Goal: Task Accomplishment & Management: Manage account settings

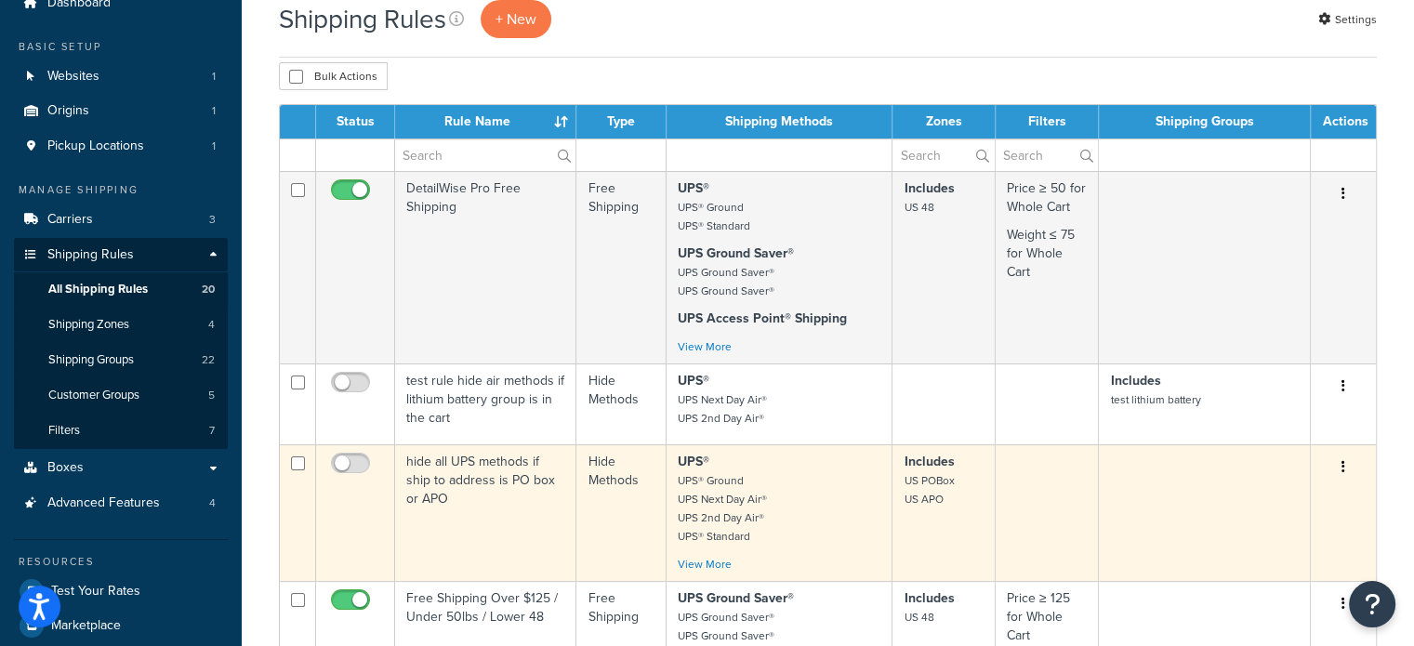
scroll to position [279, 0]
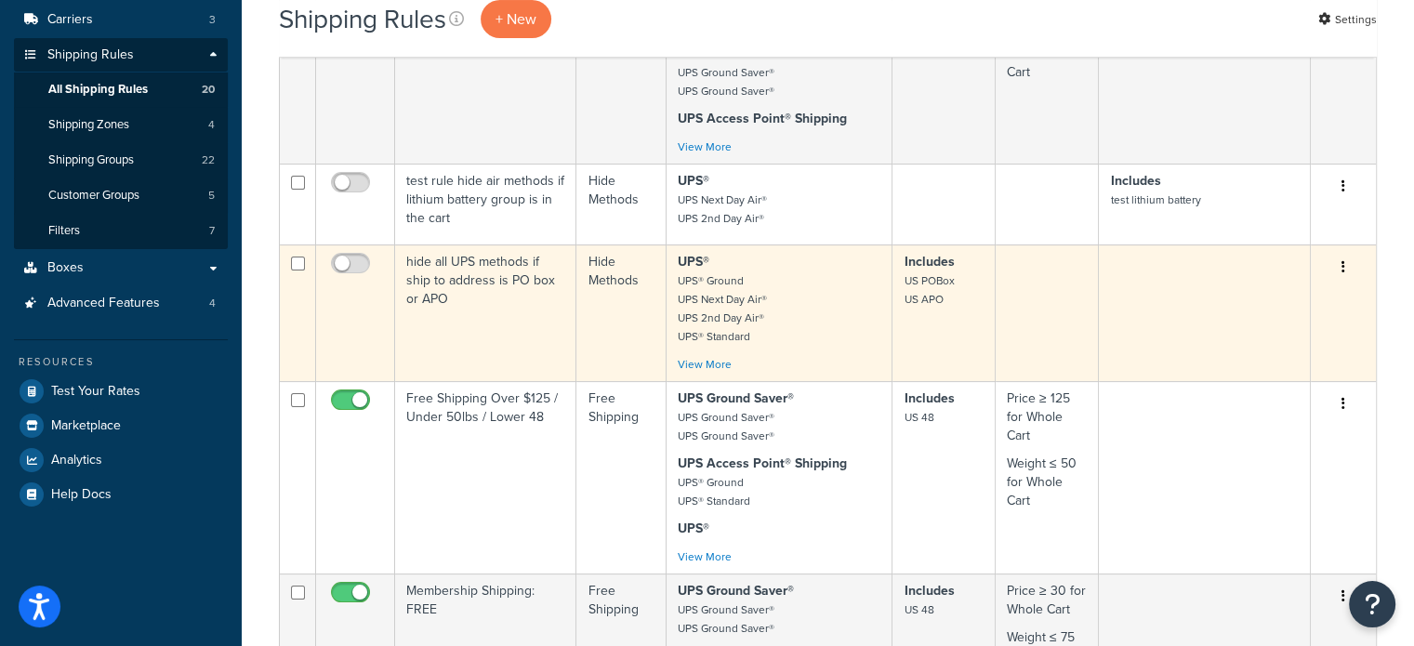
click at [454, 274] on td "hide all UPS methods if ship to address is PO box or APO" at bounding box center [485, 313] width 181 height 137
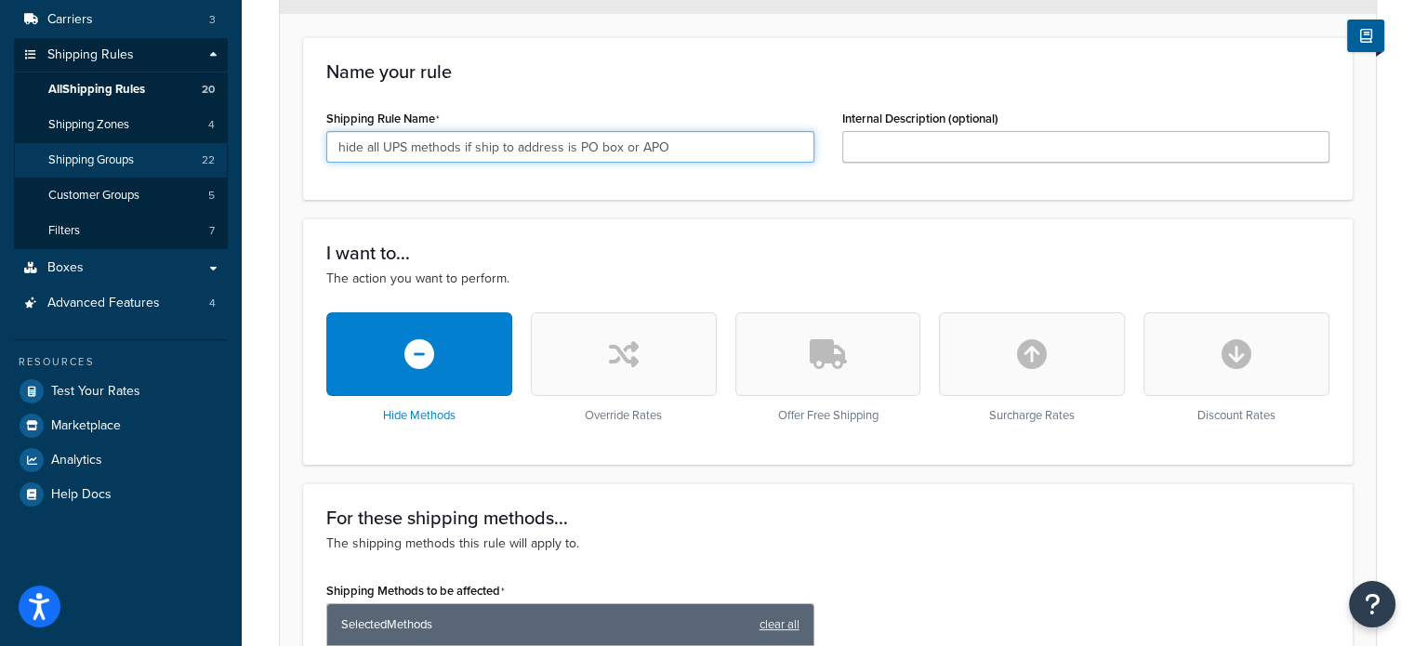
drag, startPoint x: 576, startPoint y: 145, endPoint x: 219, endPoint y: 145, distance: 358.0
click at [227, 145] on div "Dashboard Basic Setup Websites 1 Origins 1 Pickup Locations 1 Manage Shipping C…" at bounding box center [707, 658] width 1414 height 1874
click at [366, 148] on input "PO box or APO" at bounding box center [570, 147] width 488 height 32
click at [446, 147] on input "PO Box or APO" at bounding box center [570, 147] width 488 height 32
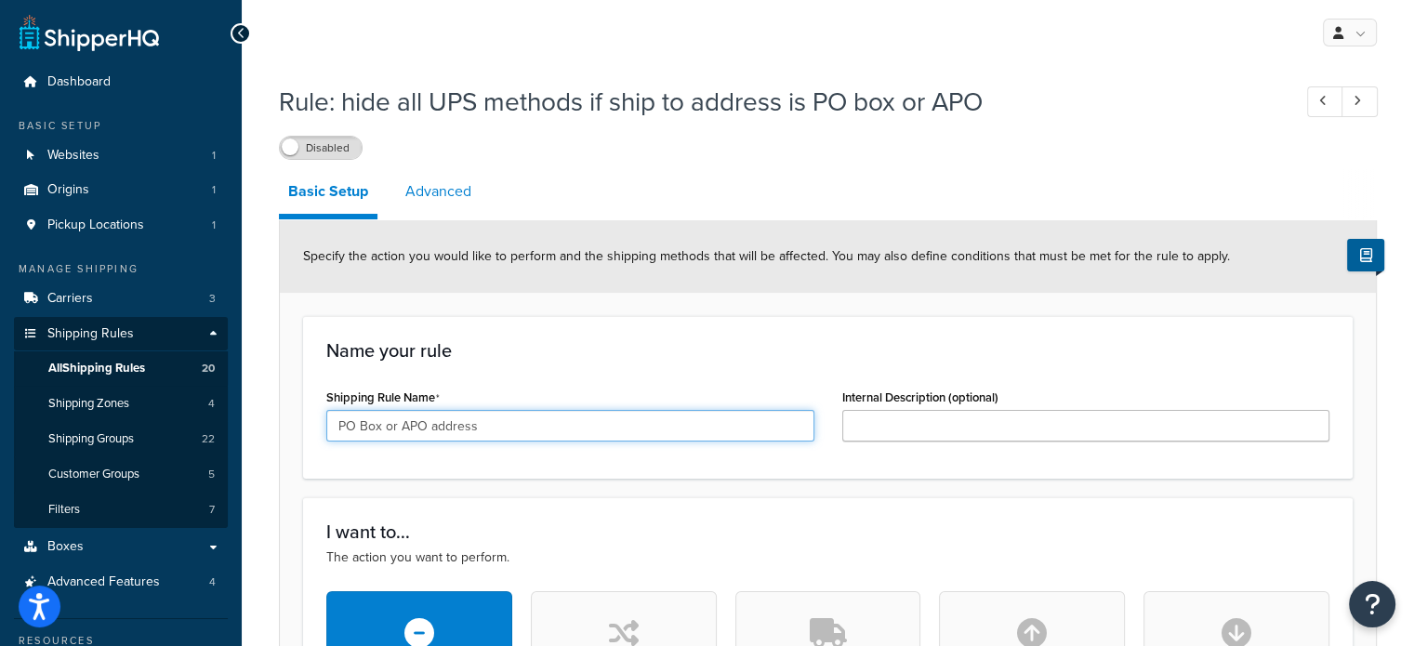
type input "PO Box or APO address"
click at [453, 191] on link "Advanced" at bounding box center [438, 191] width 85 height 45
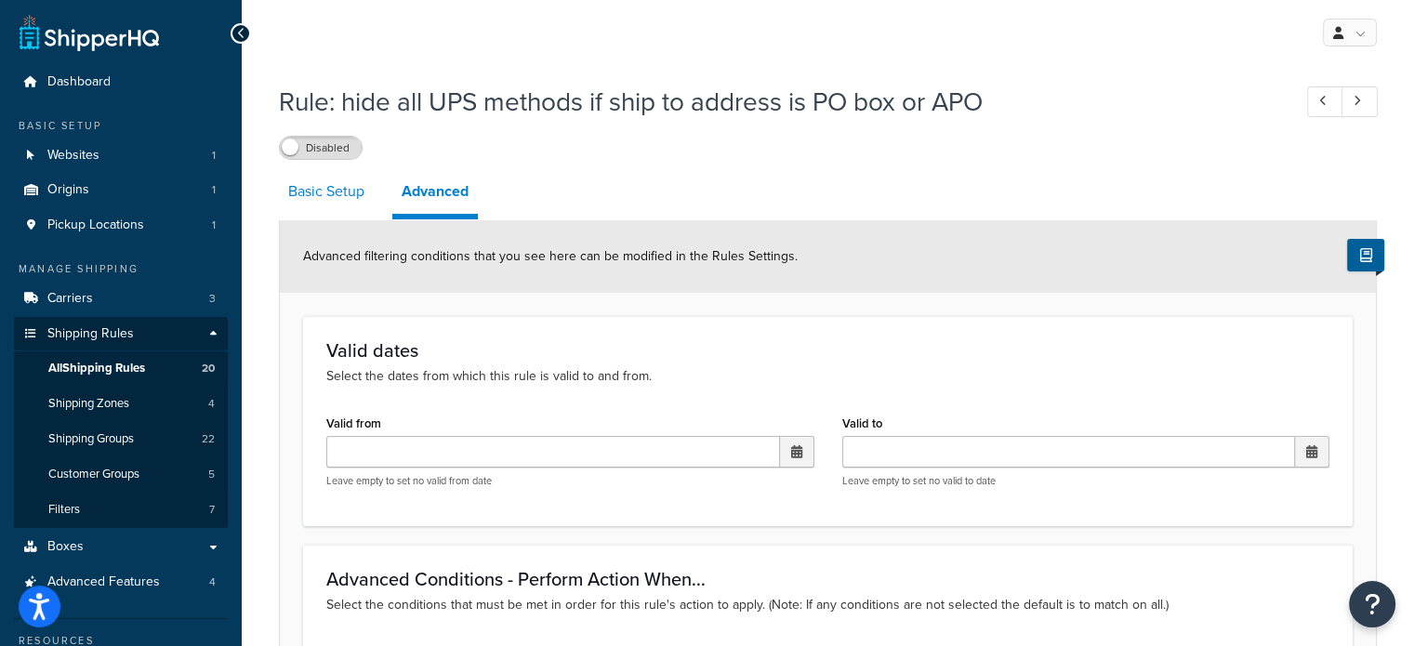
click at [333, 196] on link "Basic Setup" at bounding box center [326, 191] width 95 height 45
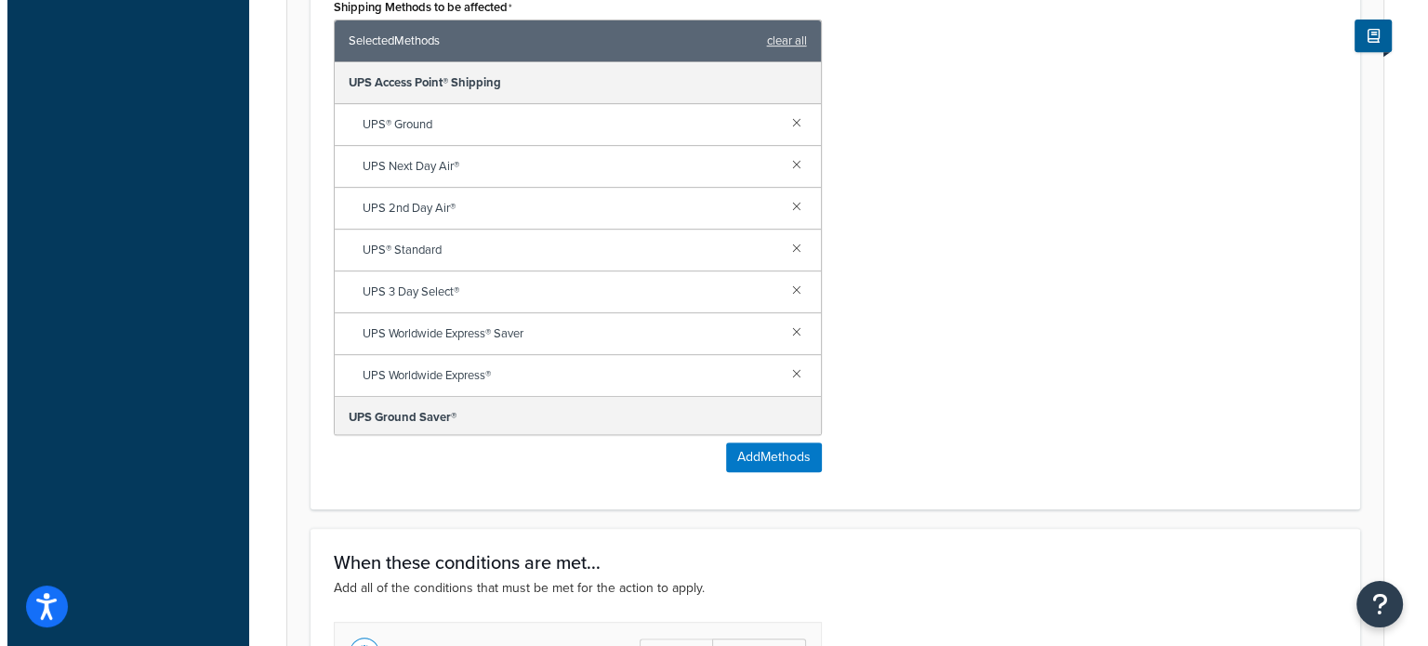
scroll to position [1116, 0]
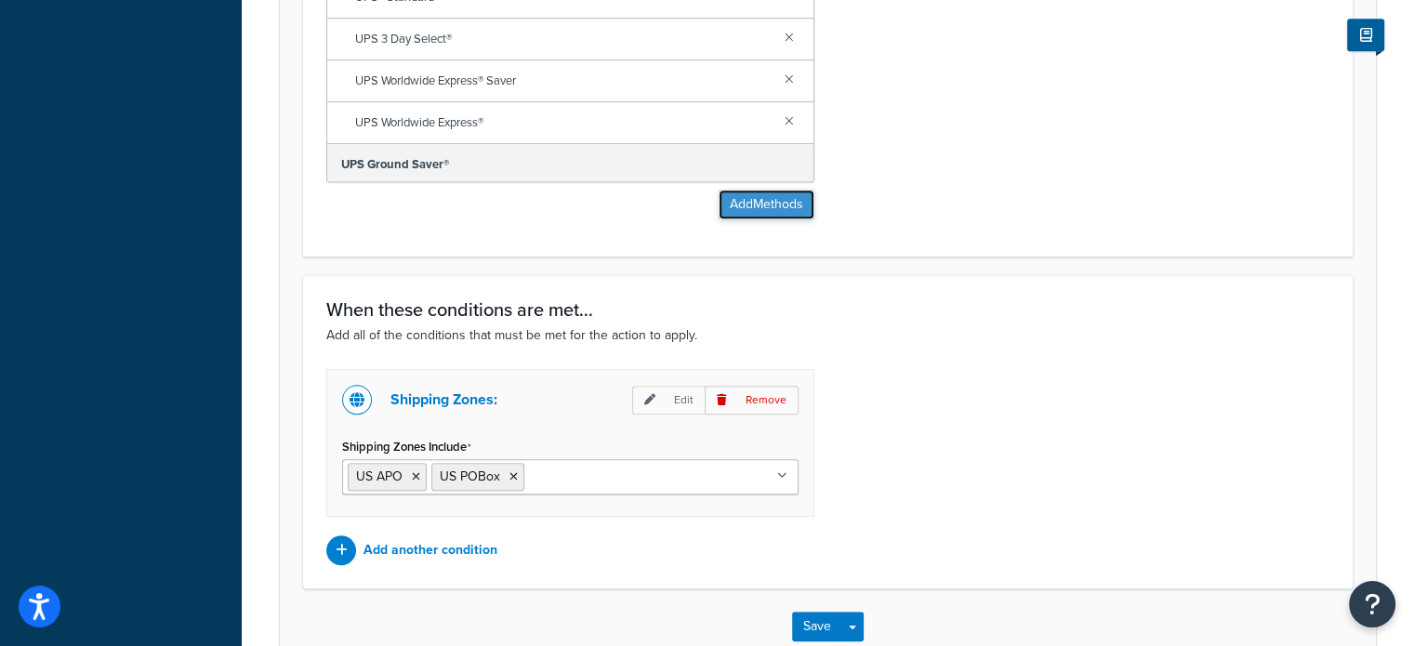
click at [777, 207] on button "Add Methods" at bounding box center [767, 205] width 96 height 30
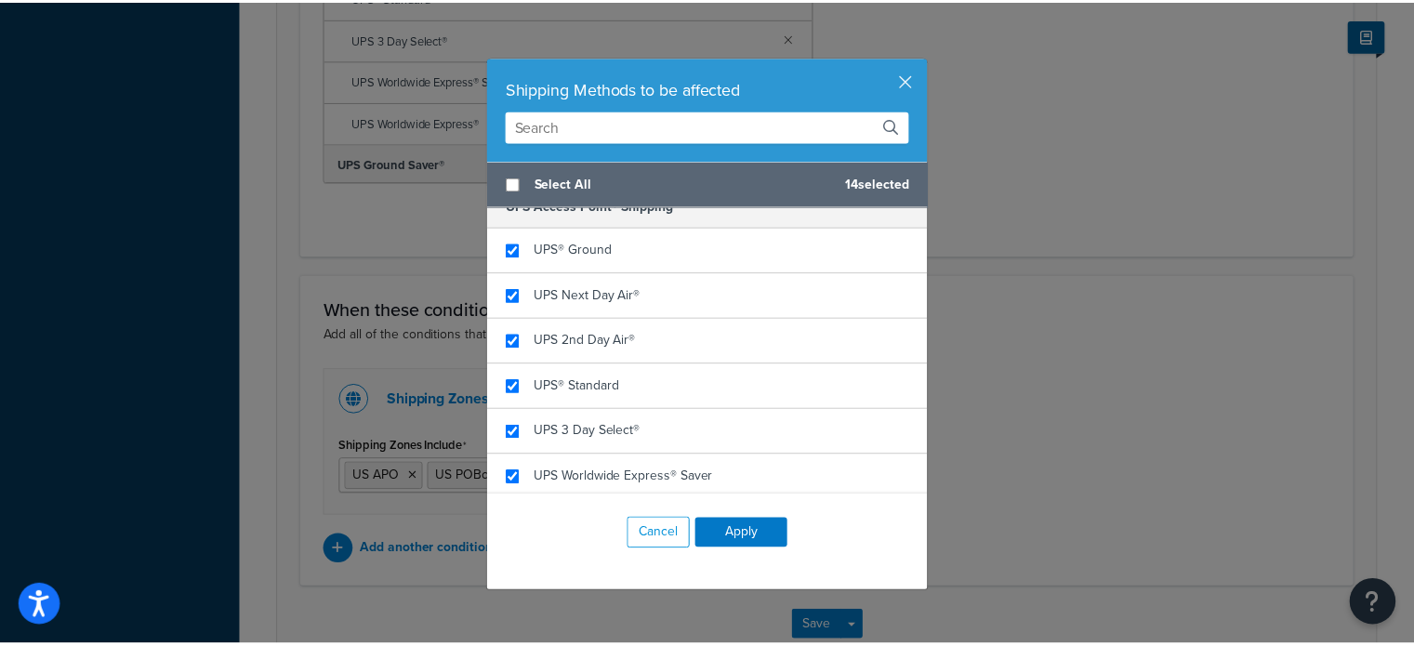
scroll to position [0, 0]
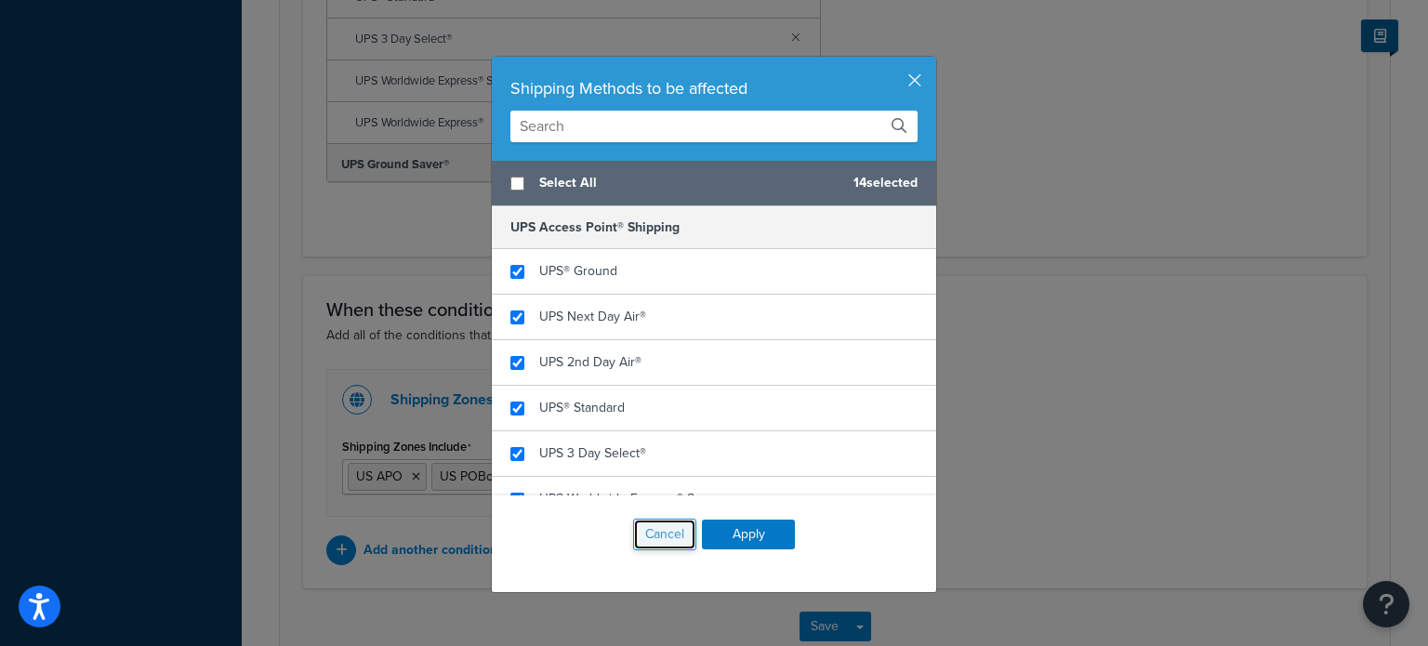
click at [661, 540] on button "Cancel" at bounding box center [664, 535] width 63 height 32
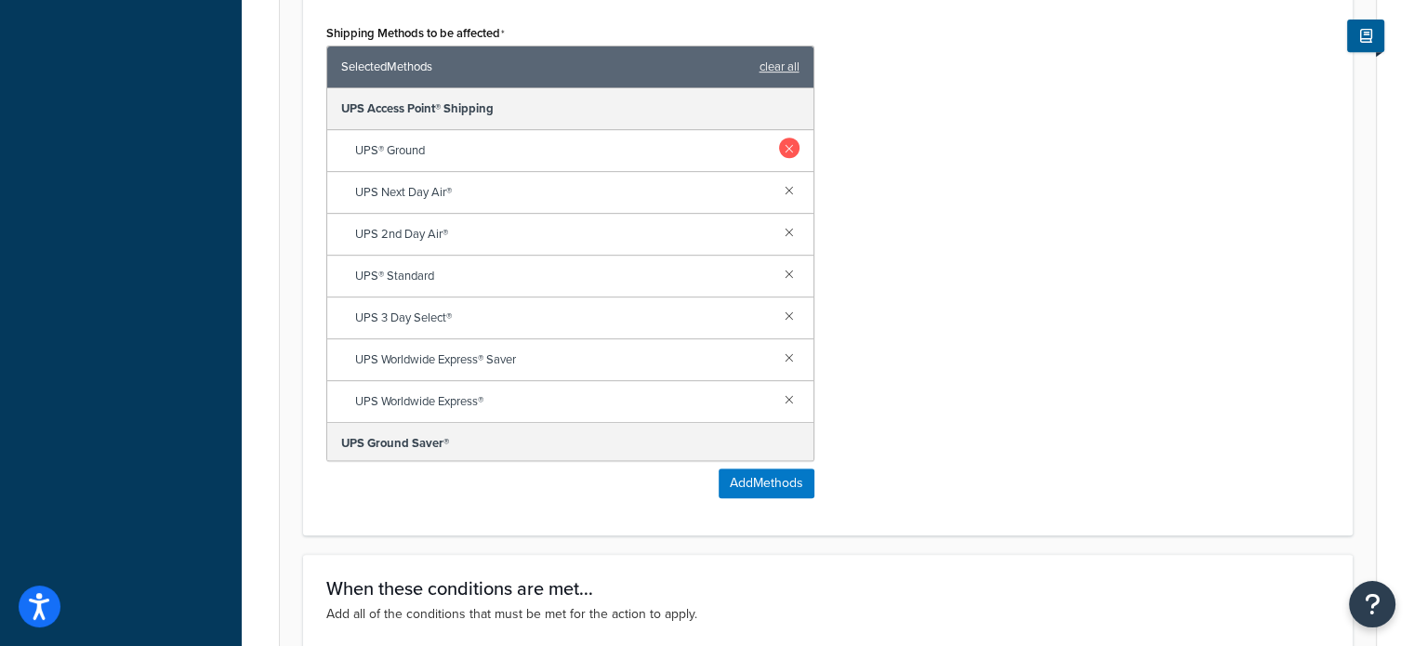
click at [779, 147] on link at bounding box center [789, 148] width 20 height 20
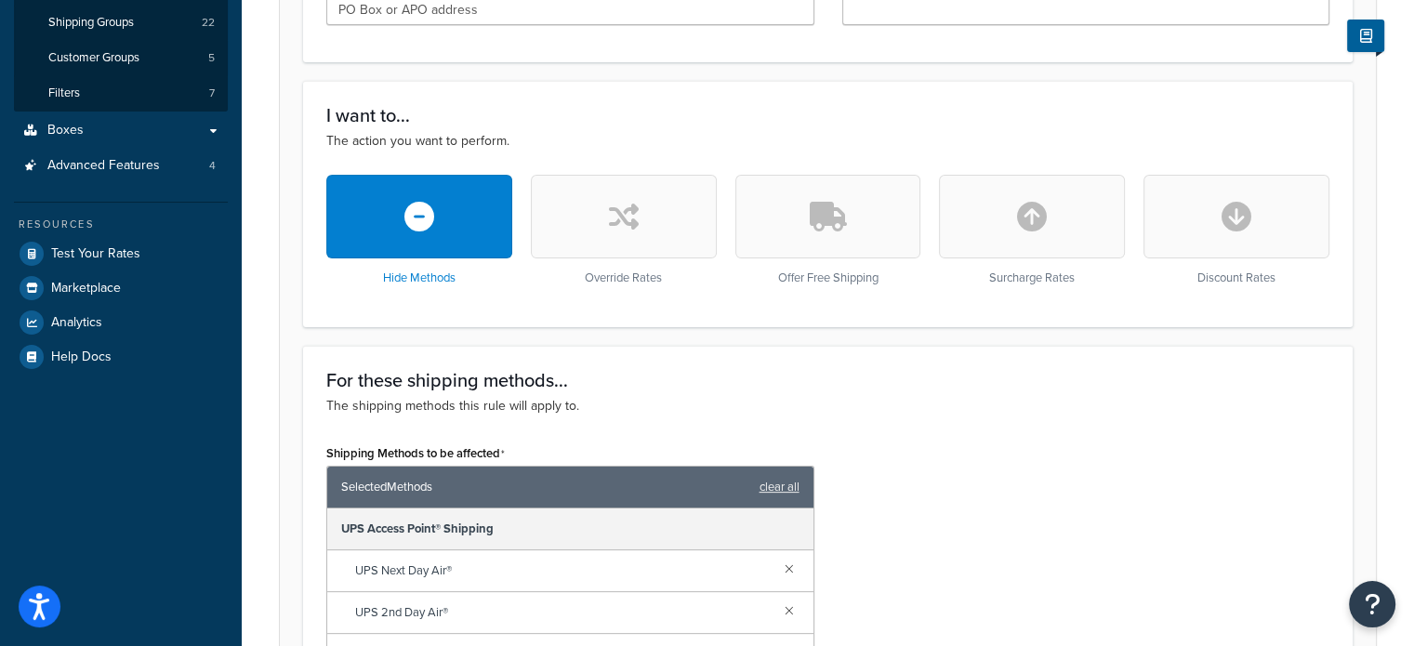
scroll to position [1225, 0]
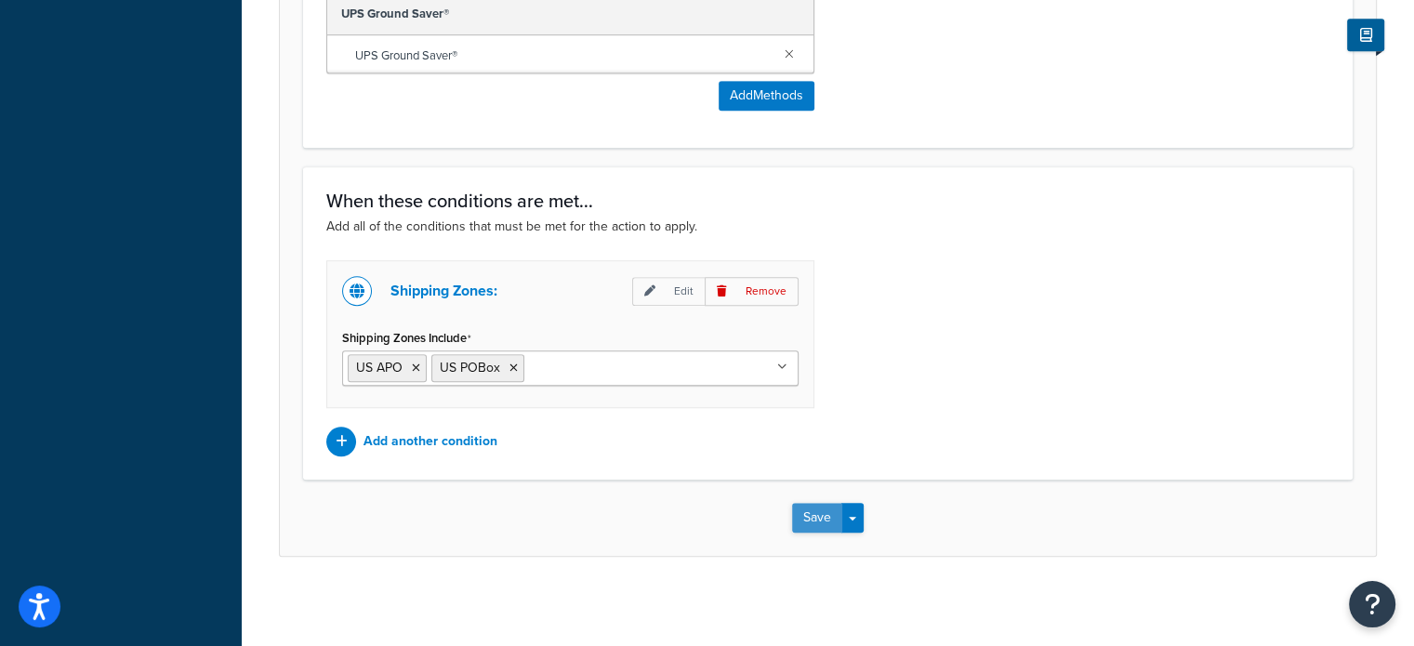
click at [838, 517] on button "Save" at bounding box center [817, 518] width 50 height 30
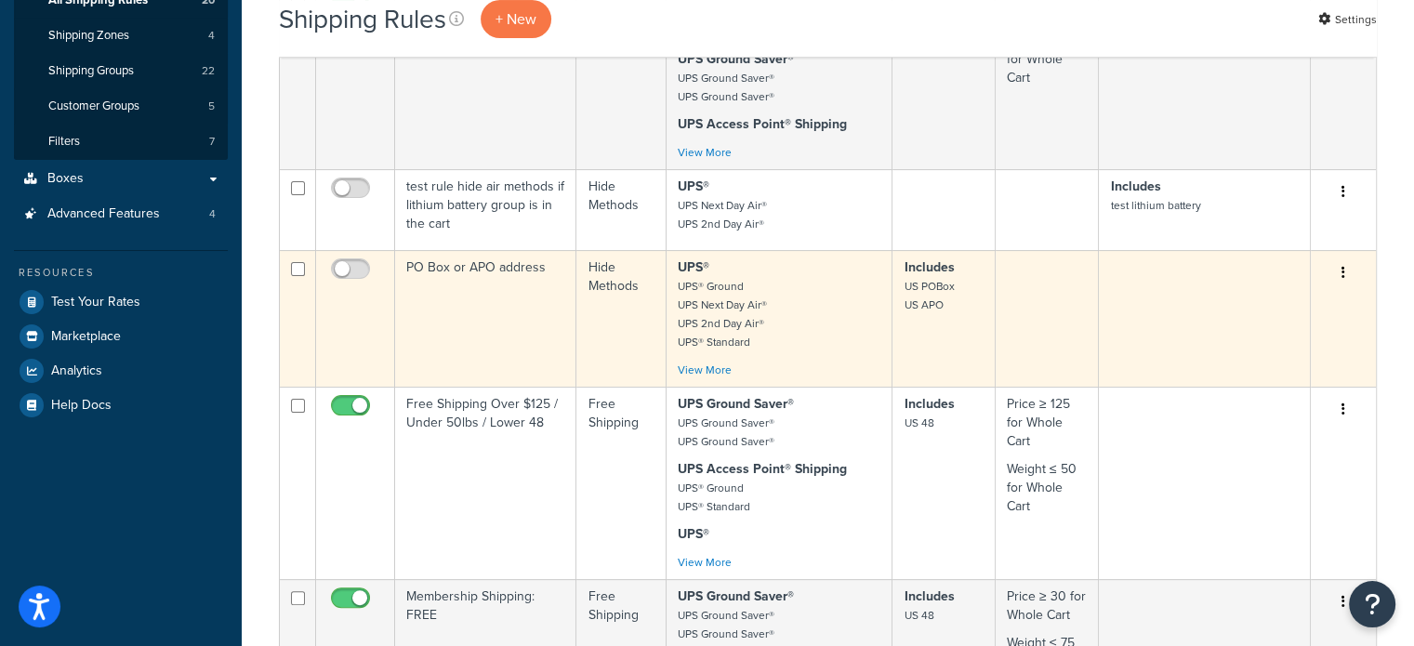
scroll to position [372, 0]
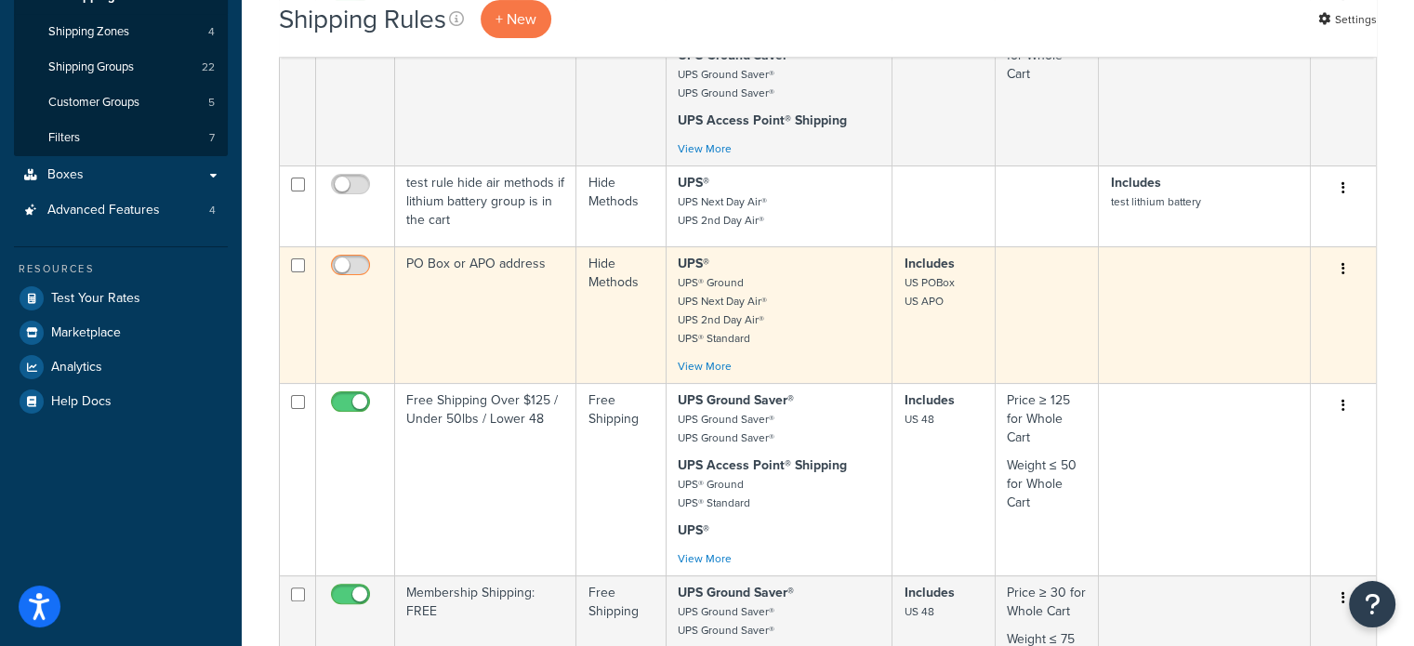
click at [339, 260] on input "checkbox" at bounding box center [352, 269] width 51 height 23
checkbox input "true"
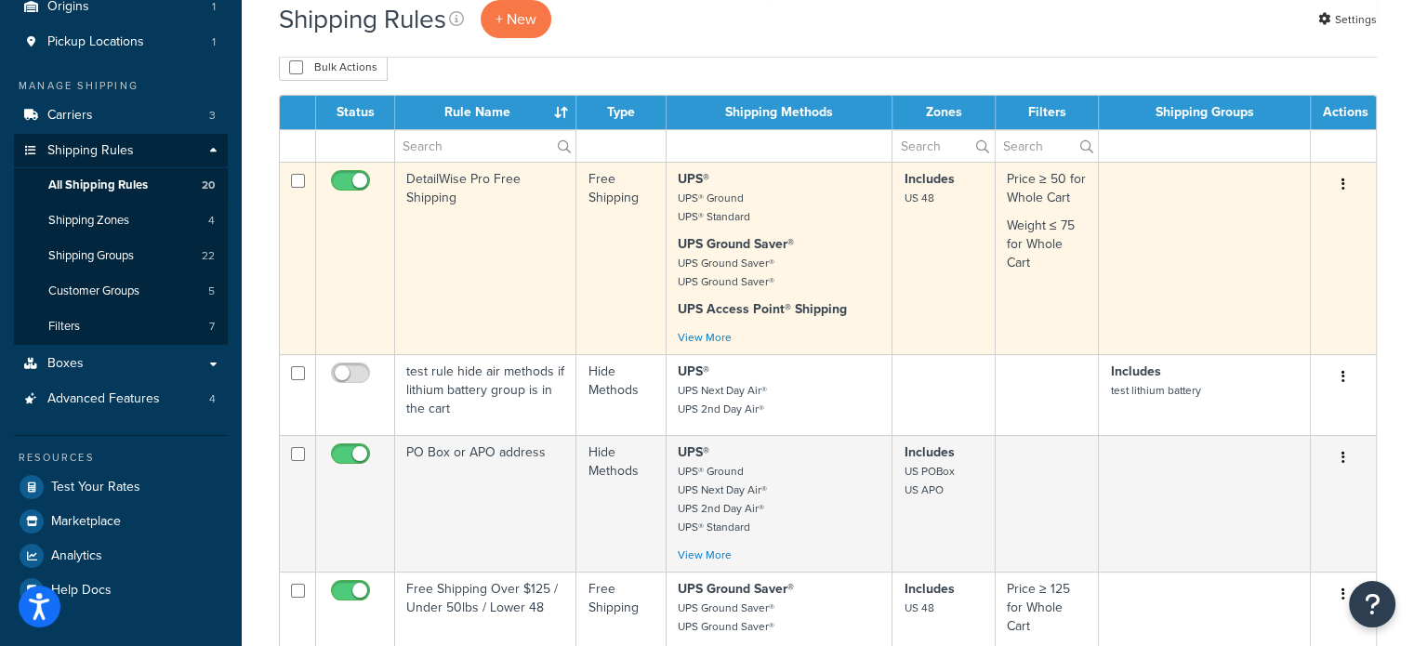
scroll to position [465, 0]
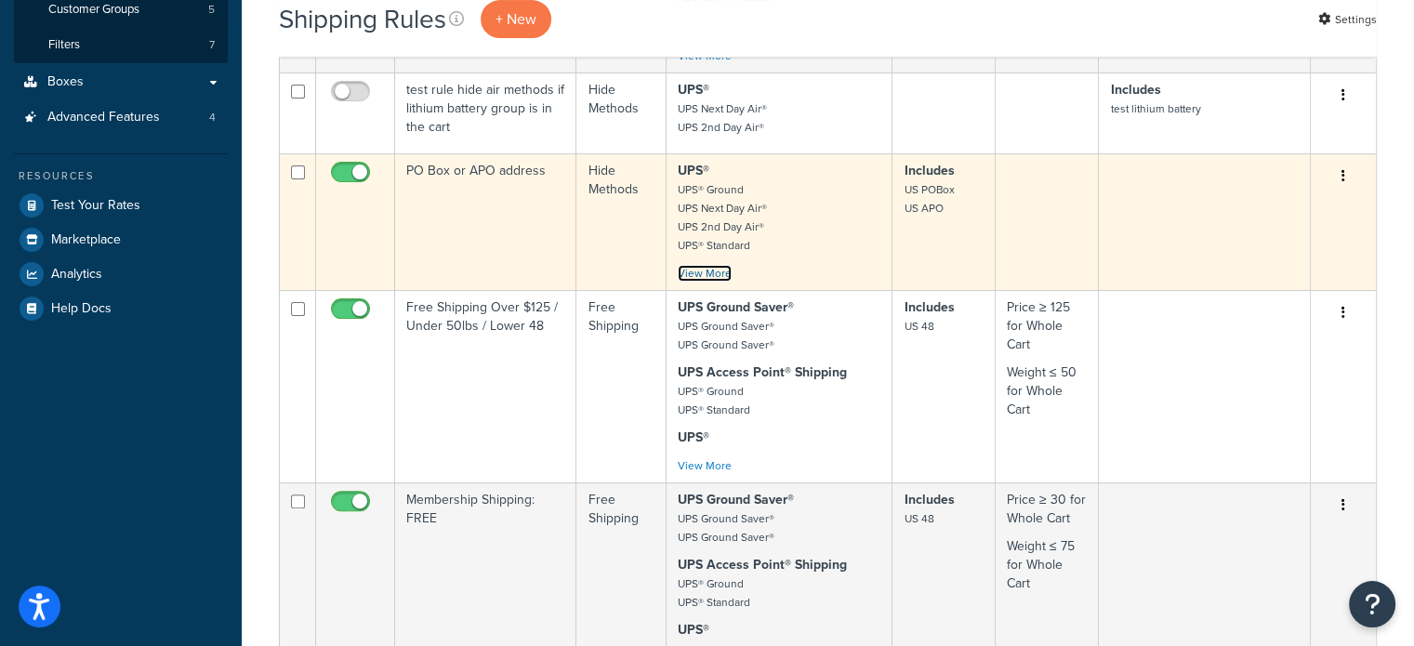
click at [714, 271] on link "View More" at bounding box center [705, 273] width 54 height 17
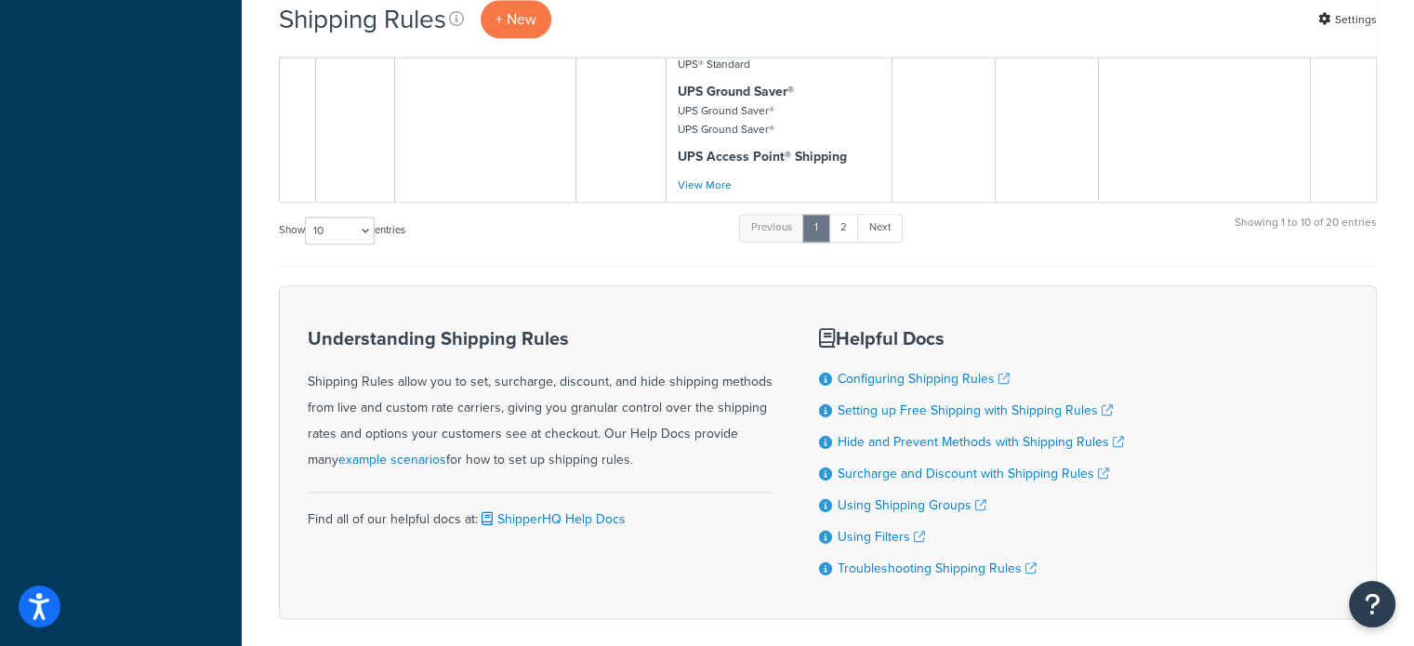
scroll to position [2139, 0]
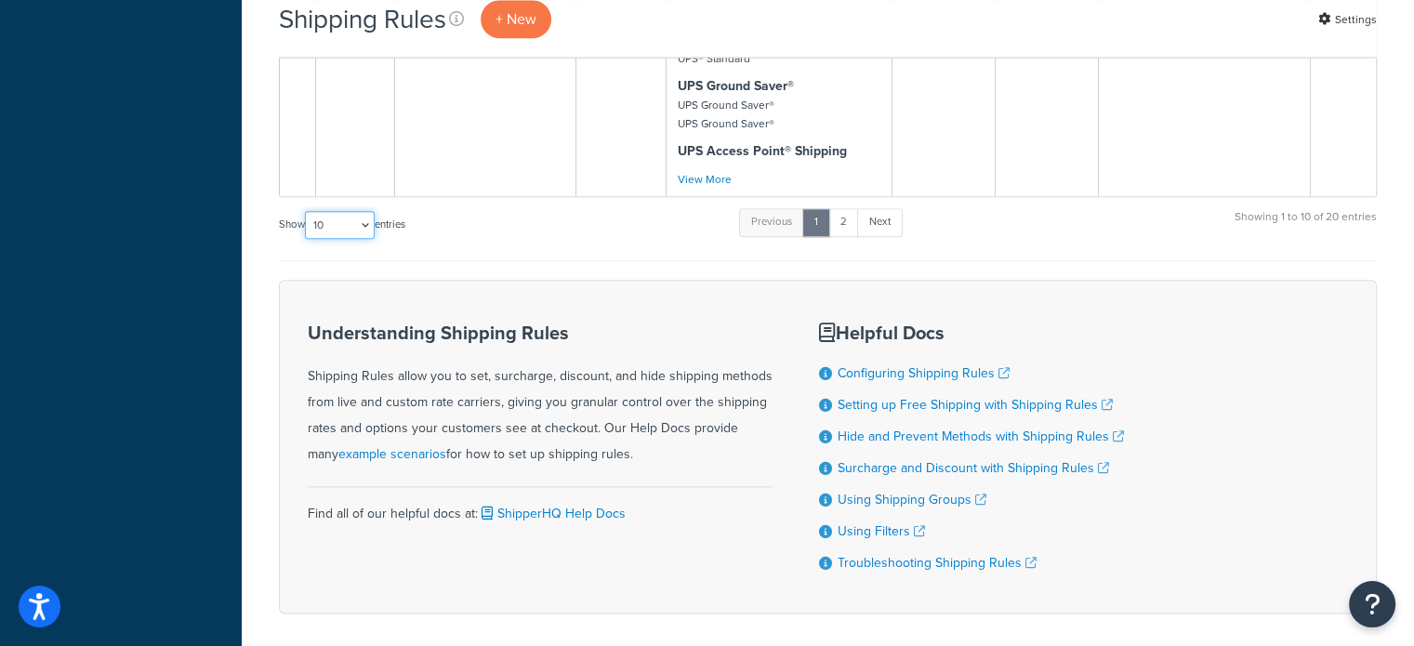
click at [363, 219] on select "10 15 25 50 100 1000" at bounding box center [340, 225] width 70 height 28
click at [307, 211] on select "10 15 25 50 100 1000" at bounding box center [340, 225] width 70 height 28
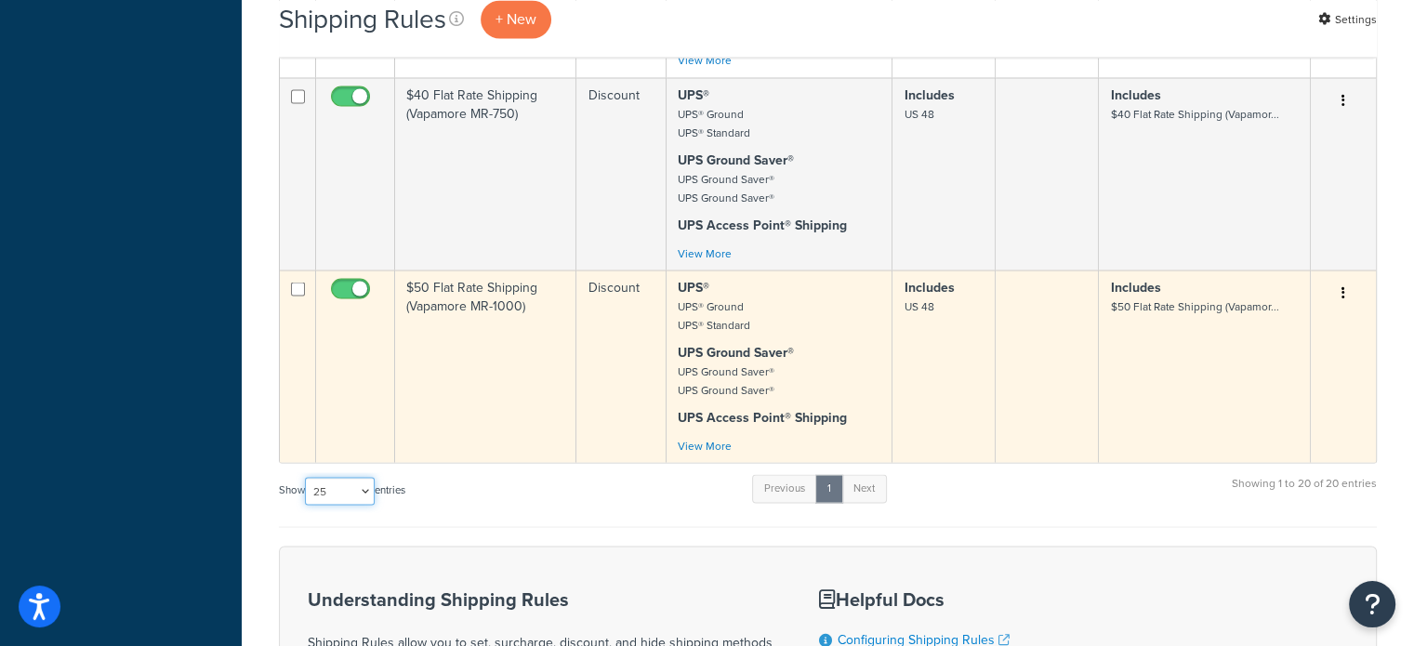
scroll to position [3626, 0]
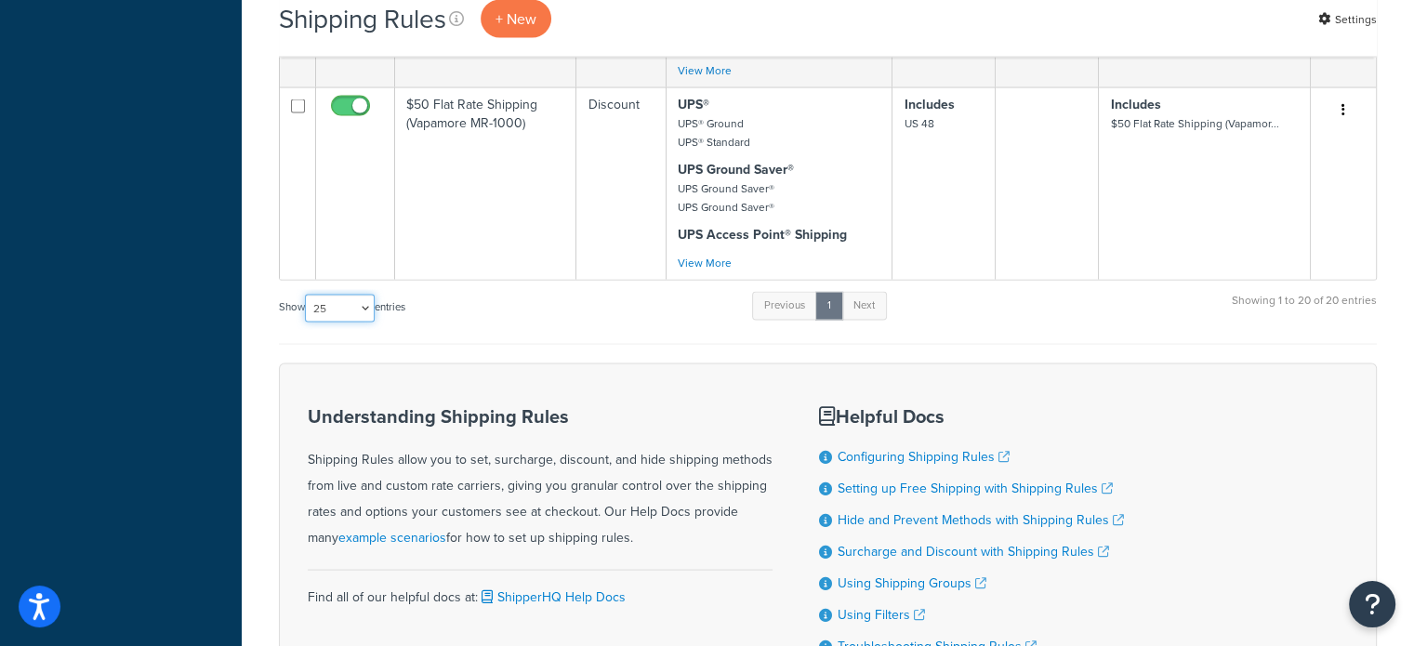
click at [347, 306] on select "10 15 25 50 100 1000" at bounding box center [340, 309] width 70 height 28
select select "50"
click at [307, 295] on select "10 15 25 50 100 1000" at bounding box center [340, 309] width 70 height 28
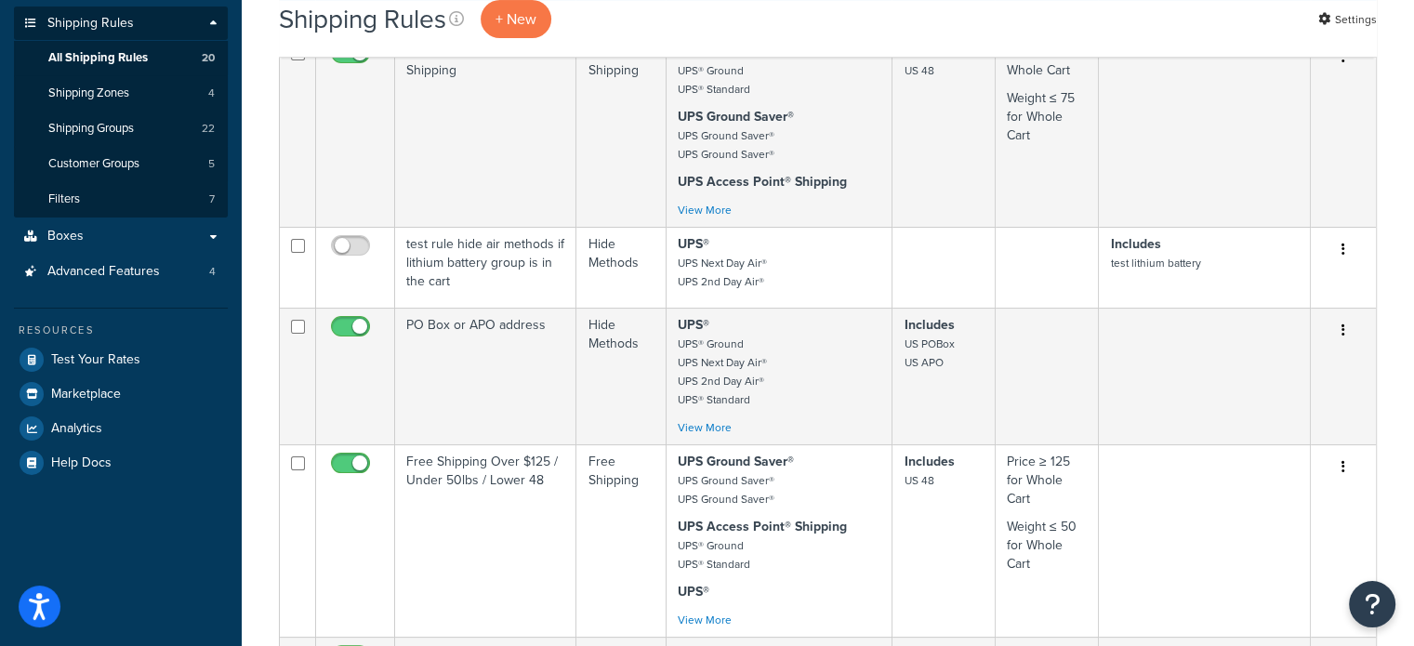
scroll to position [279, 0]
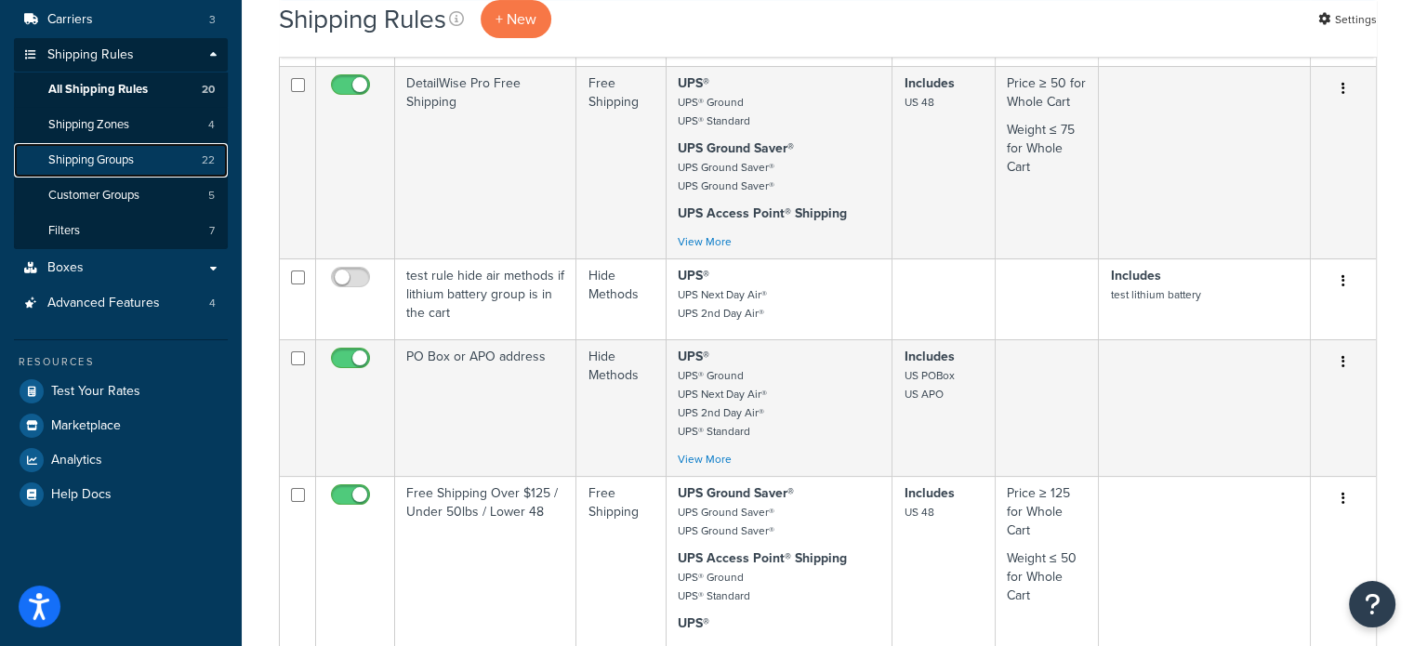
click at [134, 159] on span "Shipping Groups" at bounding box center [91, 160] width 86 height 16
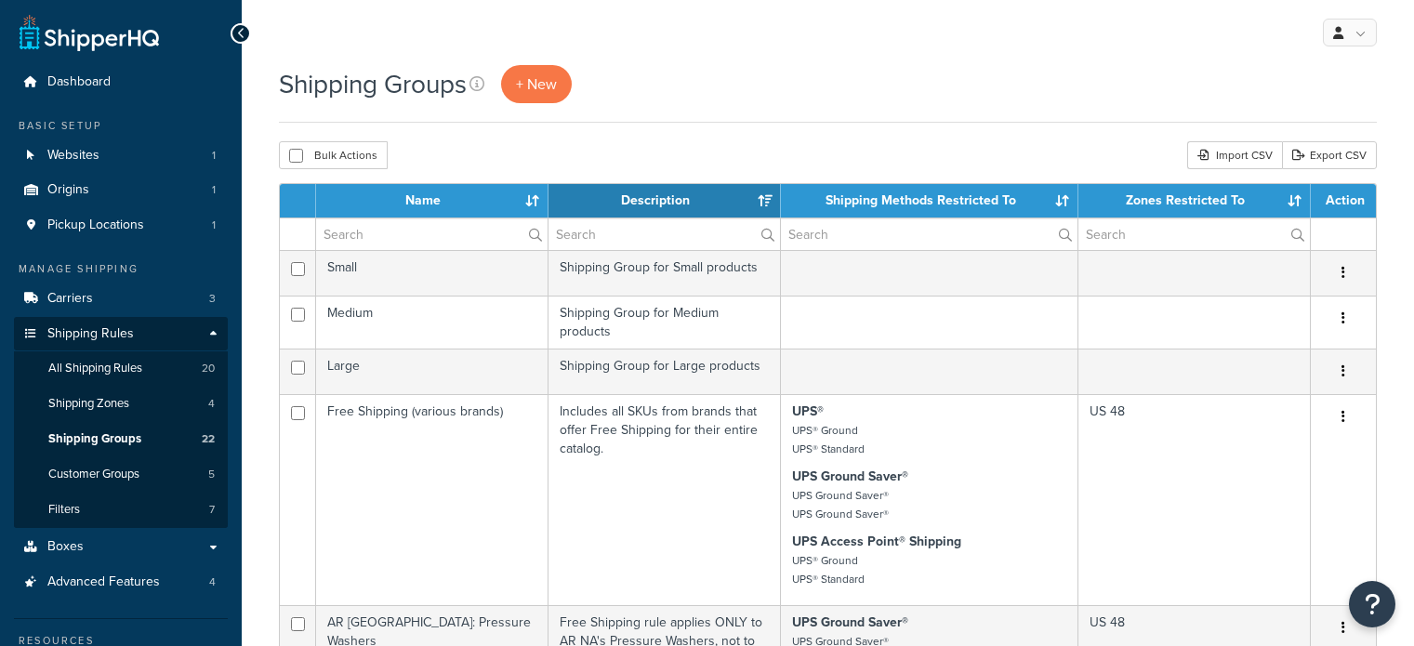
select select "15"
click at [115, 469] on span "Customer Groups" at bounding box center [93, 475] width 91 height 16
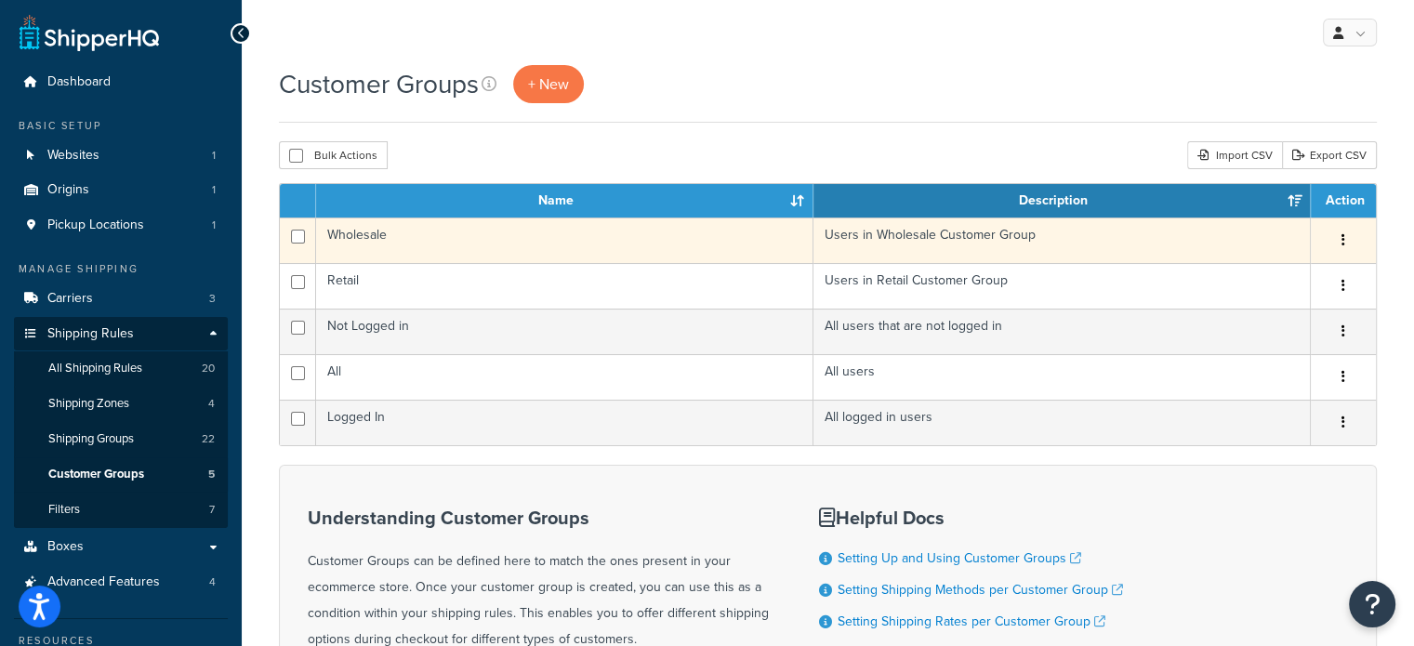
click at [910, 233] on td "Users in Wholesale Customer Group" at bounding box center [1062, 241] width 497 height 46
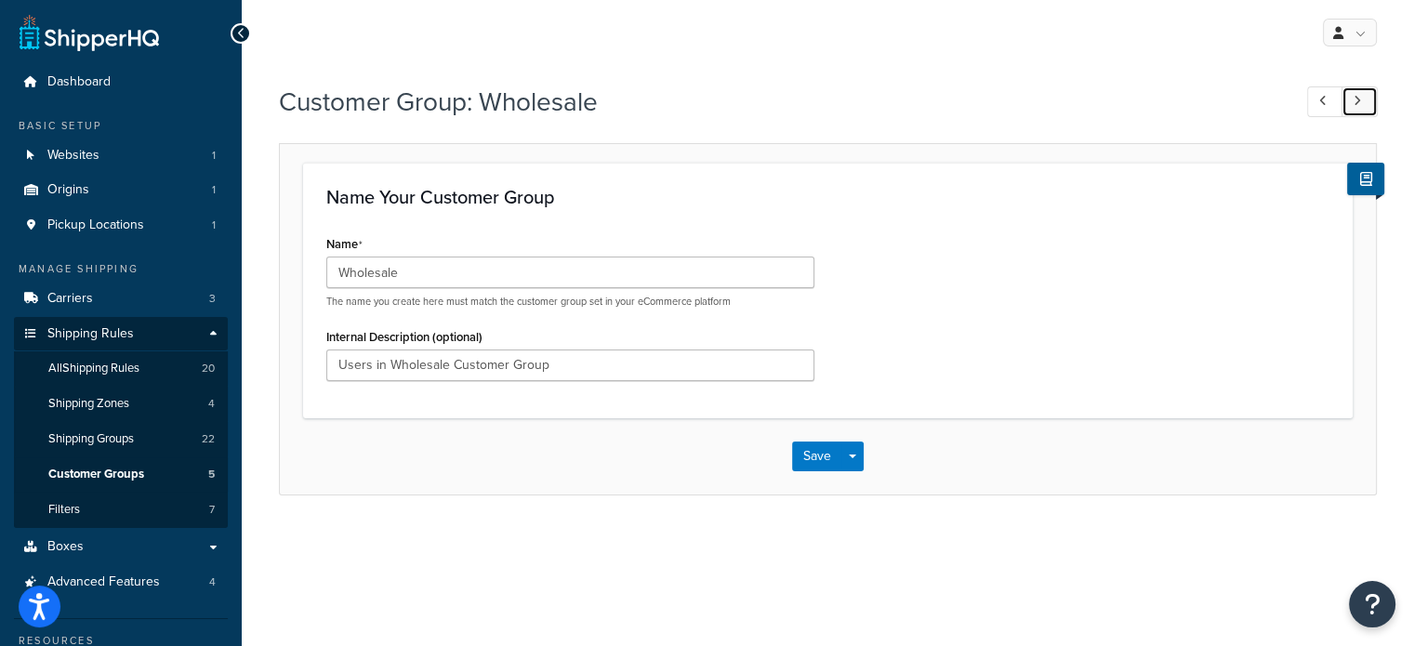
click at [1352, 99] on link at bounding box center [1360, 101] width 36 height 31
type input "Logged In"
type input "All logged in users"
click at [112, 471] on span "Customer Groups" at bounding box center [96, 475] width 96 height 16
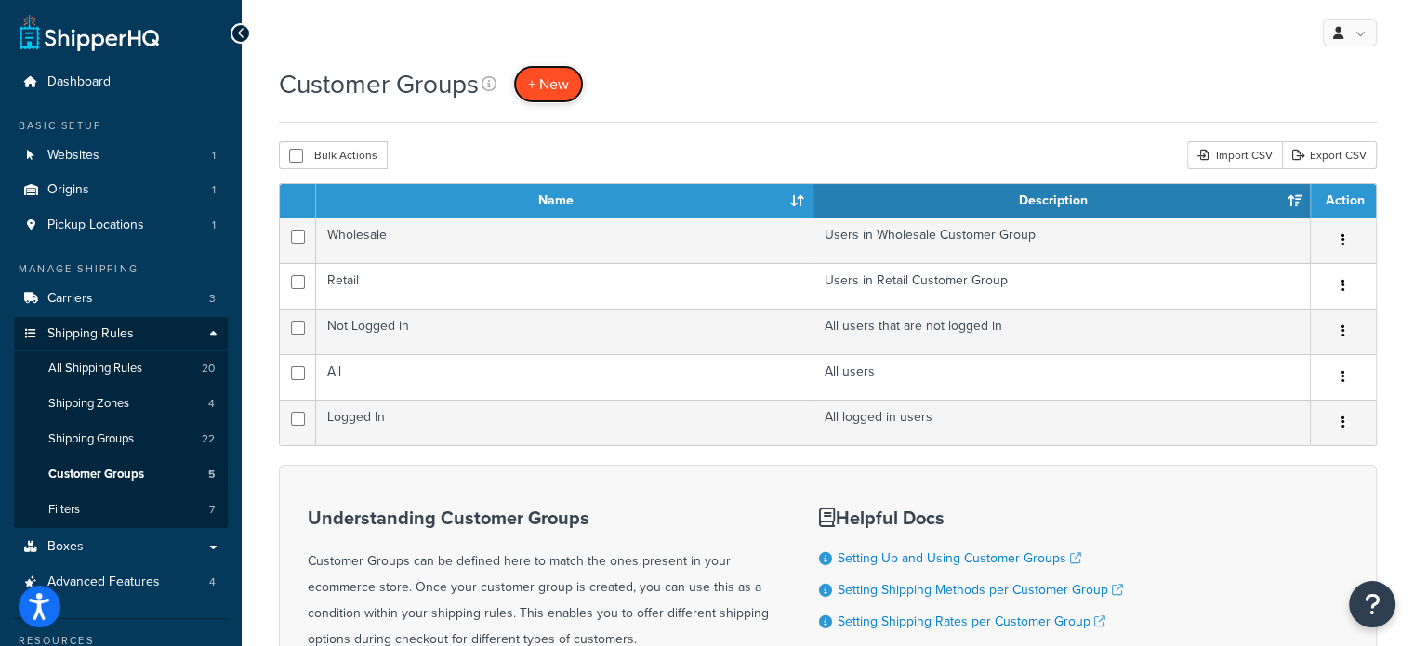
click at [541, 81] on span "+ New" at bounding box center [548, 83] width 41 height 21
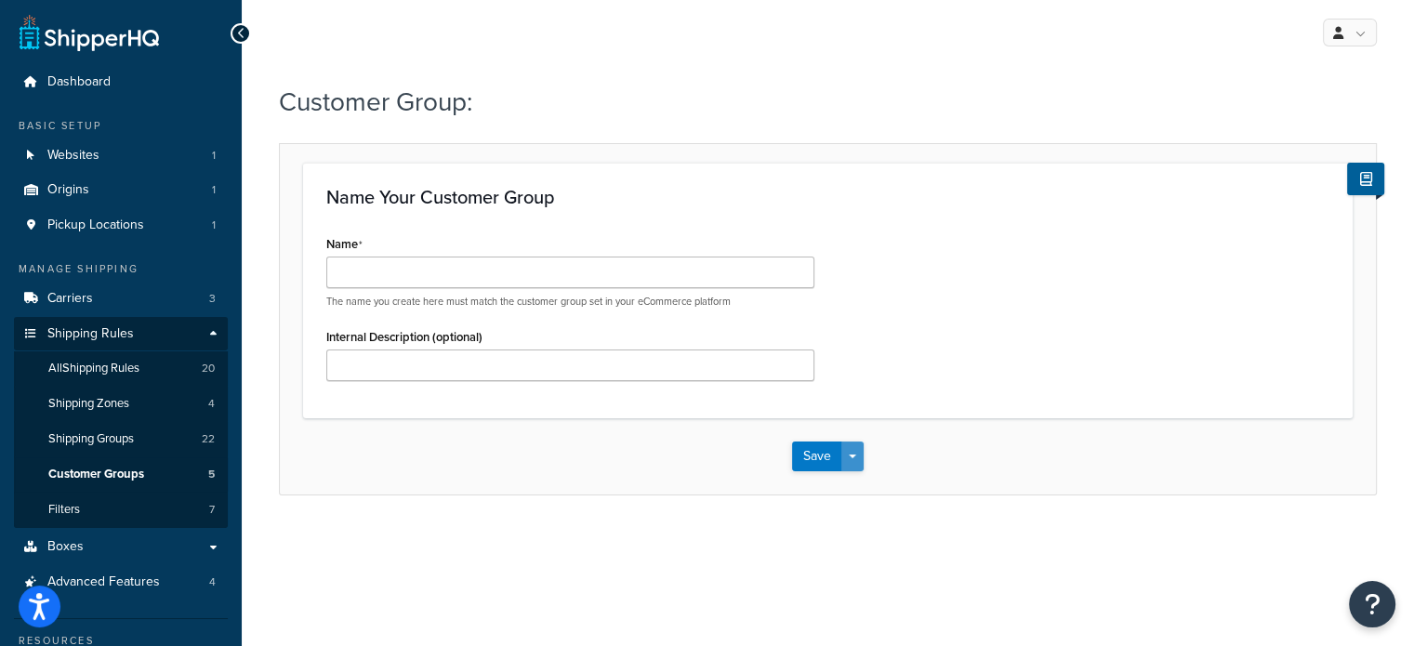
click at [850, 457] on span "button" at bounding box center [852, 457] width 7 height 4
click at [940, 419] on div "Save Save Dropdown Save and Edit Save and Duplicate Save and Create New" at bounding box center [828, 456] width 1096 height 76
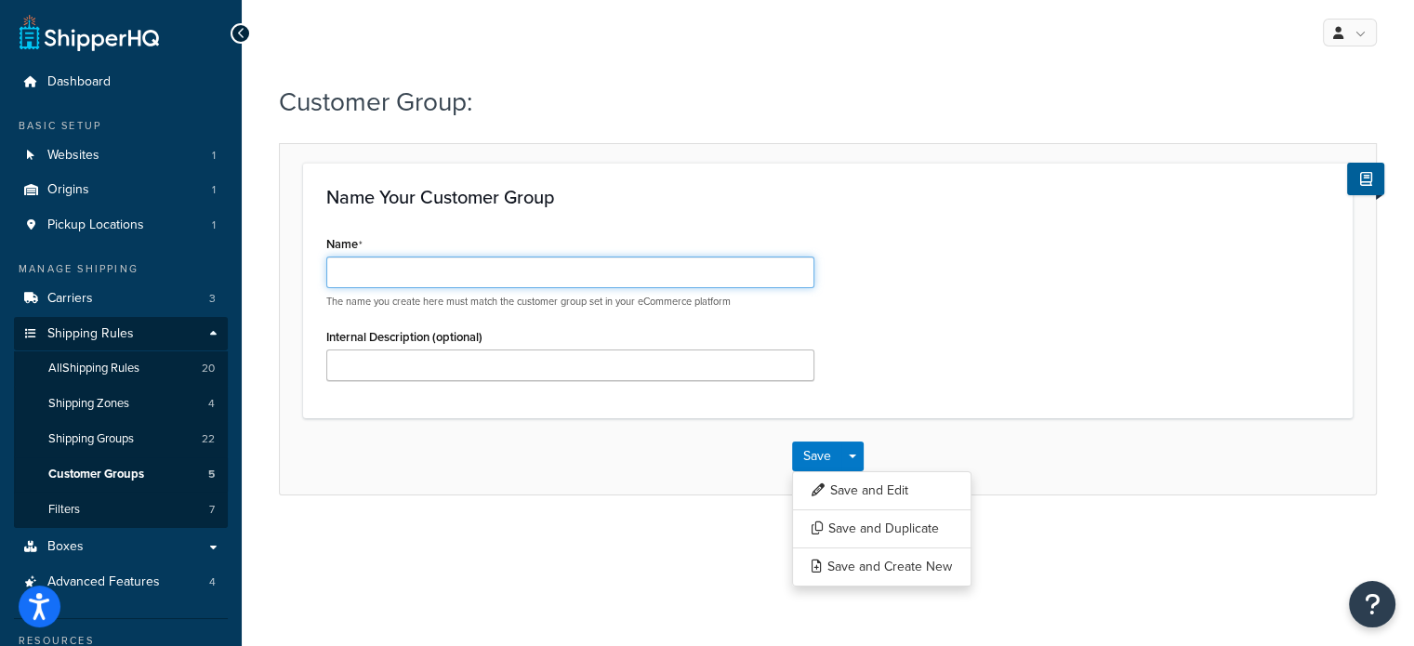
click at [371, 275] on input "Name" at bounding box center [570, 273] width 488 height 32
type input "Test 1"
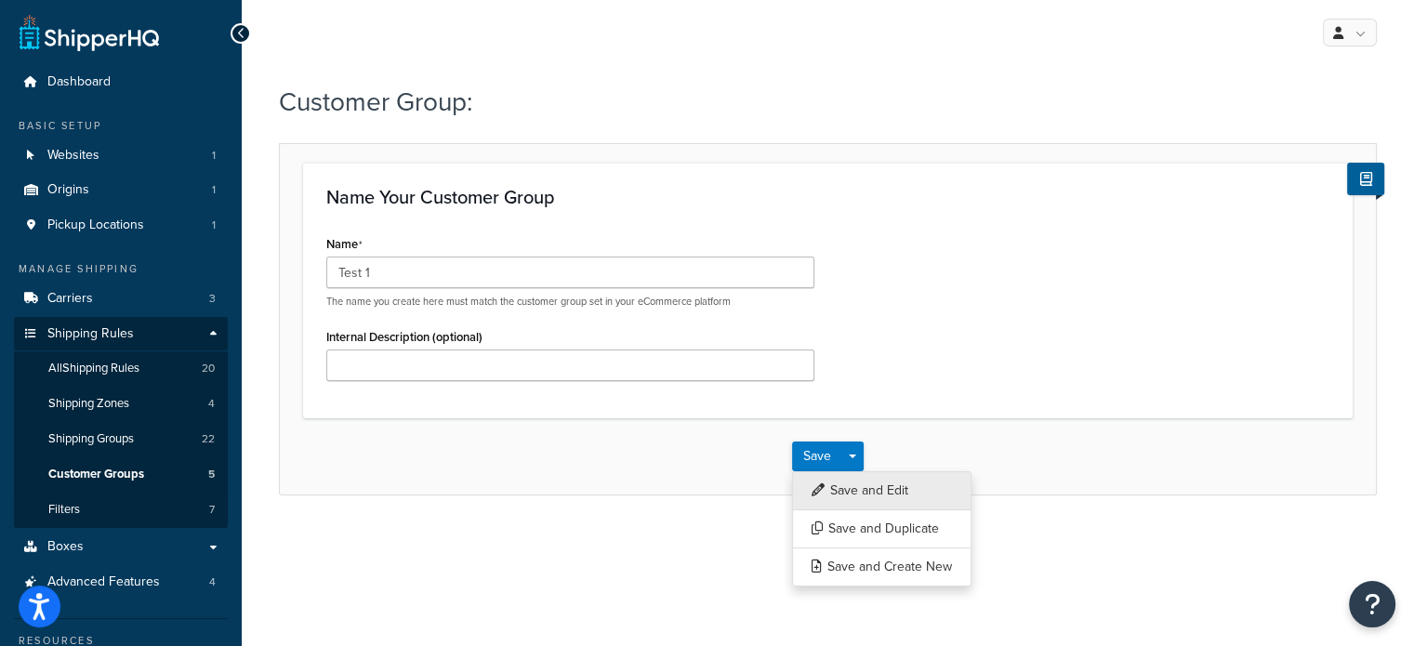
click at [856, 494] on button "Save and Edit" at bounding box center [881, 490] width 179 height 39
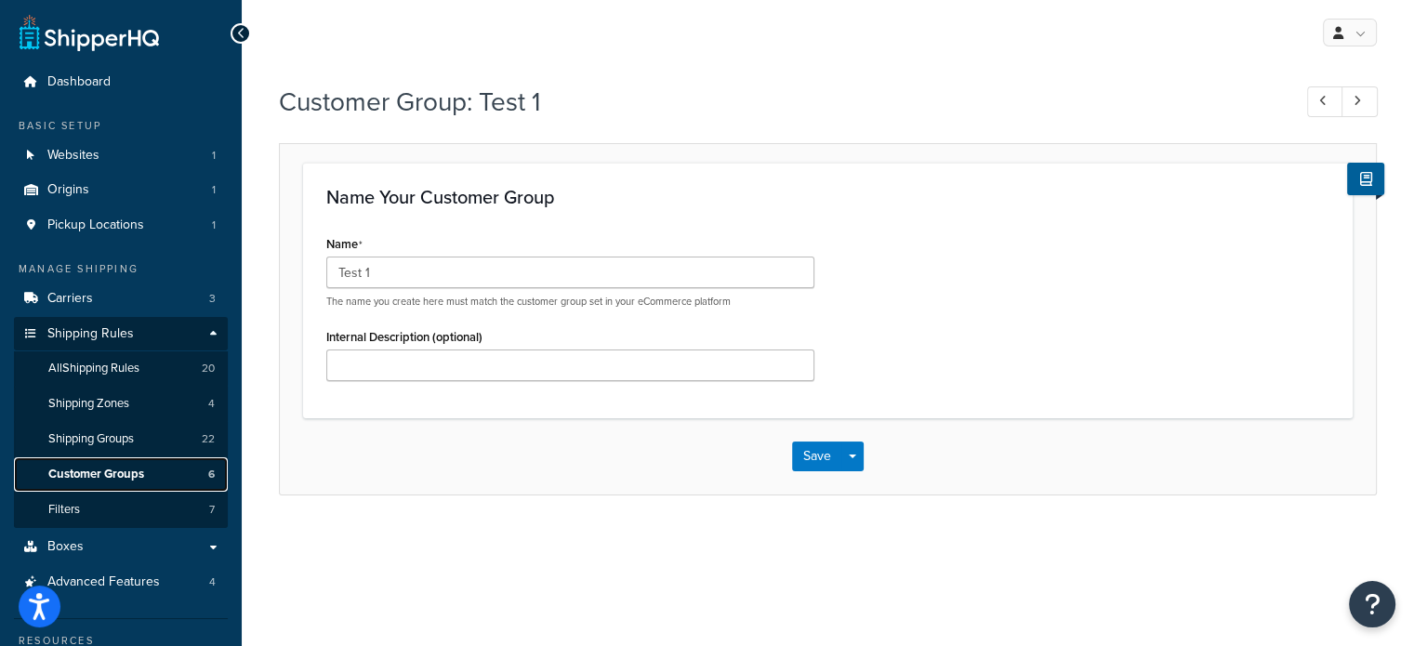
click at [114, 467] on span "Customer Groups" at bounding box center [96, 475] width 96 height 16
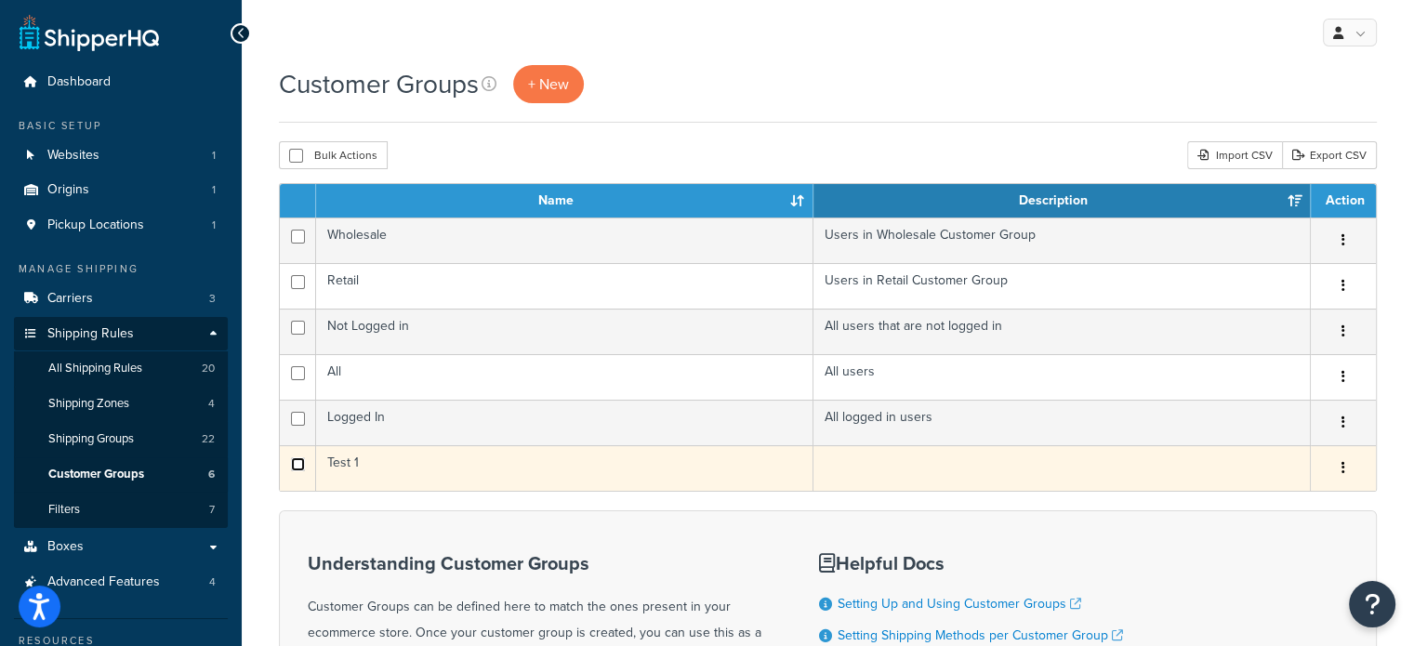
click at [294, 463] on input "checkbox" at bounding box center [298, 464] width 14 height 14
checkbox input "true"
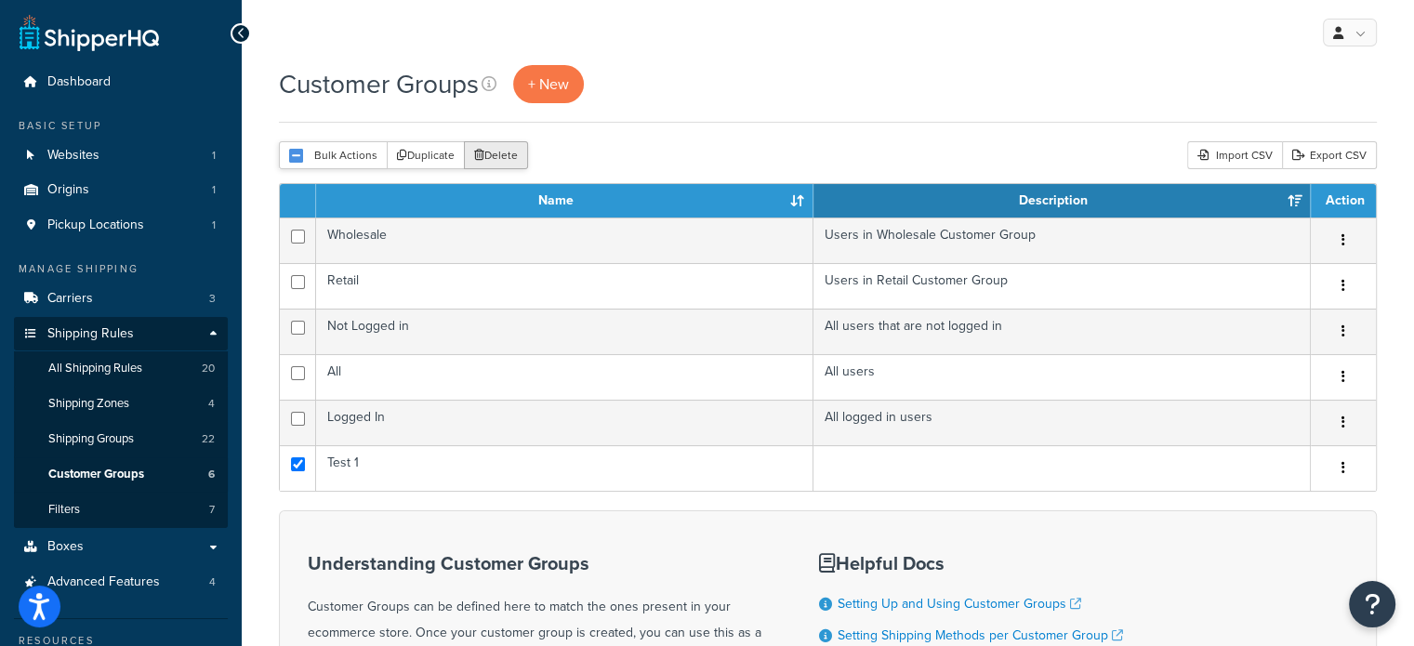
click at [490, 155] on button "Delete" at bounding box center [496, 155] width 64 height 28
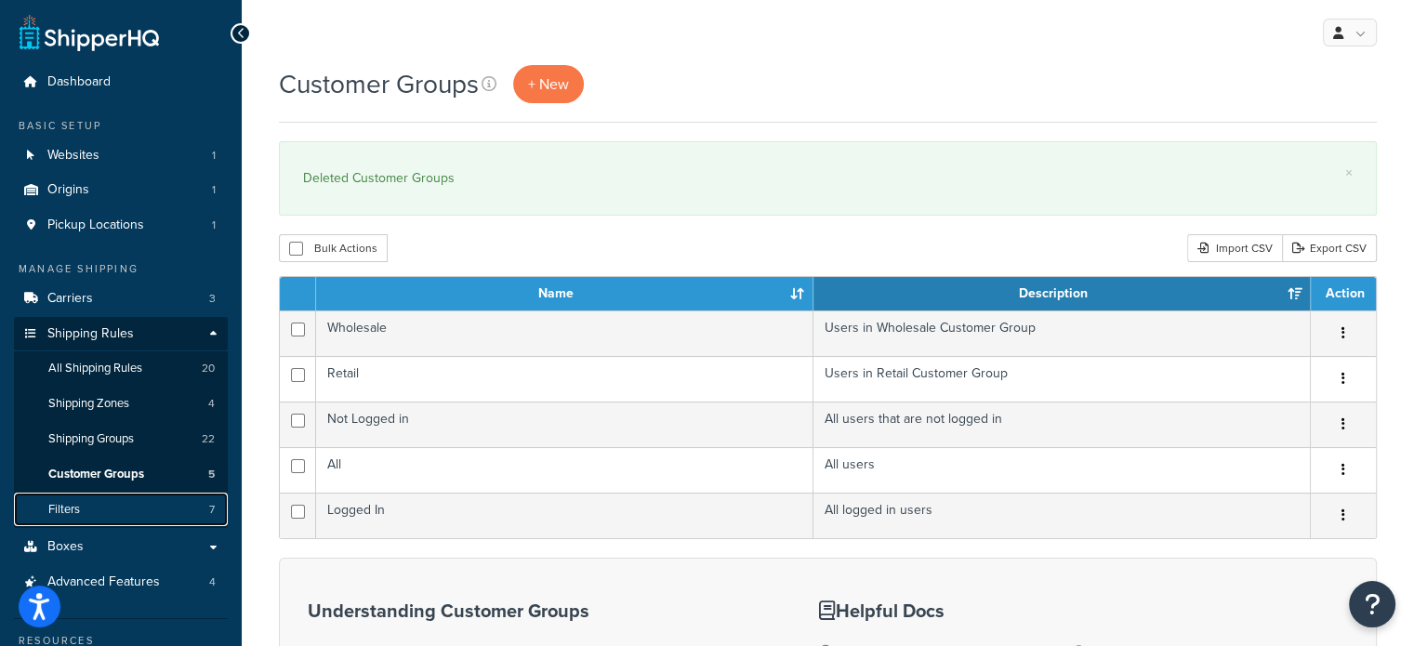
click at [156, 504] on link "Filters 7" at bounding box center [121, 510] width 214 height 34
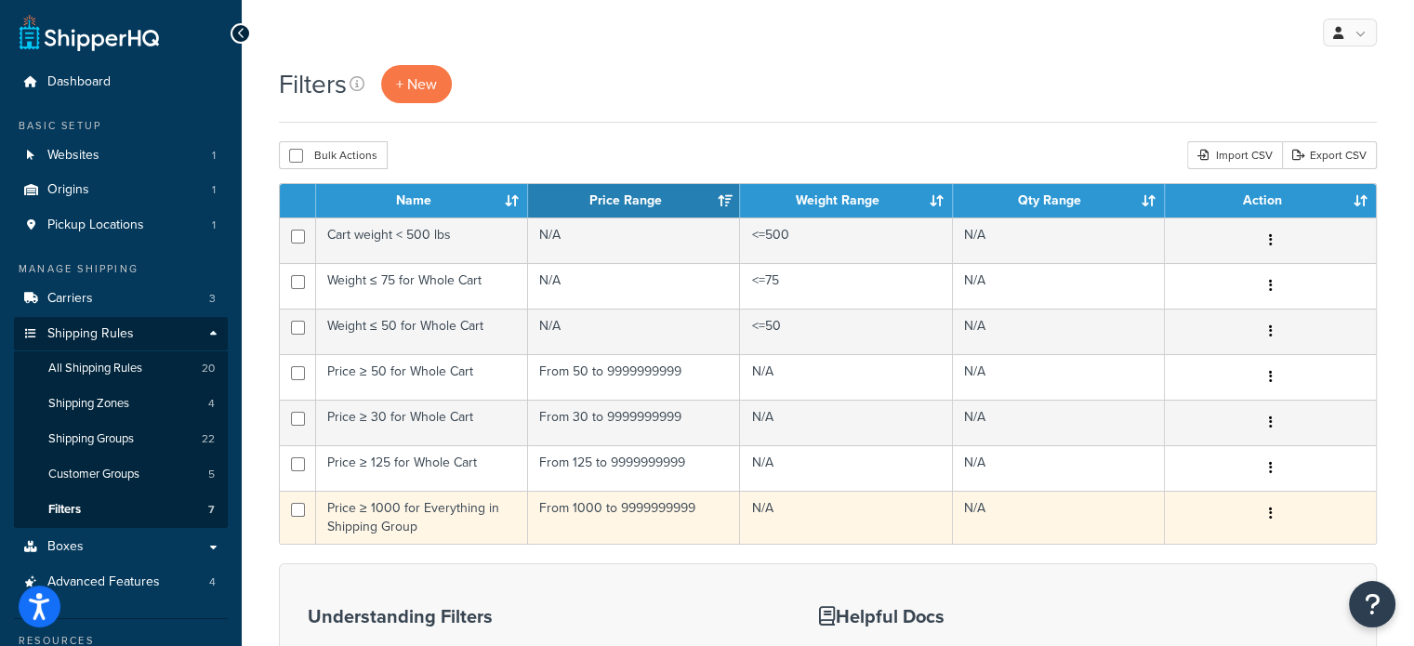
click at [417, 530] on td "Price ≥ 1000 for Everything in Shipping Group" at bounding box center [422, 517] width 212 height 53
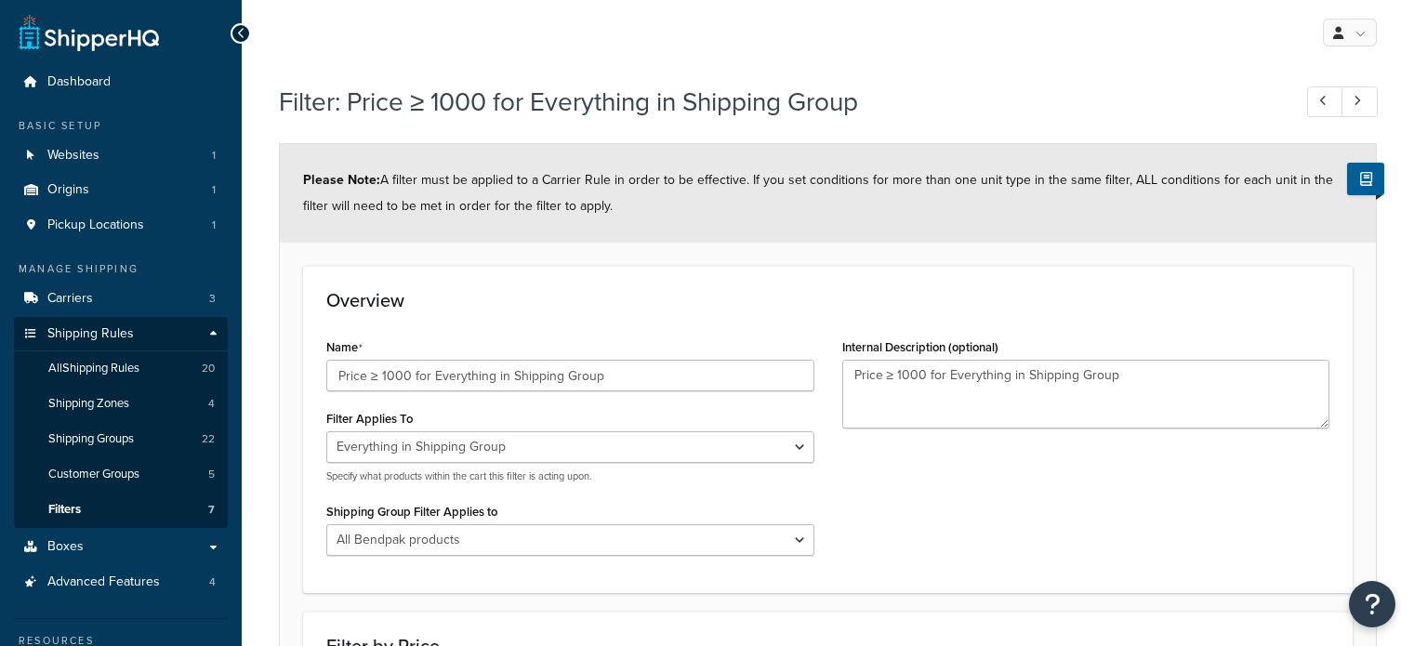
select select "SHIPPING_GROUP"
select select "300137"
select select "range"
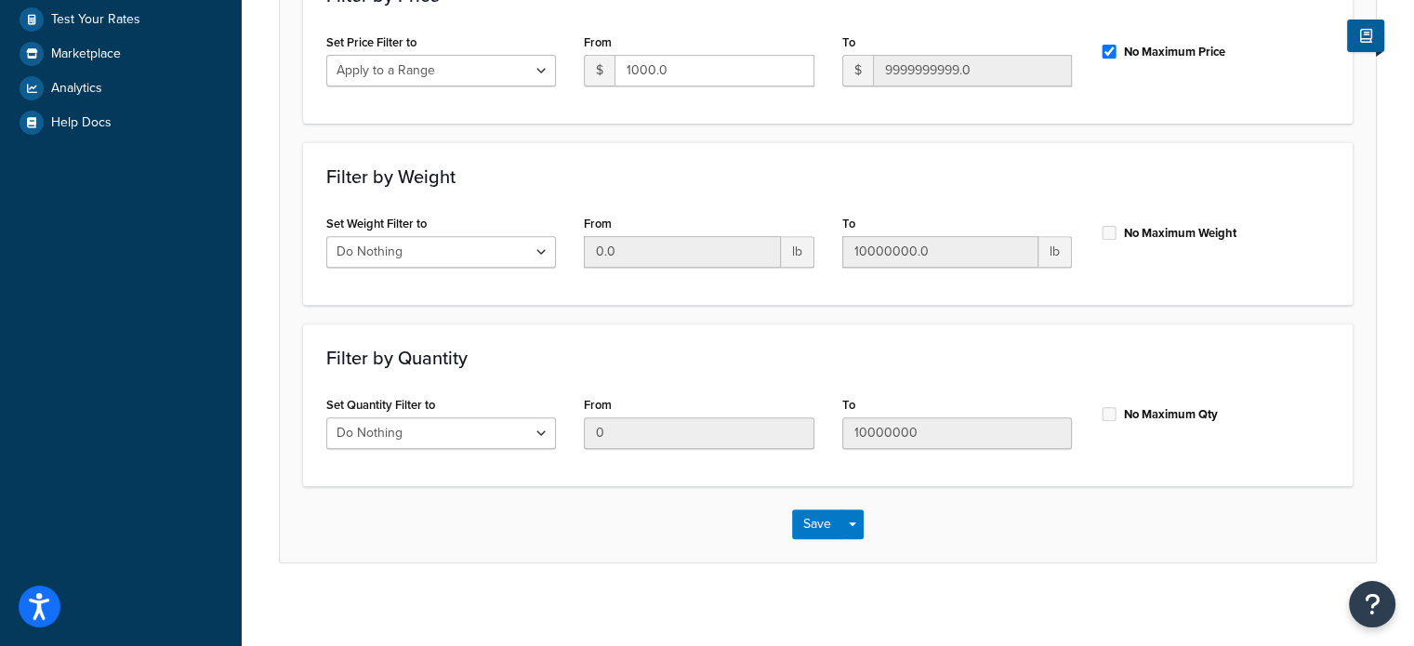
scroll to position [186, 0]
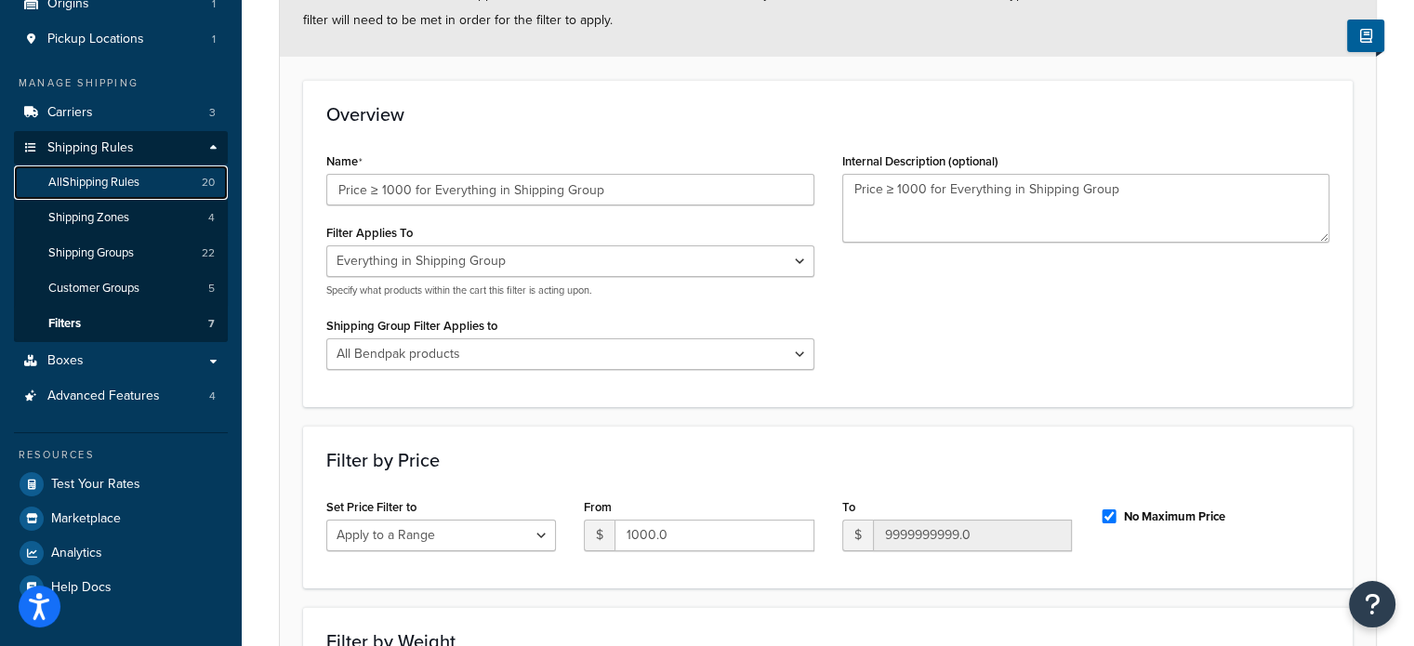
click at [105, 185] on span "All Shipping Rules" at bounding box center [93, 183] width 91 height 16
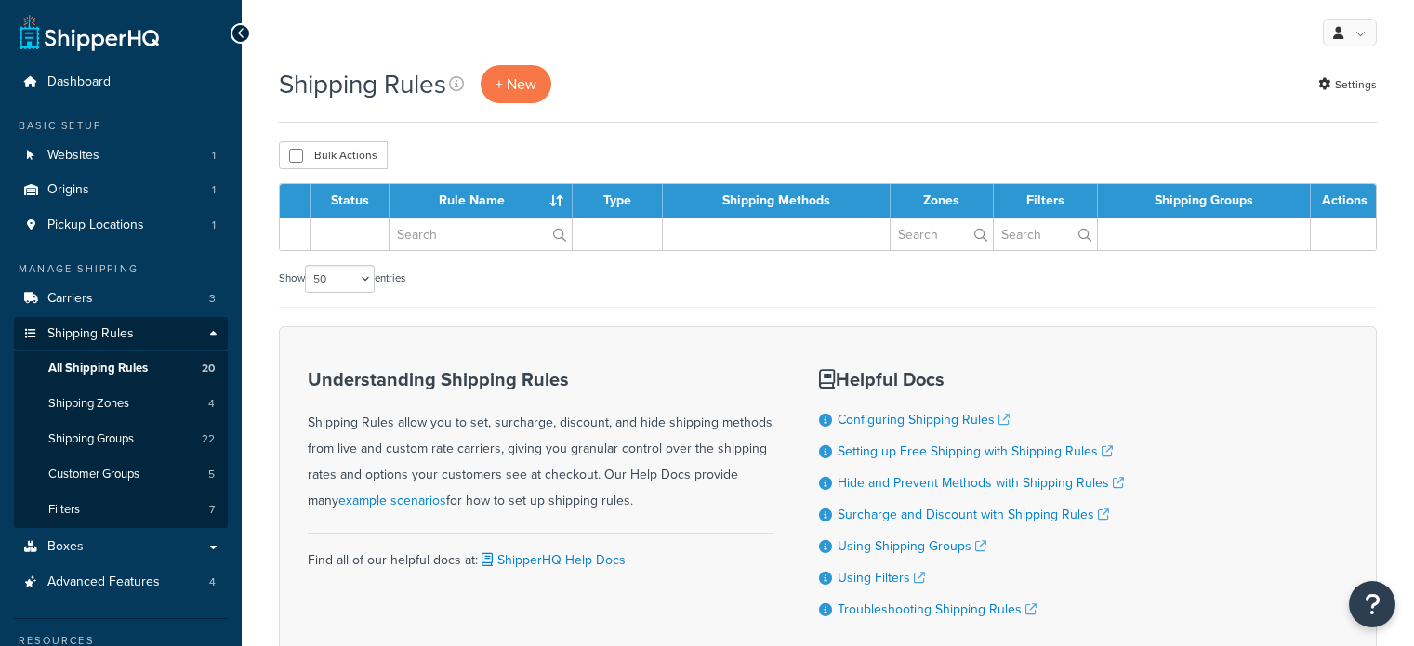
select select "50"
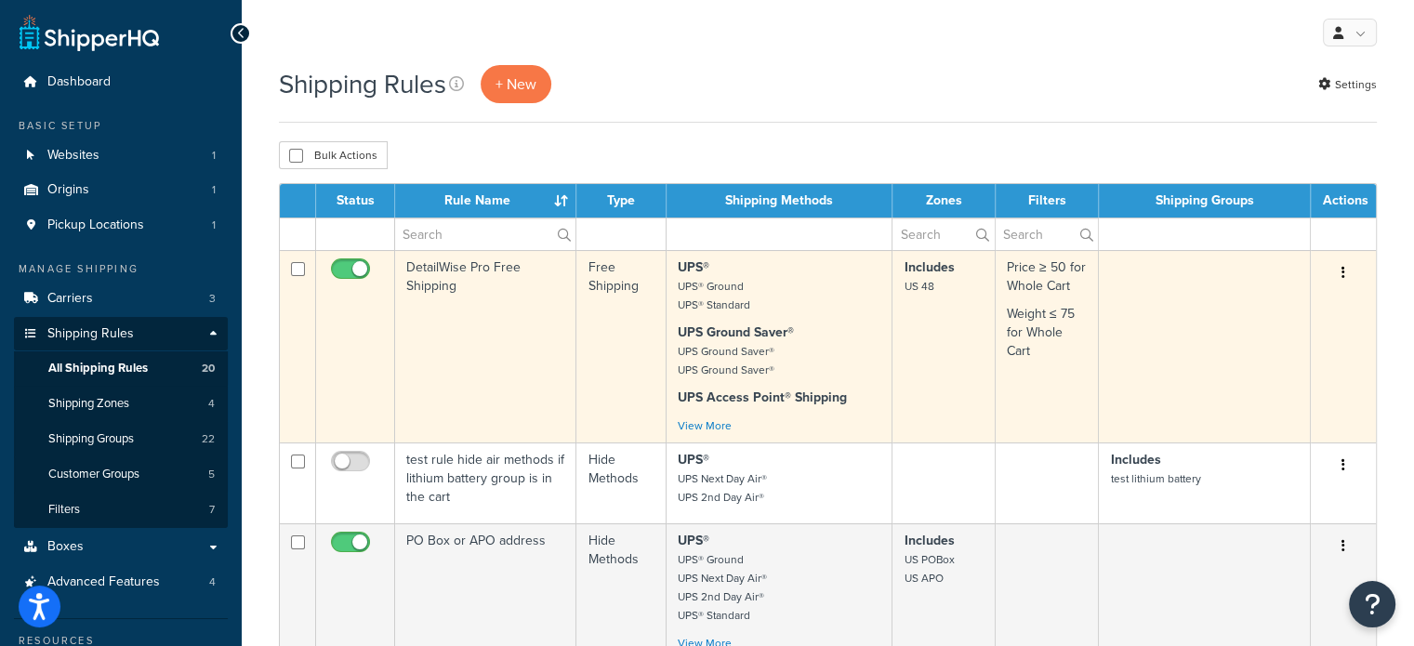
click at [1335, 267] on button "button" at bounding box center [1344, 273] width 26 height 30
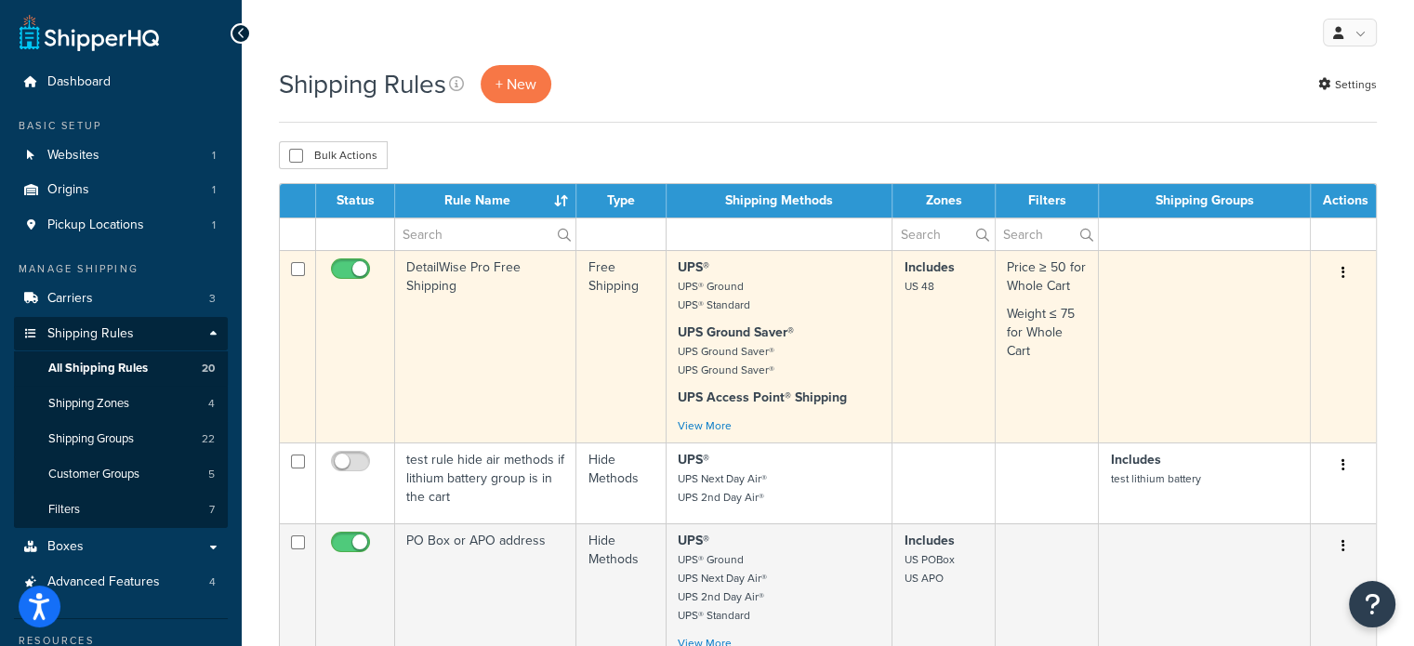
click at [484, 294] on td "DetailWise Pro Free Shipping" at bounding box center [485, 346] width 181 height 192
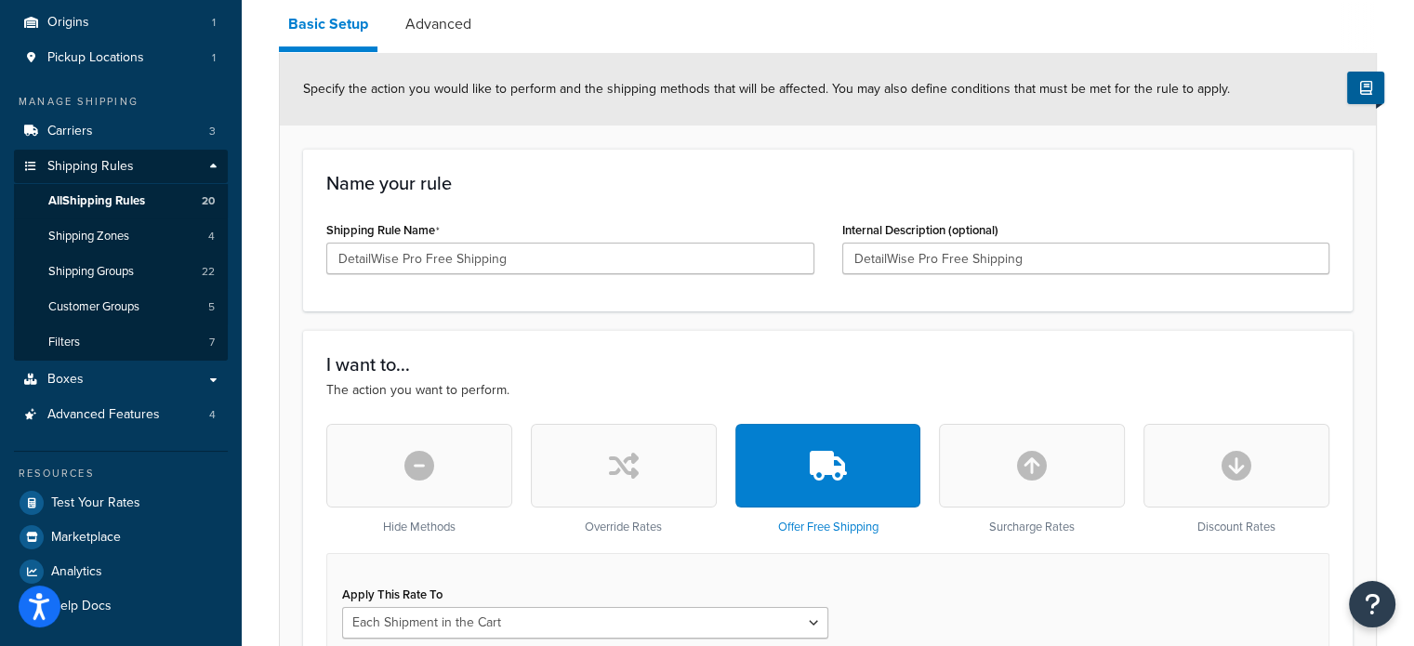
scroll to position [279, 0]
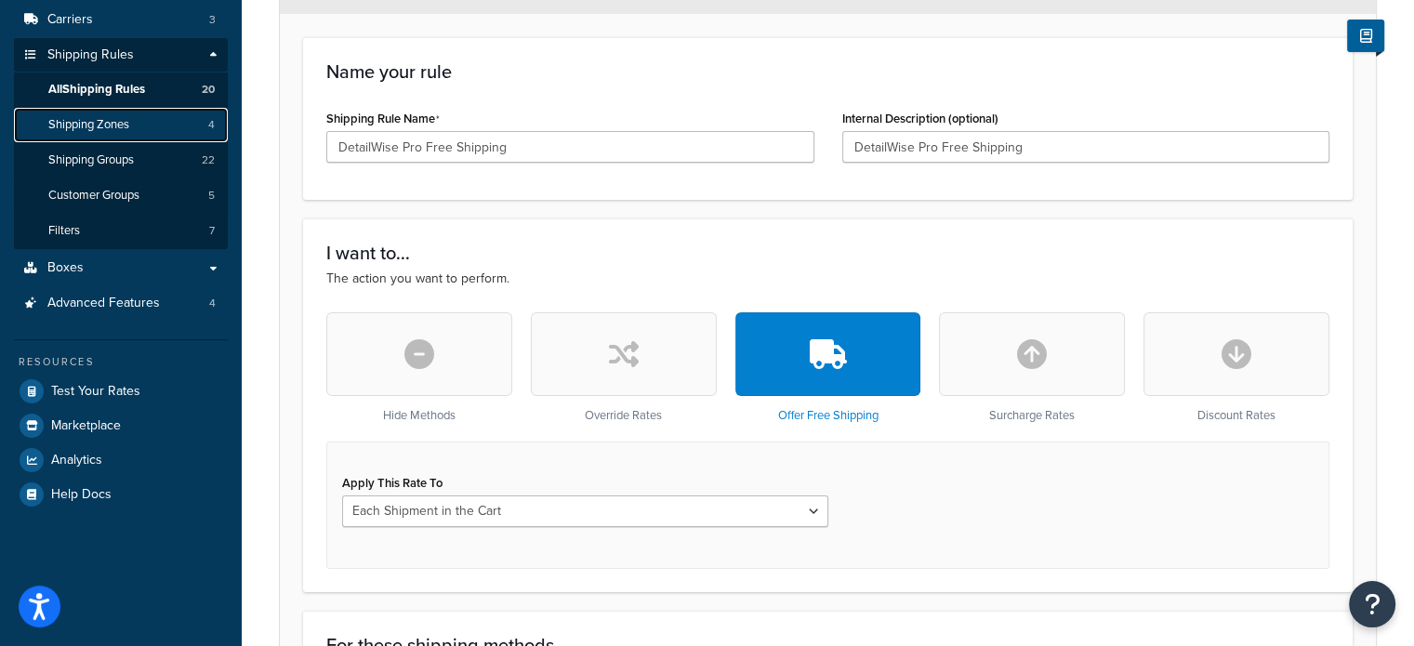
click at [78, 126] on span "Shipping Zones" at bounding box center [88, 125] width 81 height 16
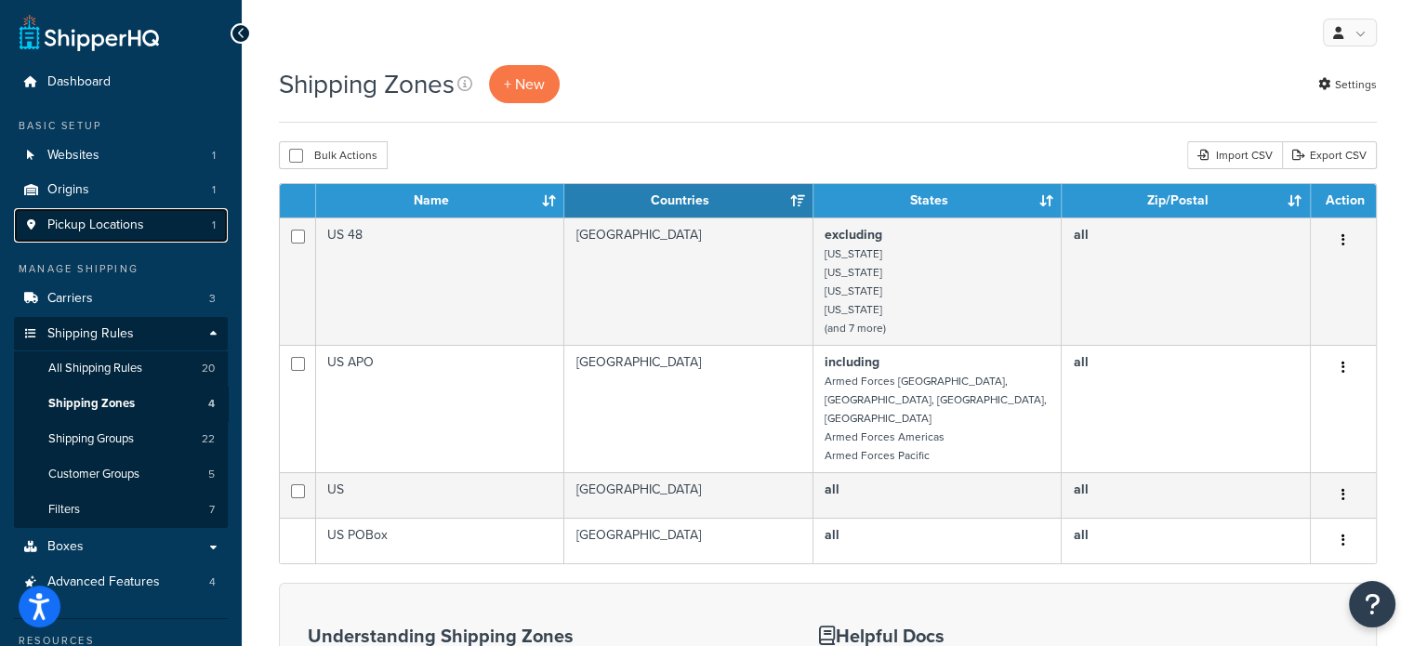
click at [92, 222] on span "Pickup Locations" at bounding box center [95, 226] width 97 height 16
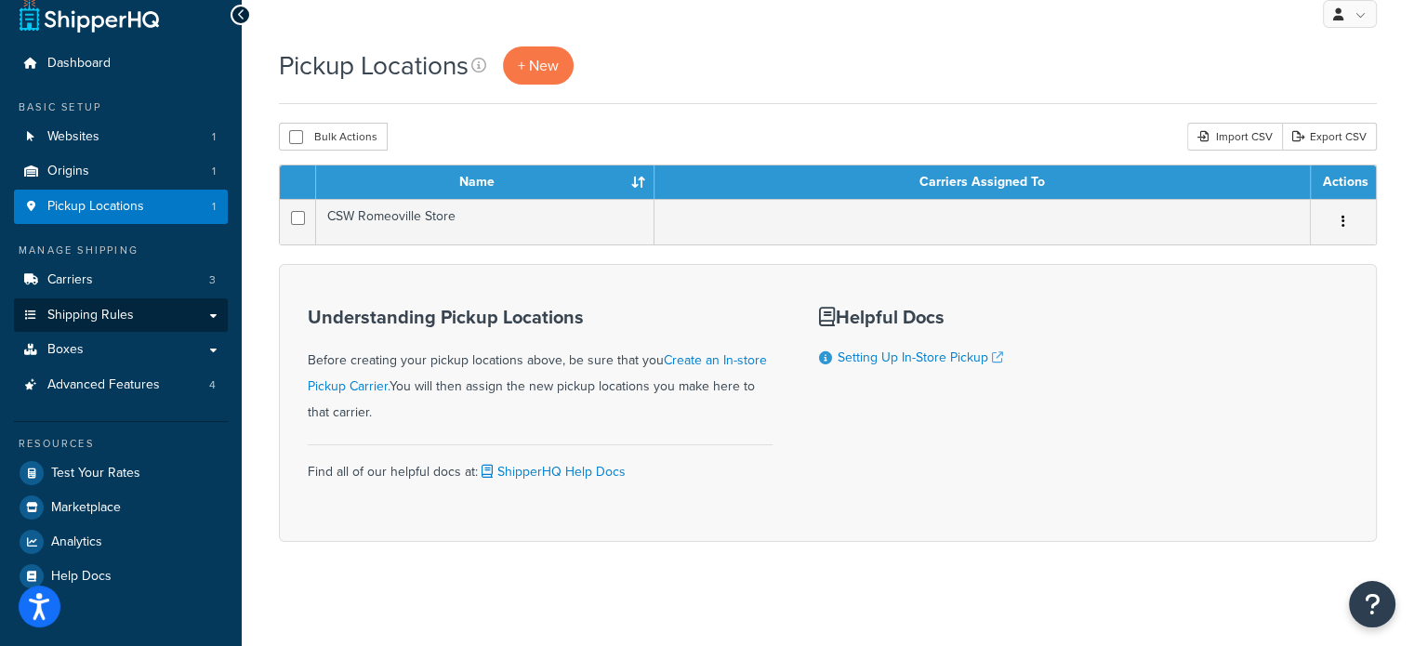
scroll to position [25, 0]
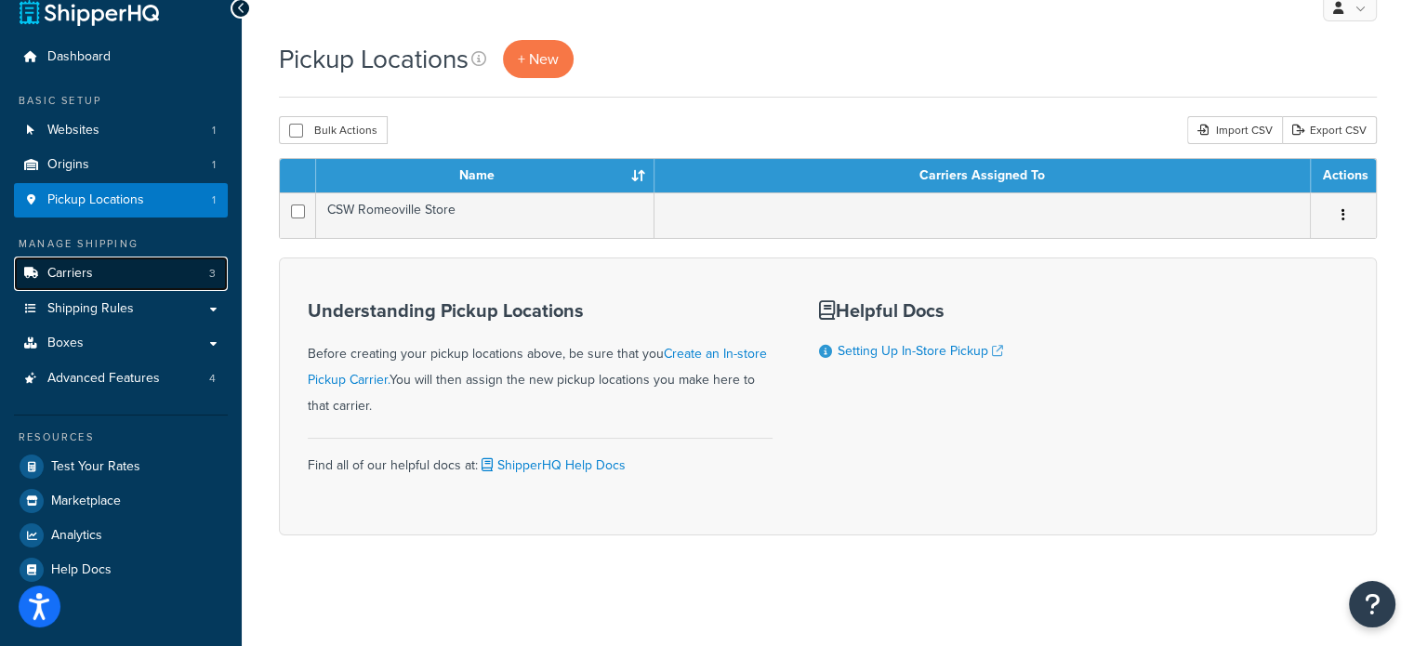
click at [119, 271] on link "Carriers 3" at bounding box center [121, 274] width 214 height 34
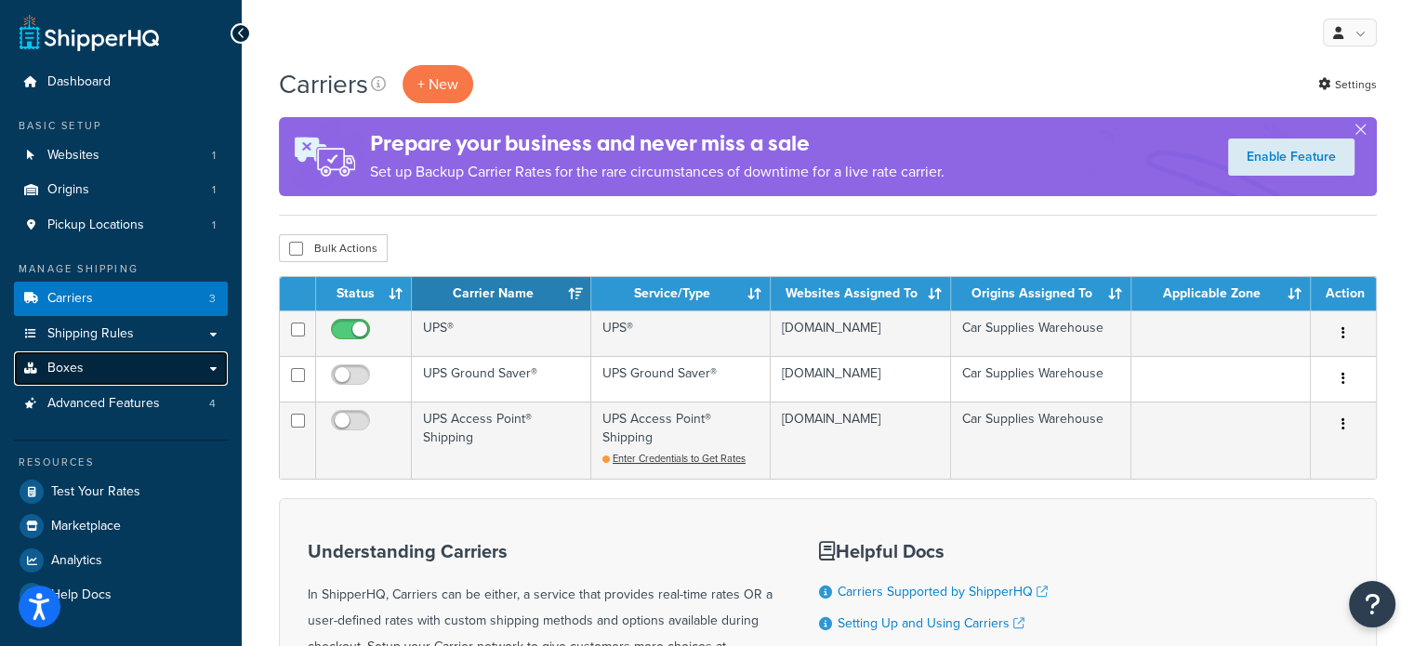
click at [171, 364] on link "Boxes" at bounding box center [121, 368] width 214 height 34
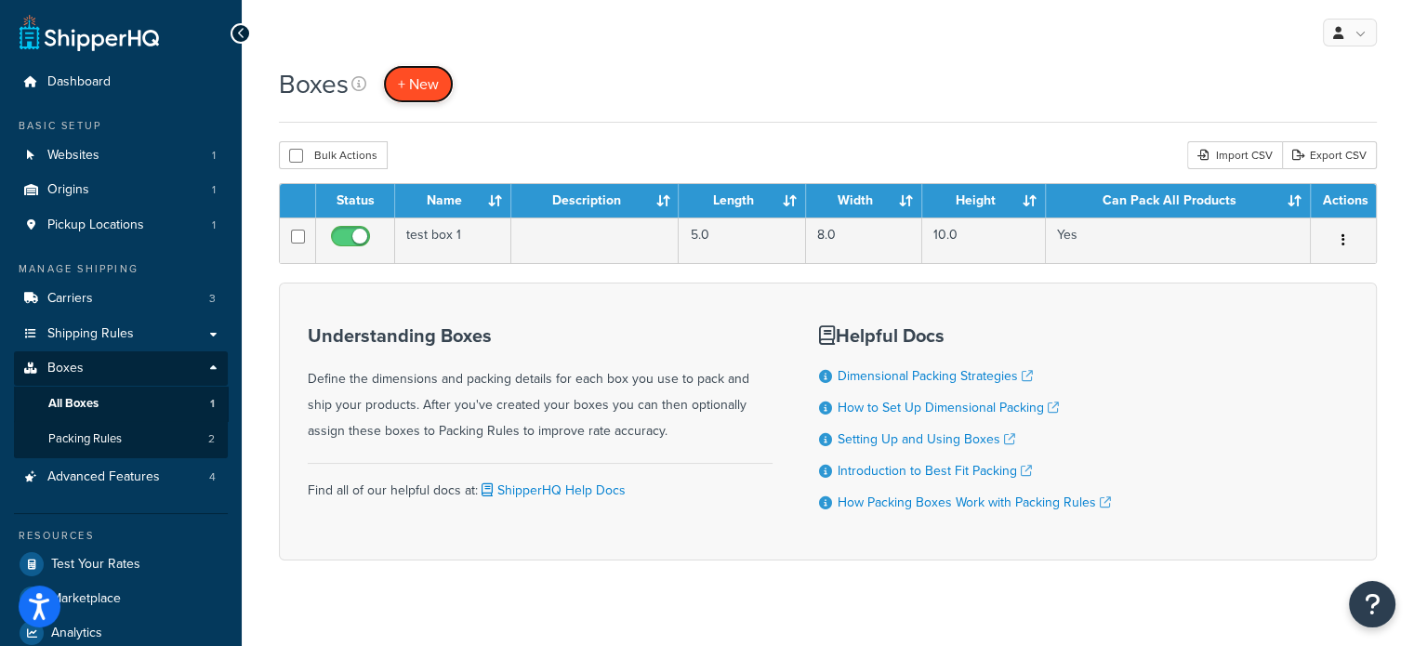
click at [423, 83] on span "+ New" at bounding box center [418, 83] width 41 height 21
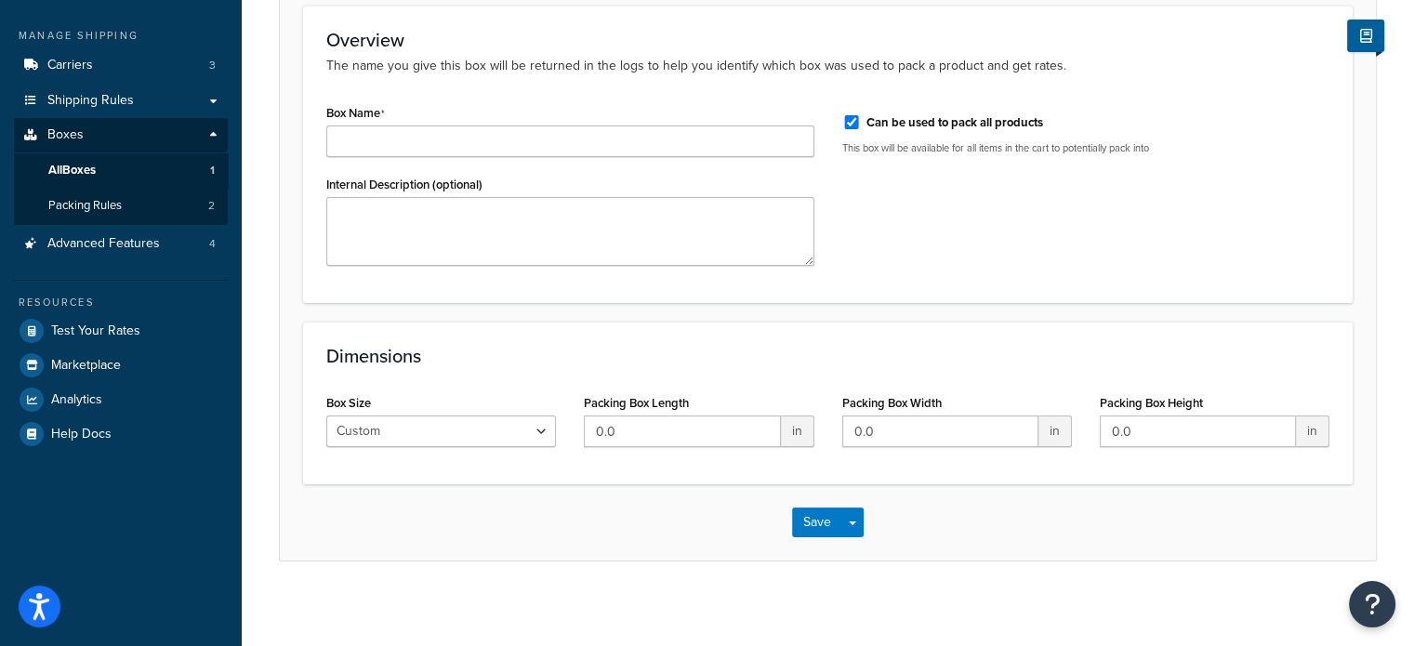
scroll to position [240, 0]
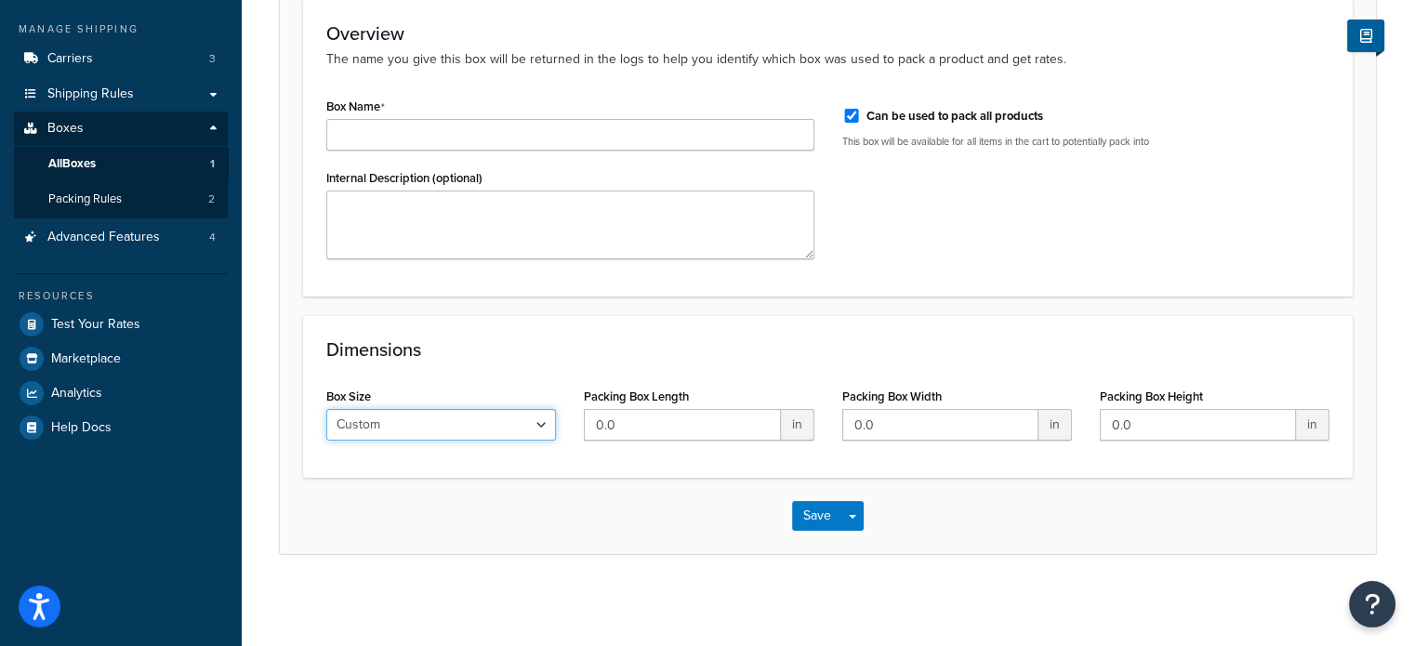
click at [510, 425] on select "Custom USPS Small Flat Box USPS Medium Flat Box USPS Large Flat Box USPS Flat E…" at bounding box center [441, 425] width 230 height 32
click at [509, 425] on select "Custom USPS Small Flat Box USPS Medium Flat Box USPS Large Flat Box USPS Flat E…" at bounding box center [441, 425] width 230 height 32
click at [669, 309] on form "Overview The name you give this box will be returned in the logs to help you id…" at bounding box center [828, 276] width 1096 height 555
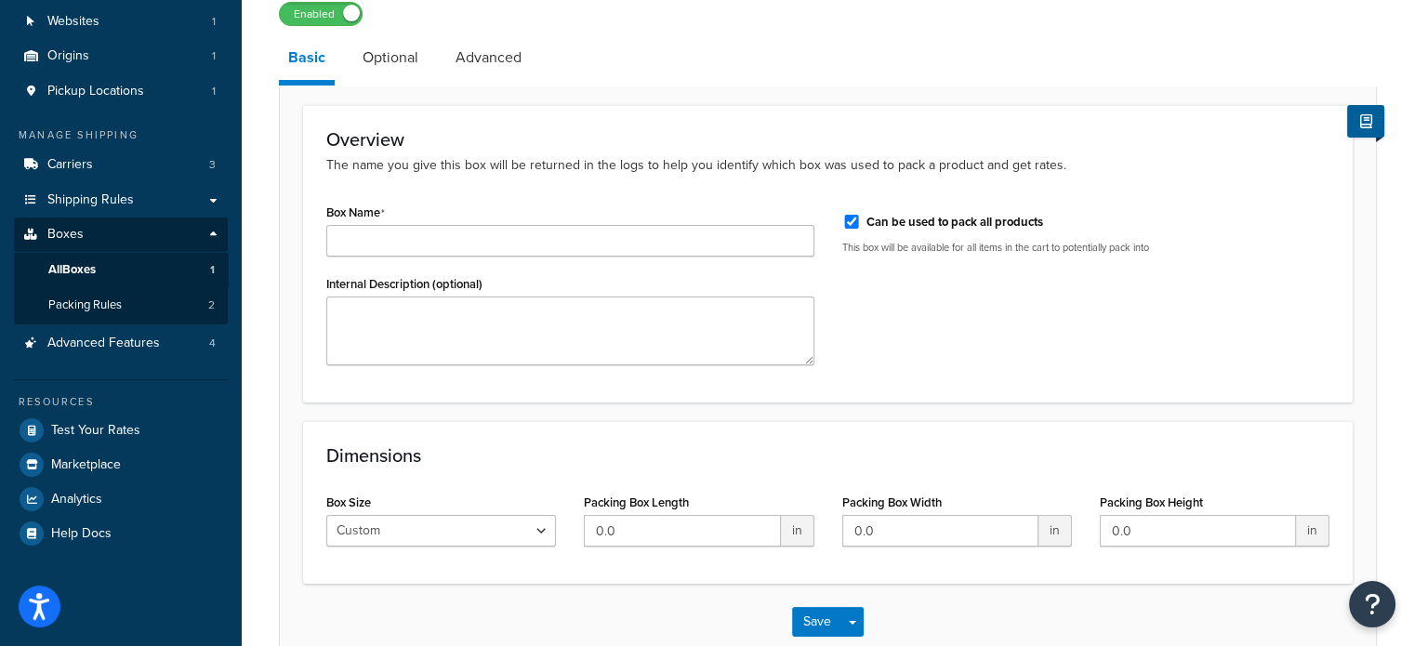
scroll to position [54, 0]
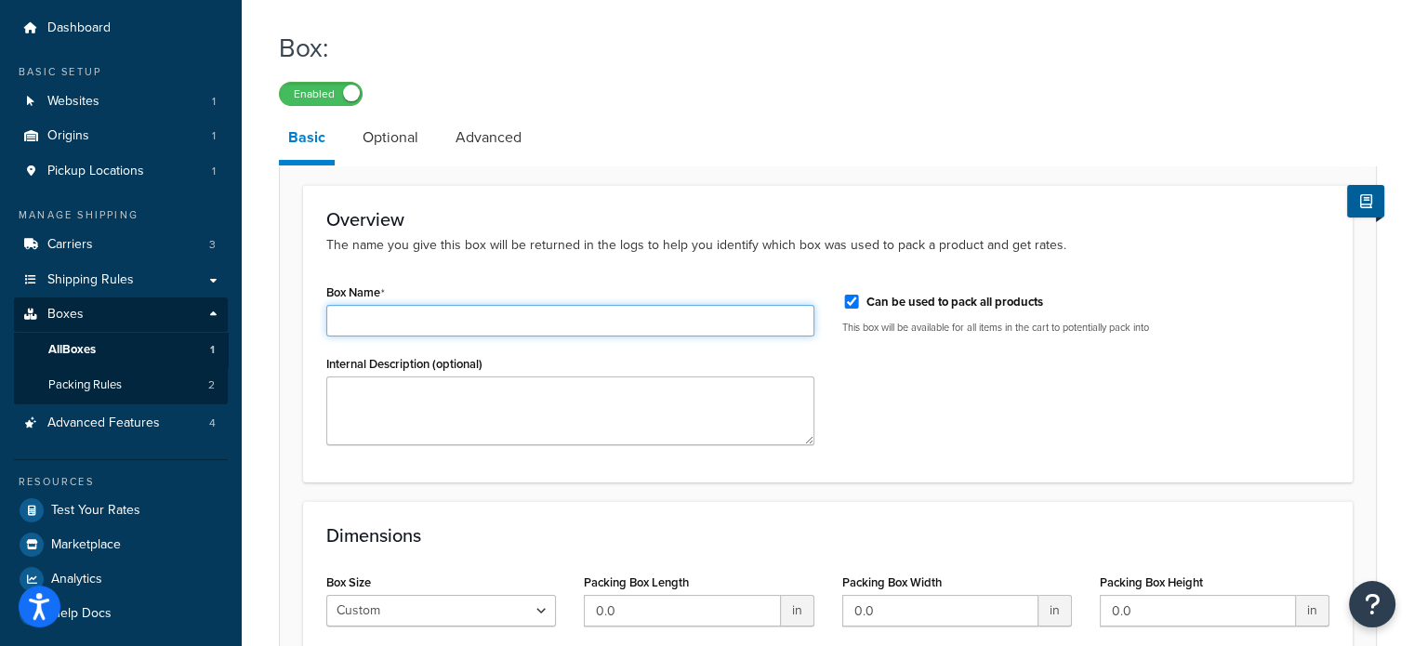
click at [401, 313] on input "Box Name" at bounding box center [570, 321] width 488 height 32
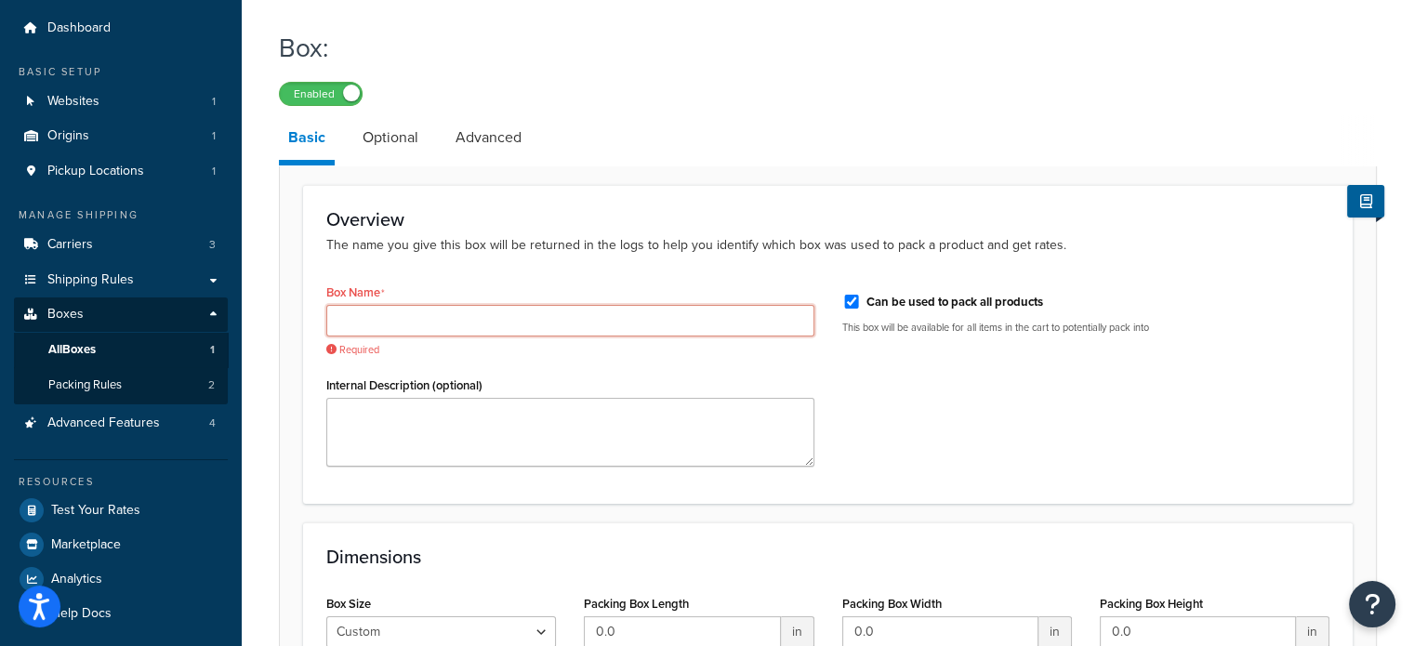
click at [385, 311] on input "Box Name" at bounding box center [570, 321] width 488 height 32
click at [1028, 407] on div "Box Name Required Internal Description (optional) Can be used to pack all produ…" at bounding box center [827, 379] width 1031 height 201
click at [852, 304] on input "Can be used to pack all products" at bounding box center [851, 302] width 19 height 14
click at [851, 300] on input "Can be used to pack all products" at bounding box center [851, 302] width 19 height 14
checkbox input "true"
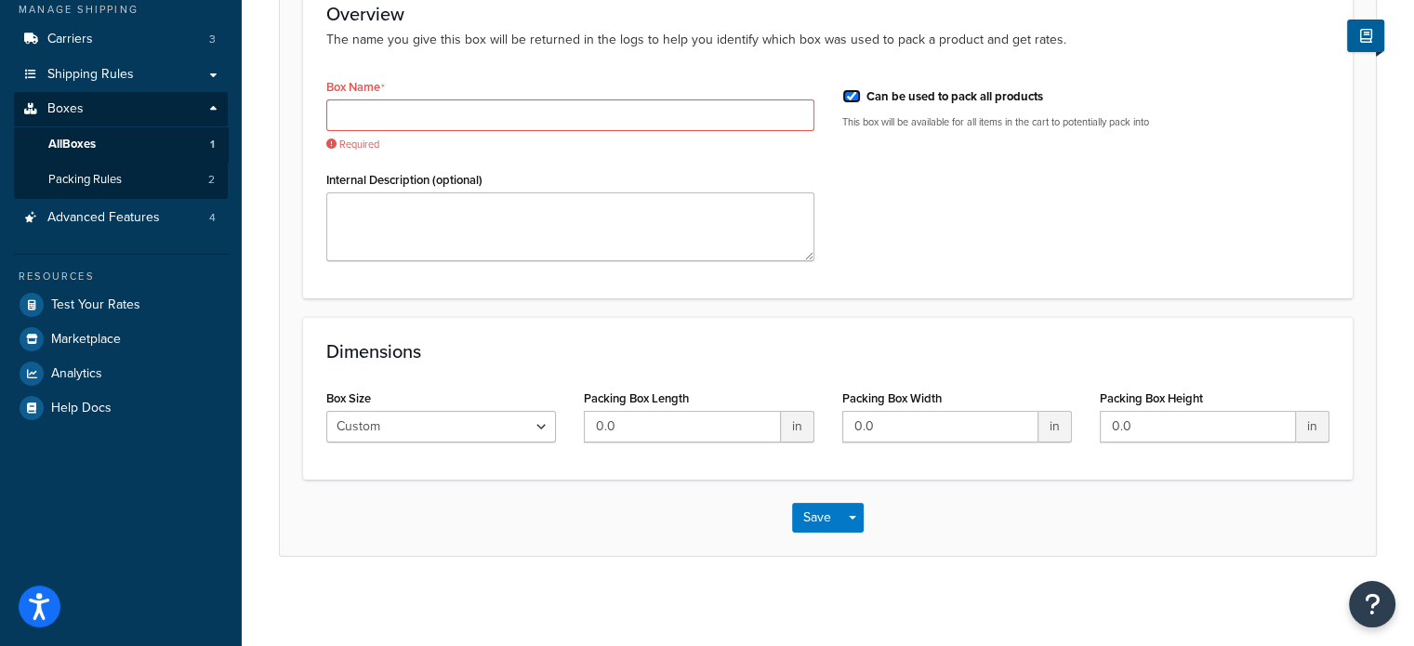
scroll to position [260, 0]
click at [469, 429] on select "Custom USPS Small Flat Box USPS Medium Flat Box USPS Large Flat Box USPS Flat E…" at bounding box center [441, 426] width 230 height 32
drag, startPoint x: 469, startPoint y: 429, endPoint x: 490, endPoint y: 423, distance: 22.1
click at [469, 429] on select "Custom USPS Small Flat Box USPS Medium Flat Box USPS Large Flat Box USPS Flat E…" at bounding box center [441, 426] width 230 height 32
click at [660, 350] on h3 "Dimensions" at bounding box center [827, 350] width 1003 height 20
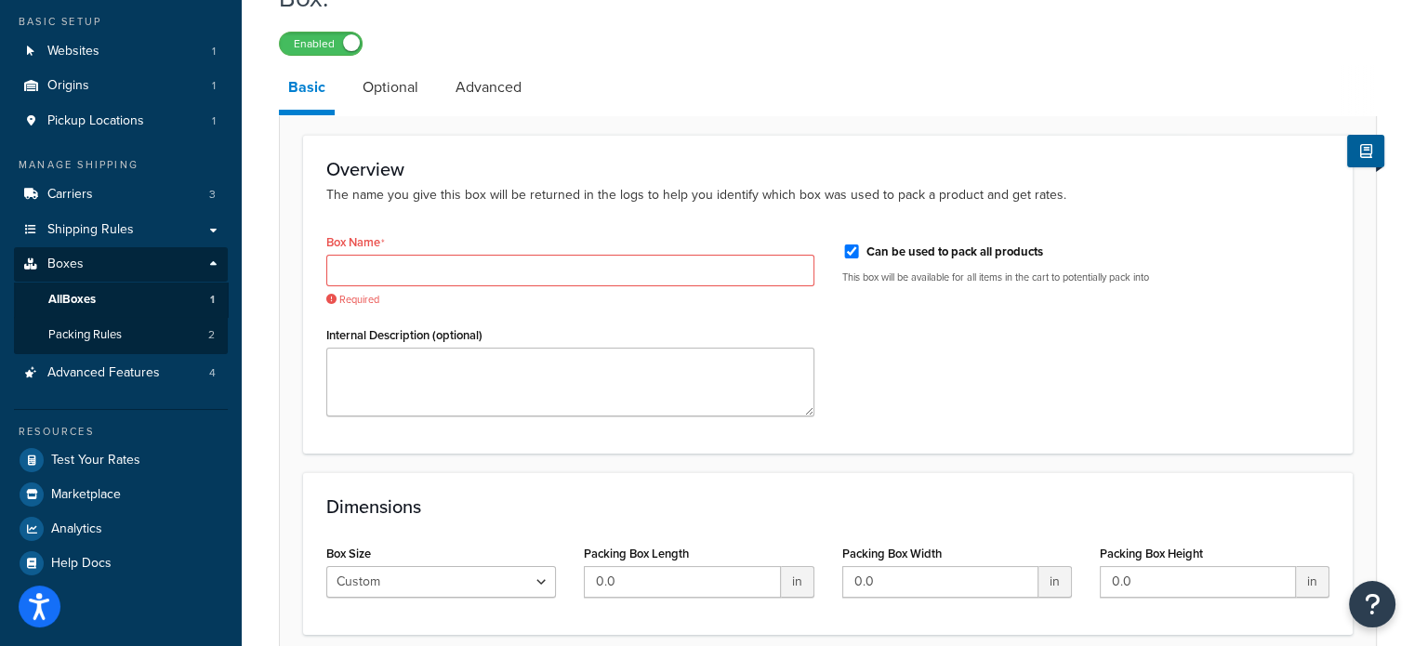
scroll to position [0, 0]
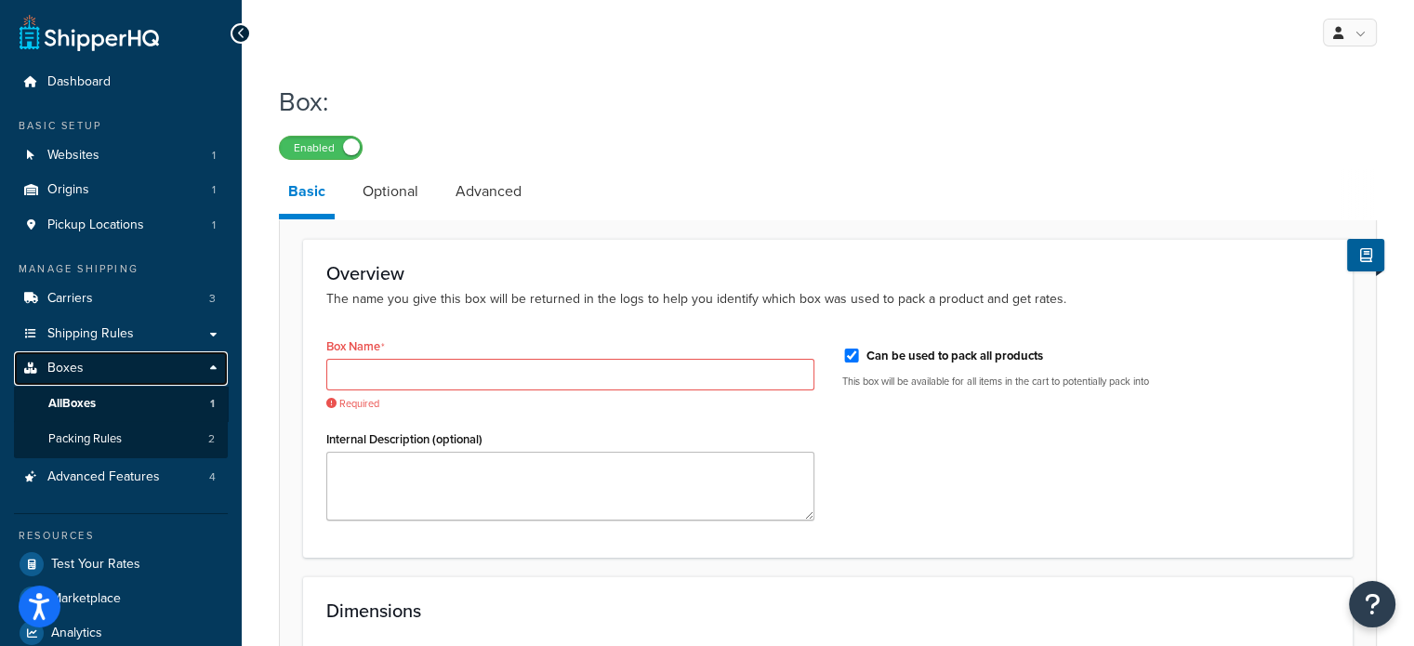
click at [74, 364] on span "Boxes" at bounding box center [65, 369] width 36 height 16
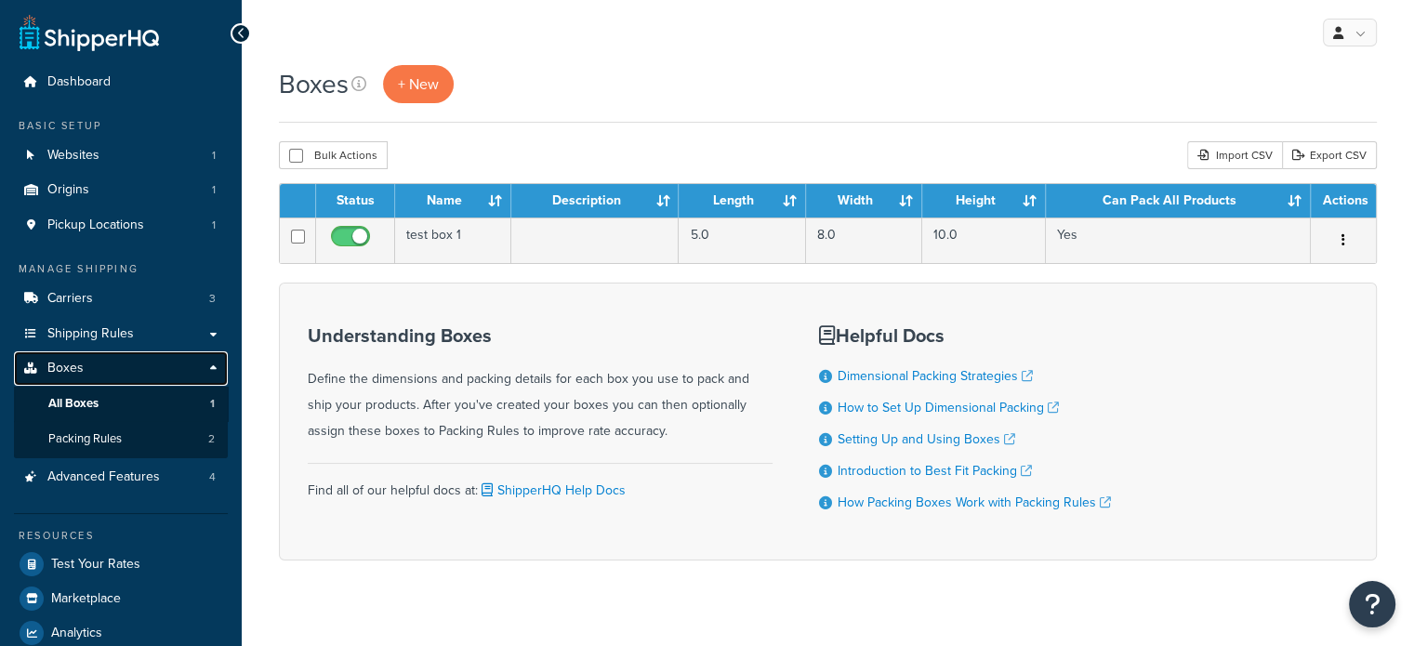
click at [101, 367] on link "Boxes" at bounding box center [121, 368] width 214 height 34
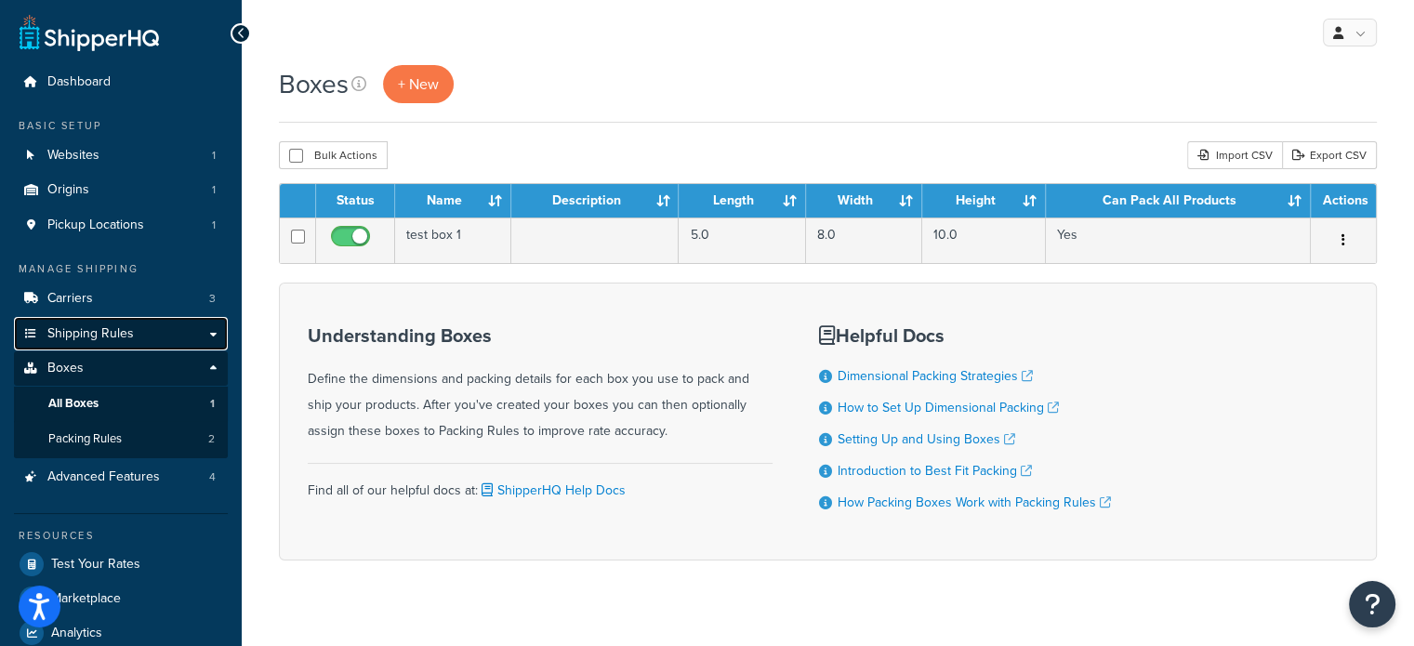
click at [110, 331] on span "Shipping Rules" at bounding box center [90, 334] width 86 height 16
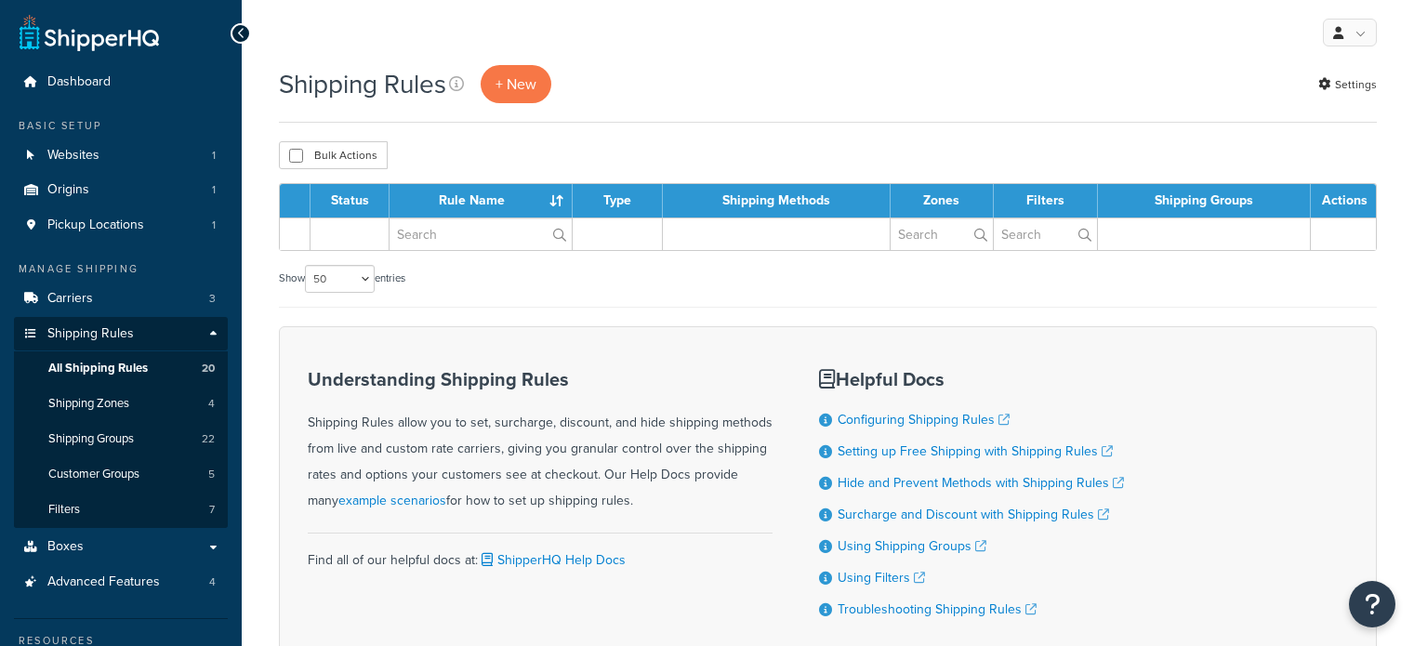
select select "50"
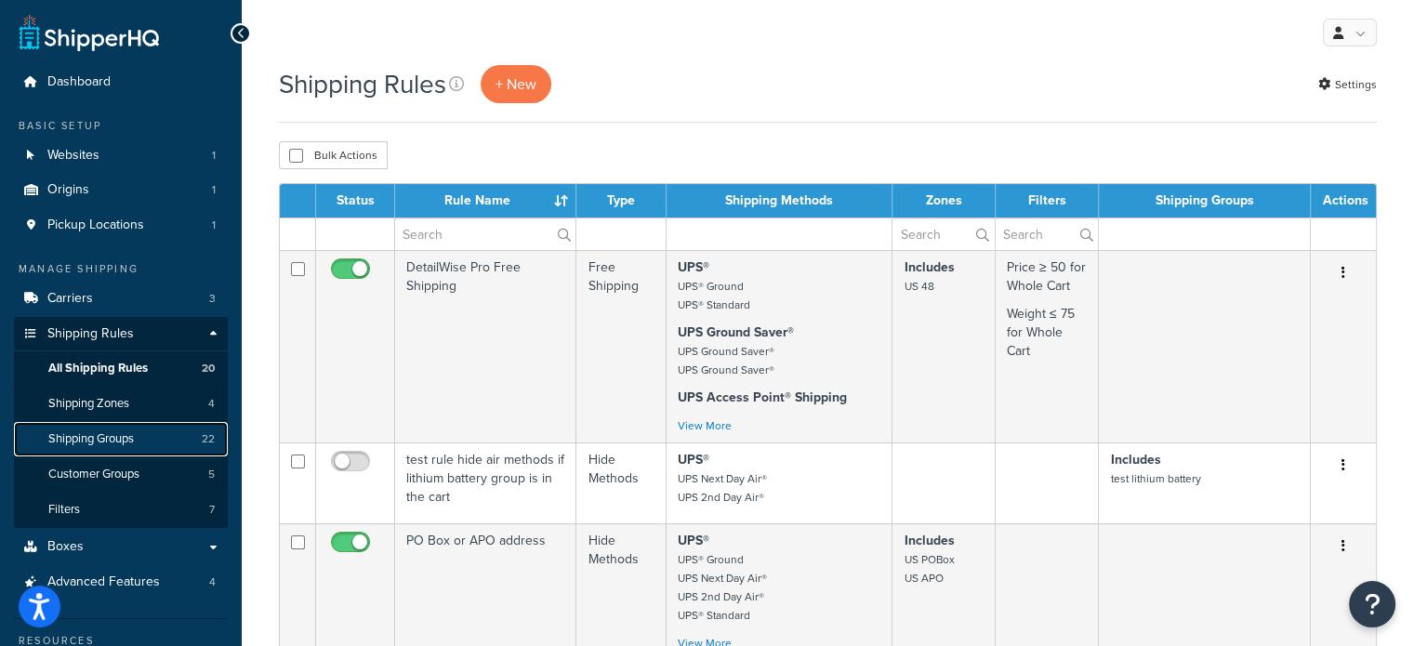
click at [162, 441] on link "Shipping Groups 22" at bounding box center [121, 439] width 214 height 34
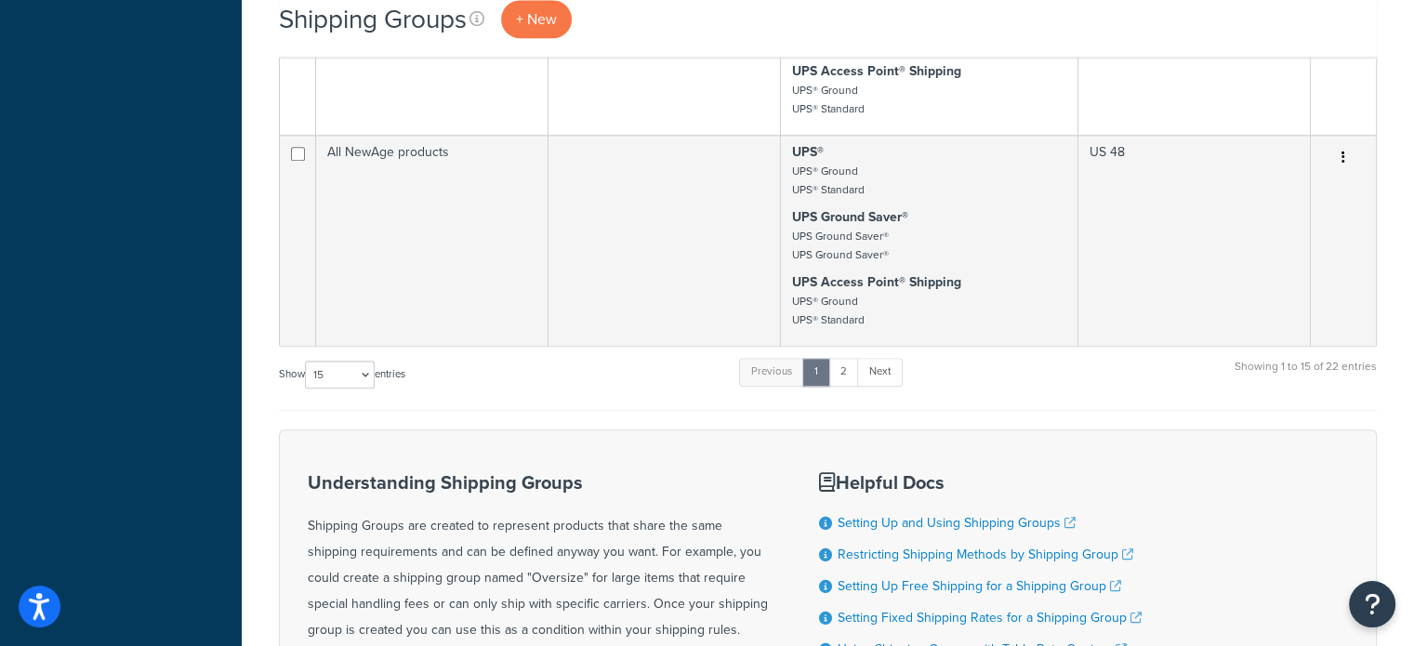
scroll to position [2280, 0]
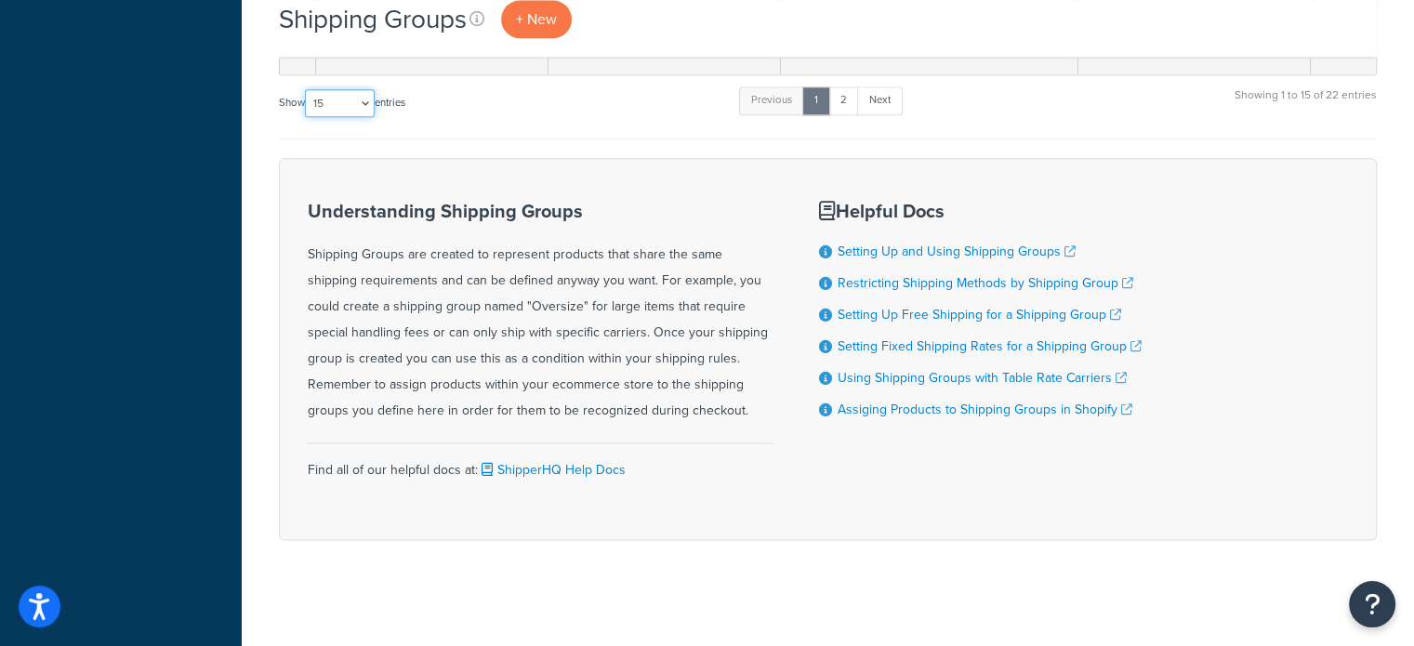
click at [341, 92] on select "10 15 25 50 100" at bounding box center [340, 103] width 70 height 28
select select "50"
click at [307, 117] on select "10 15 25 50 100" at bounding box center [340, 103] width 70 height 28
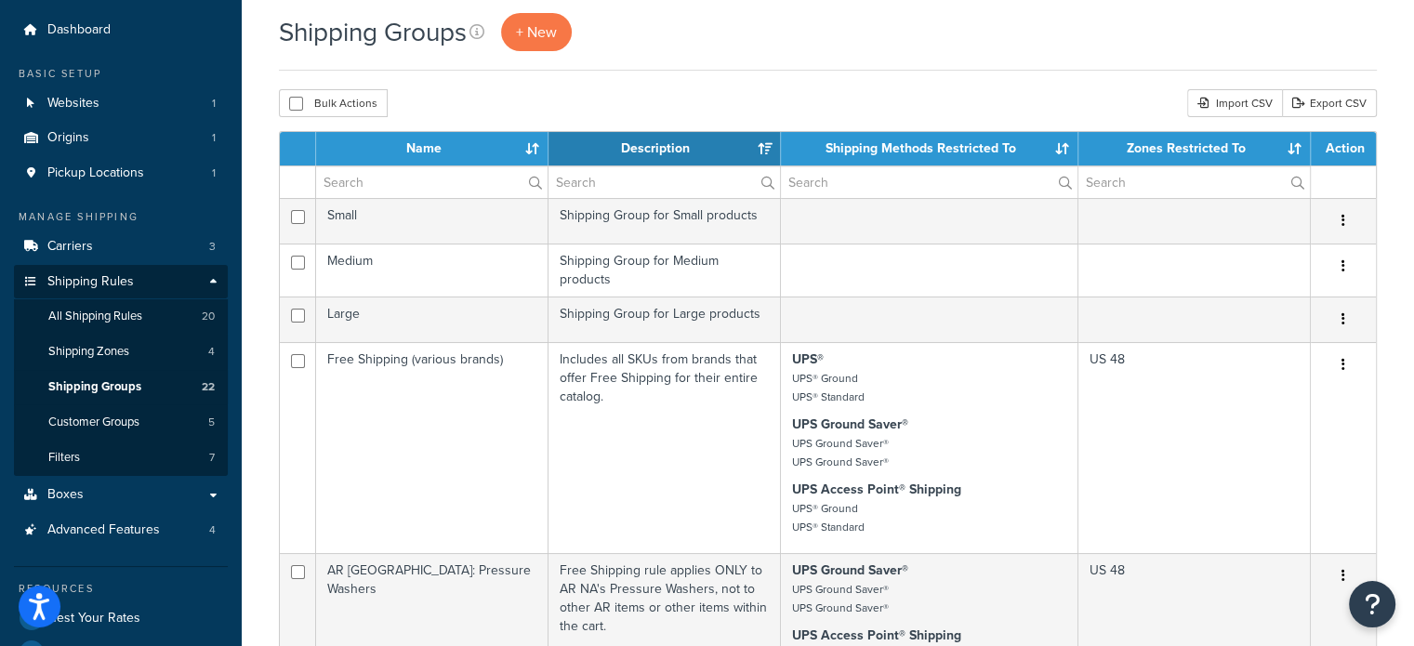
scroll to position [0, 0]
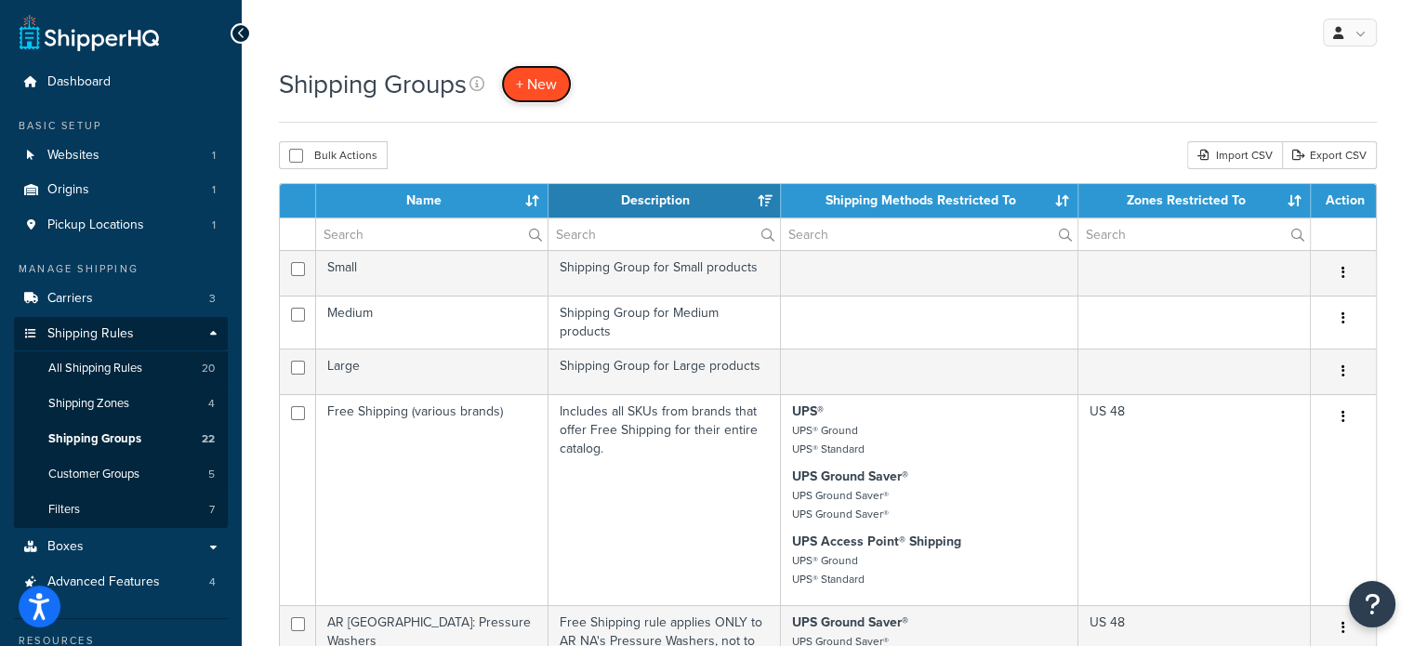
click at [523, 88] on span "+ New" at bounding box center [536, 83] width 41 height 21
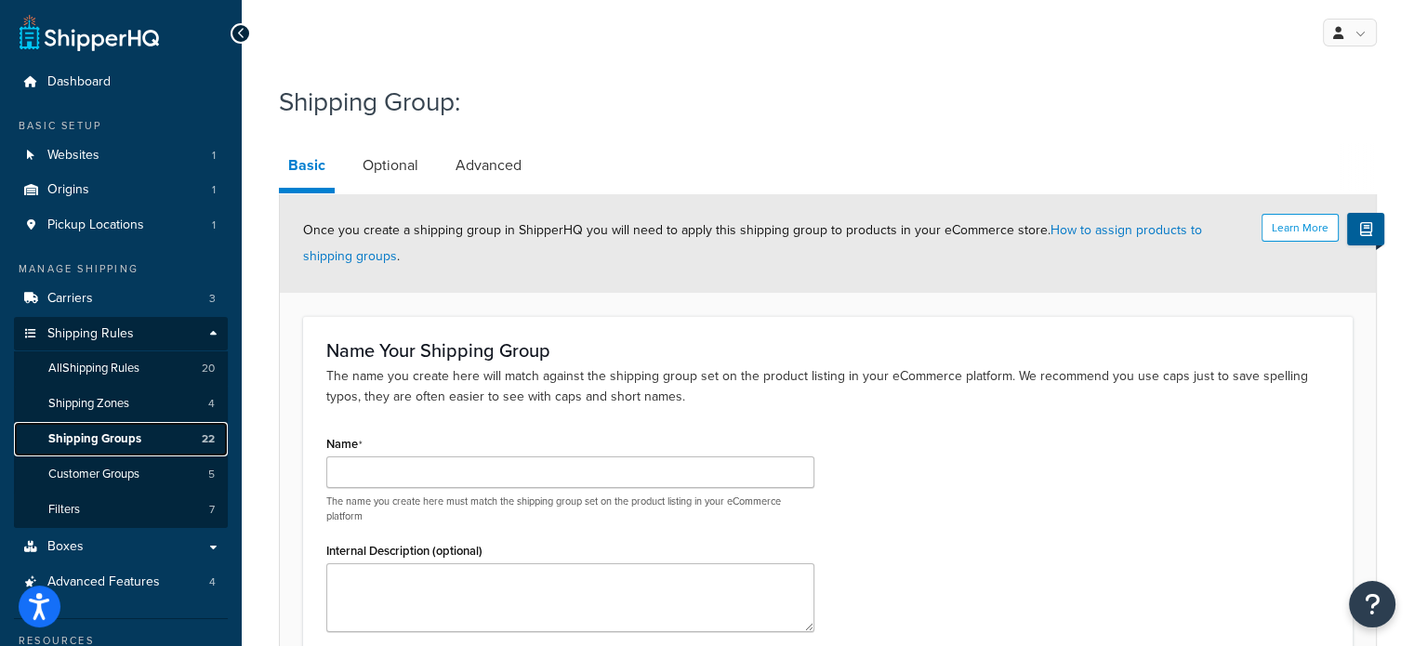
click at [115, 432] on span "Shipping Groups" at bounding box center [94, 439] width 93 height 16
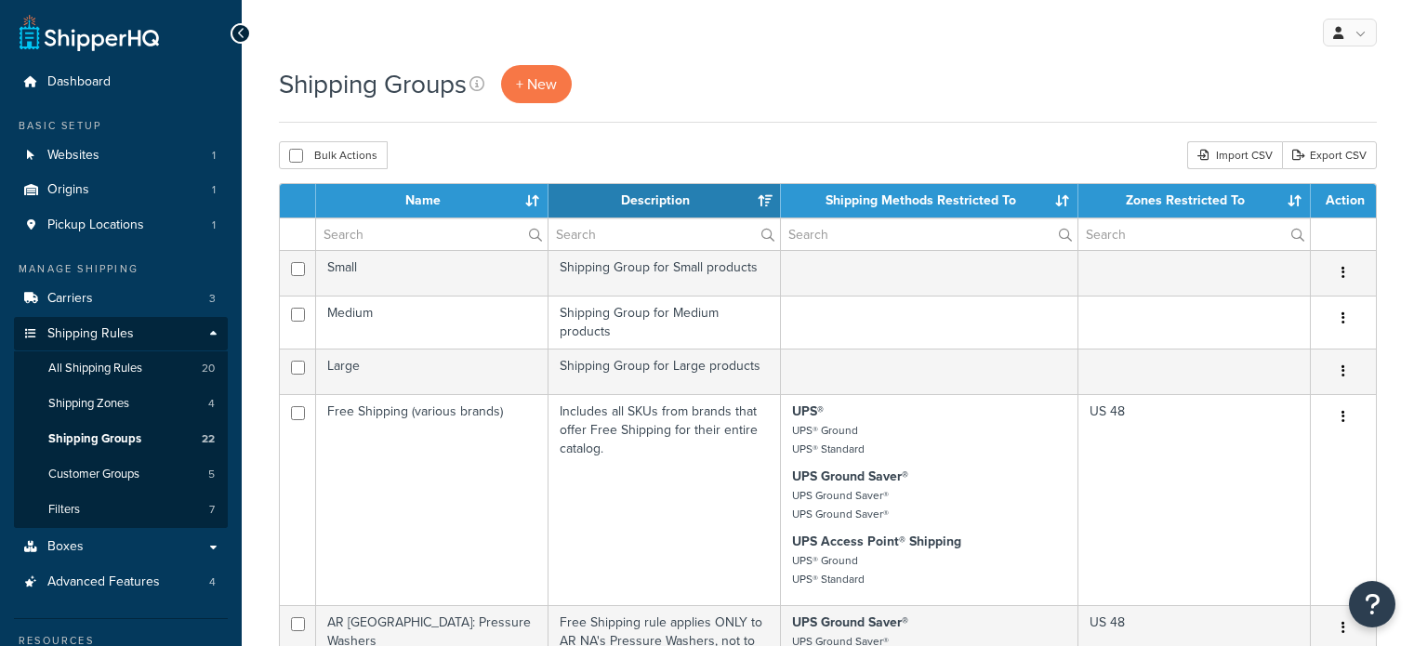
select select "15"
click at [543, 80] on span "+ New" at bounding box center [536, 83] width 41 height 21
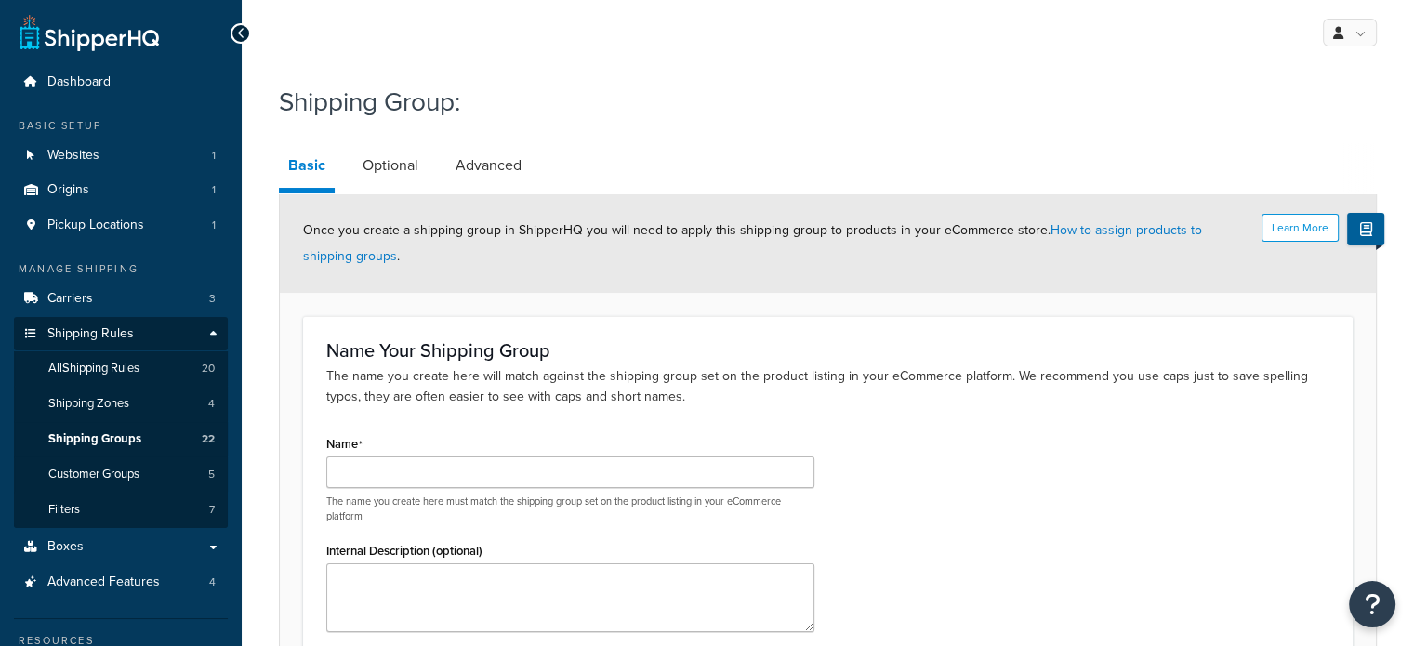
scroll to position [192, 0]
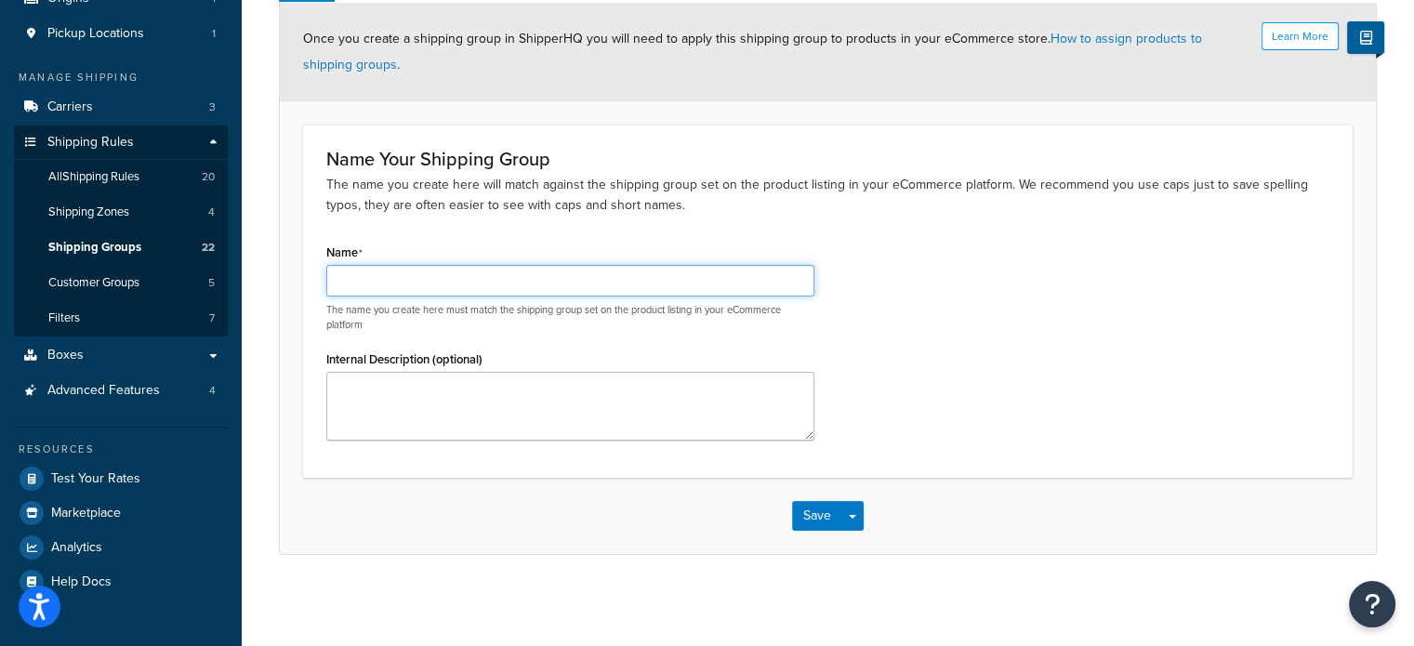
click at [402, 278] on input "Name" at bounding box center [570, 281] width 488 height 32
type input "Race Deck: $13.50 Region 1"
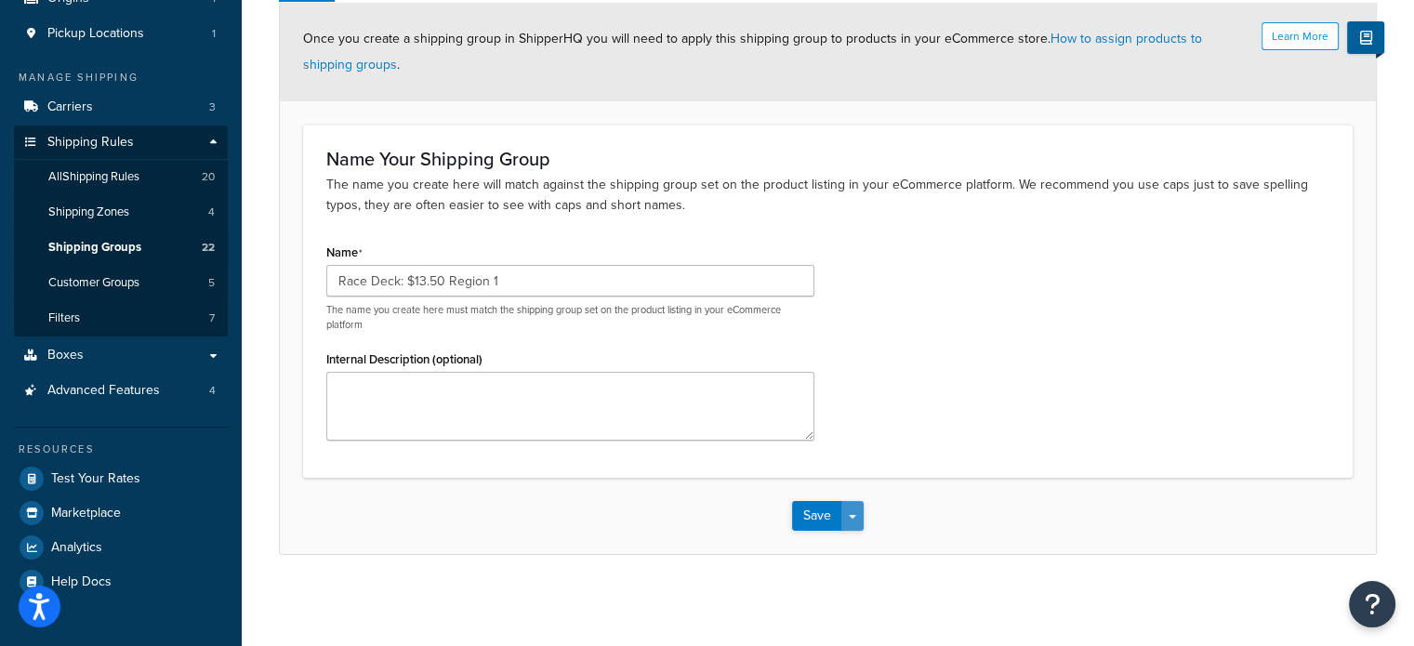
click at [856, 509] on button "Save Dropdown" at bounding box center [852, 516] width 22 height 30
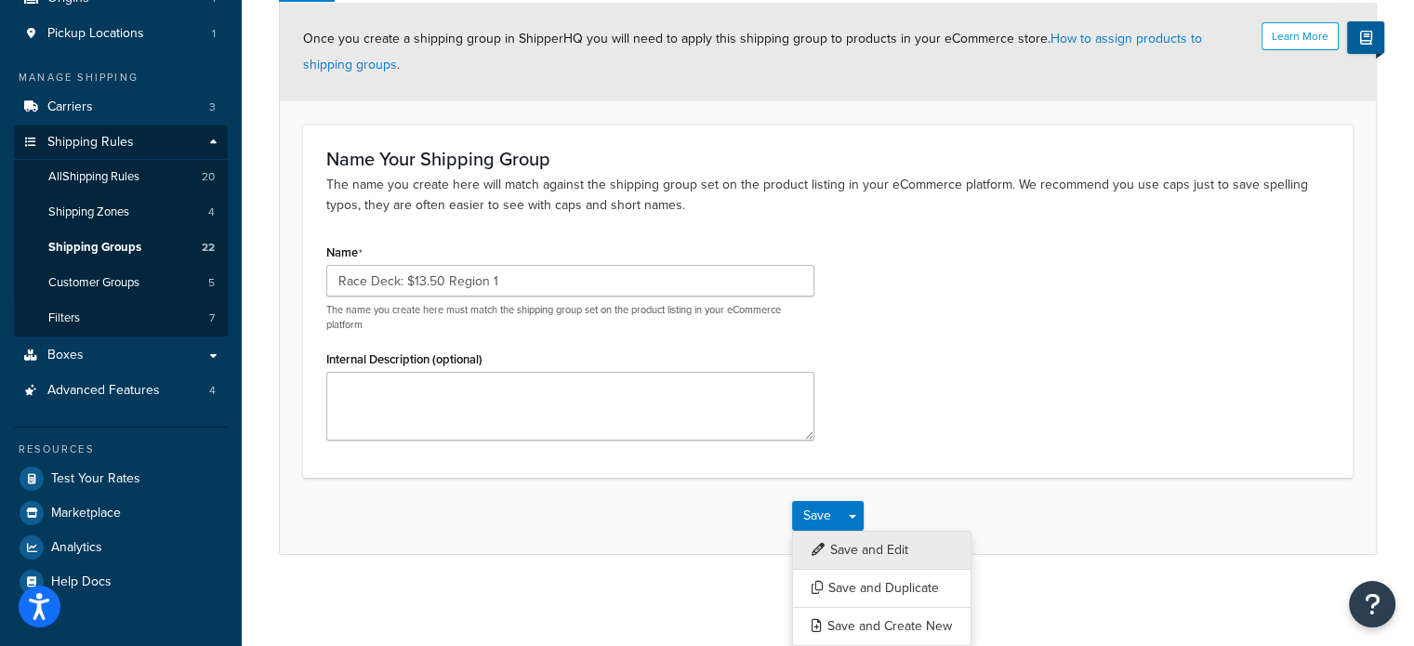
click at [859, 550] on button "Save and Edit" at bounding box center [881, 550] width 179 height 39
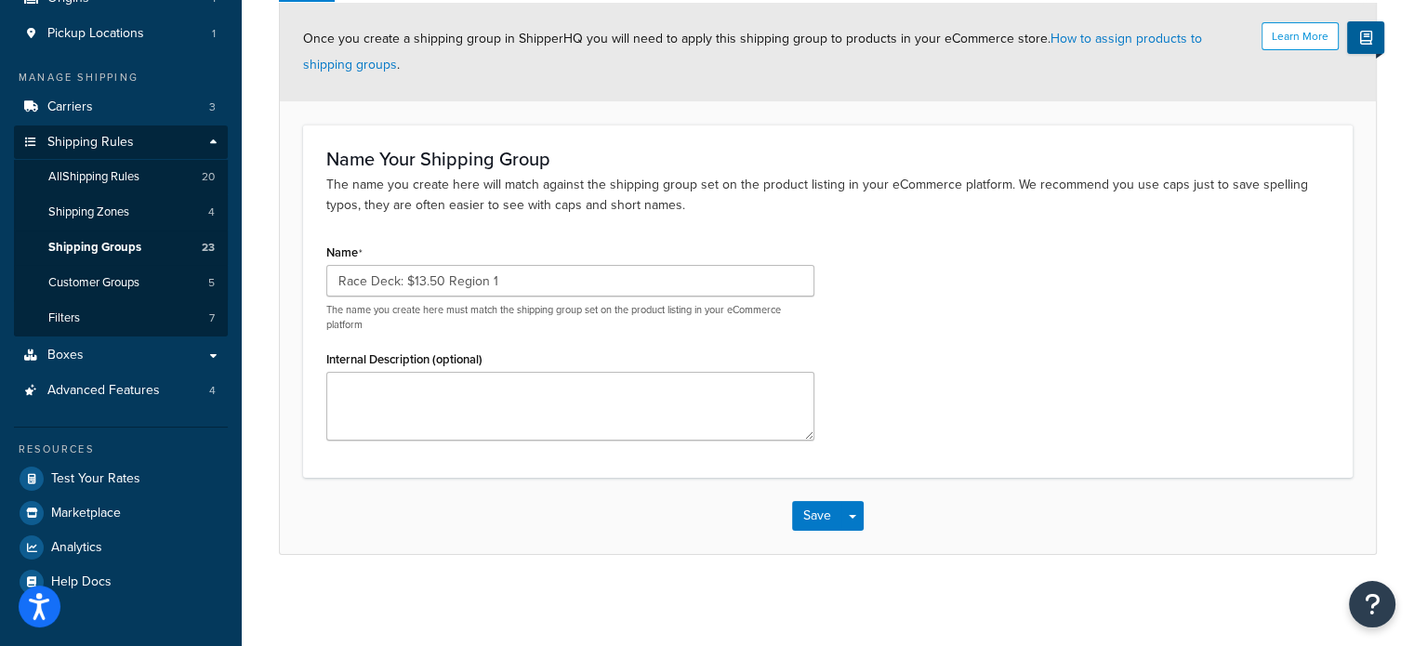
scroll to position [6, 0]
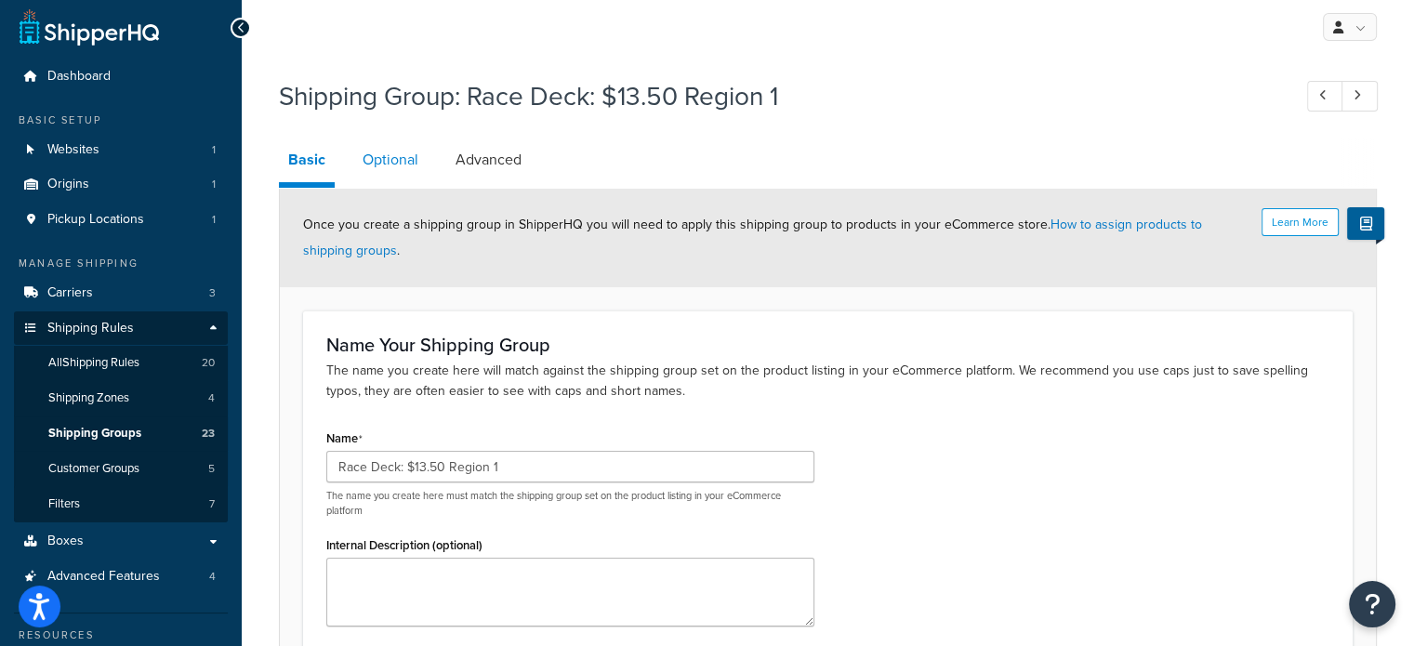
click at [398, 160] on link "Optional" at bounding box center [390, 160] width 74 height 45
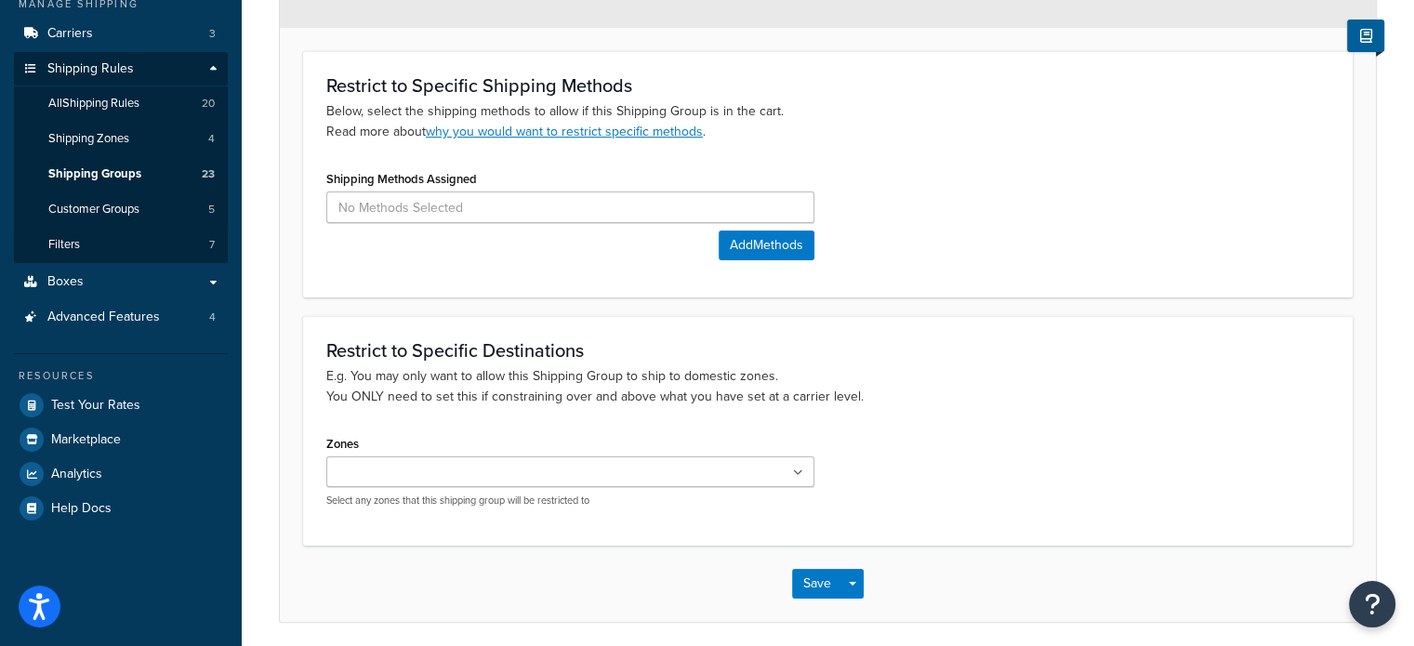
scroll to position [332, 0]
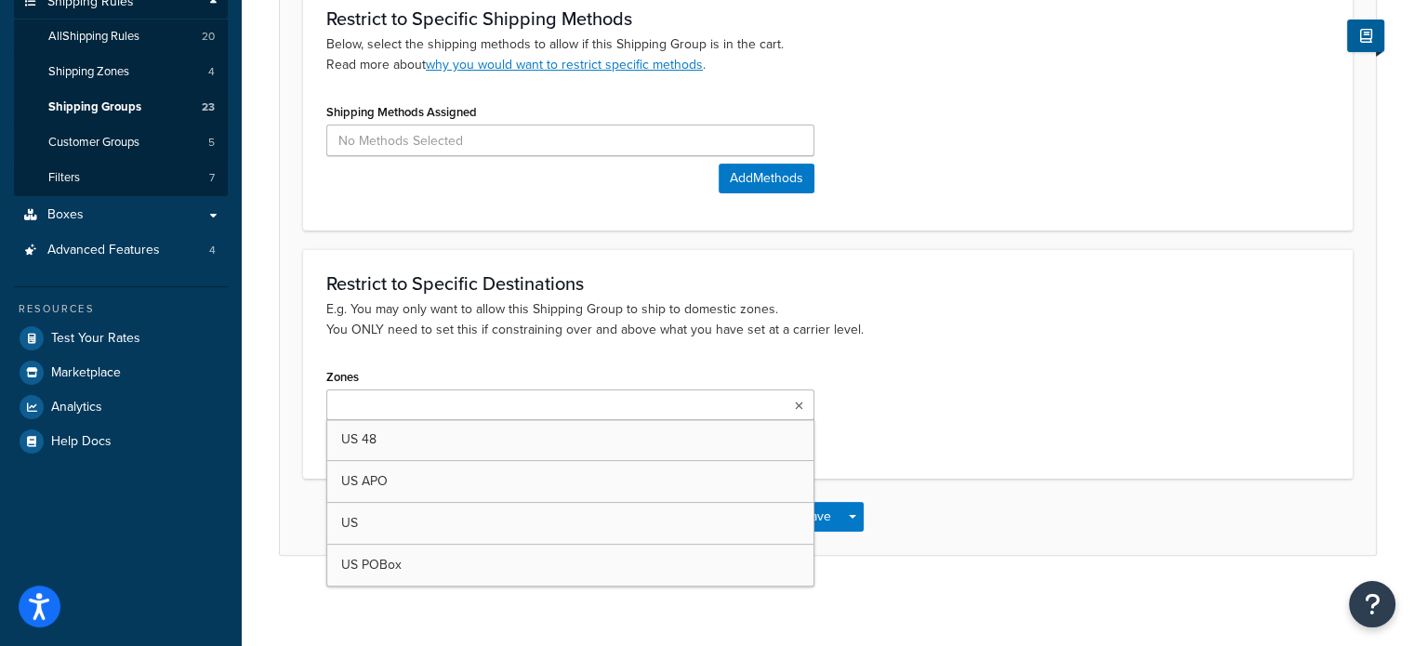
click at [621, 401] on ul at bounding box center [570, 405] width 488 height 31
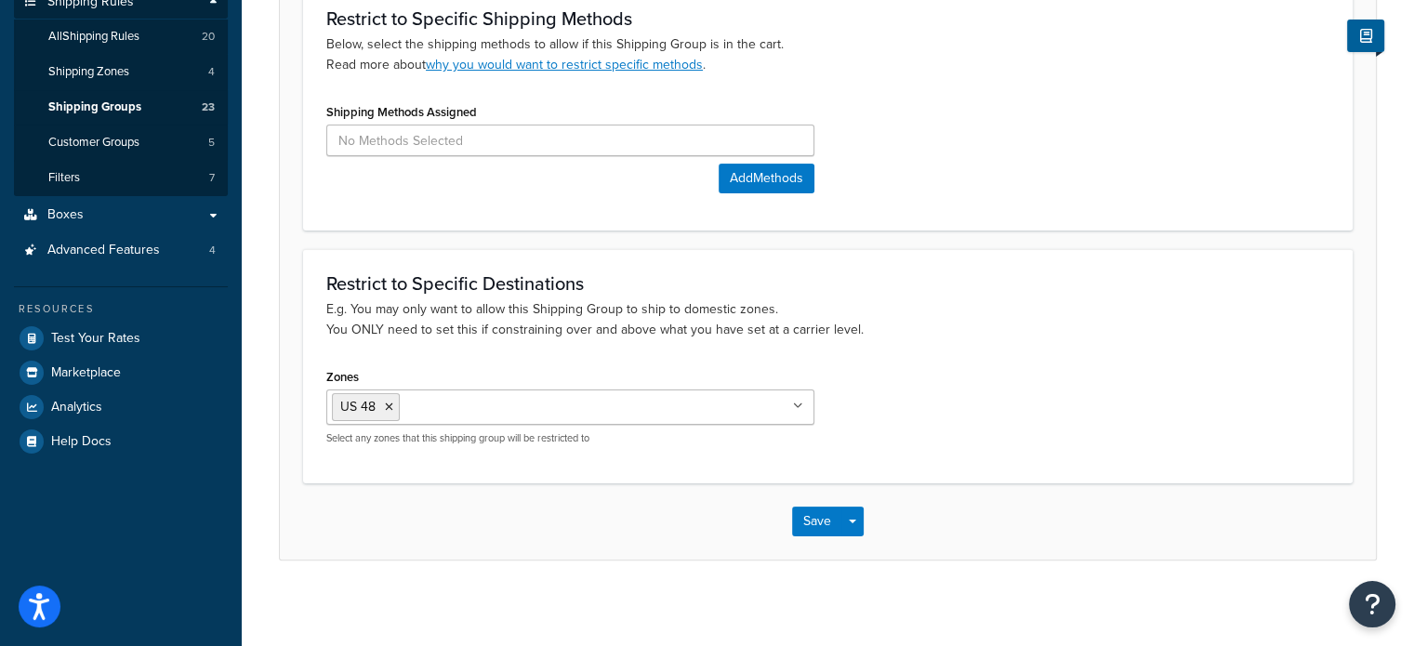
click at [891, 359] on div "Restrict to Specific Destinations E.g. You may only want to allow this Shipping…" at bounding box center [828, 365] width 1050 height 233
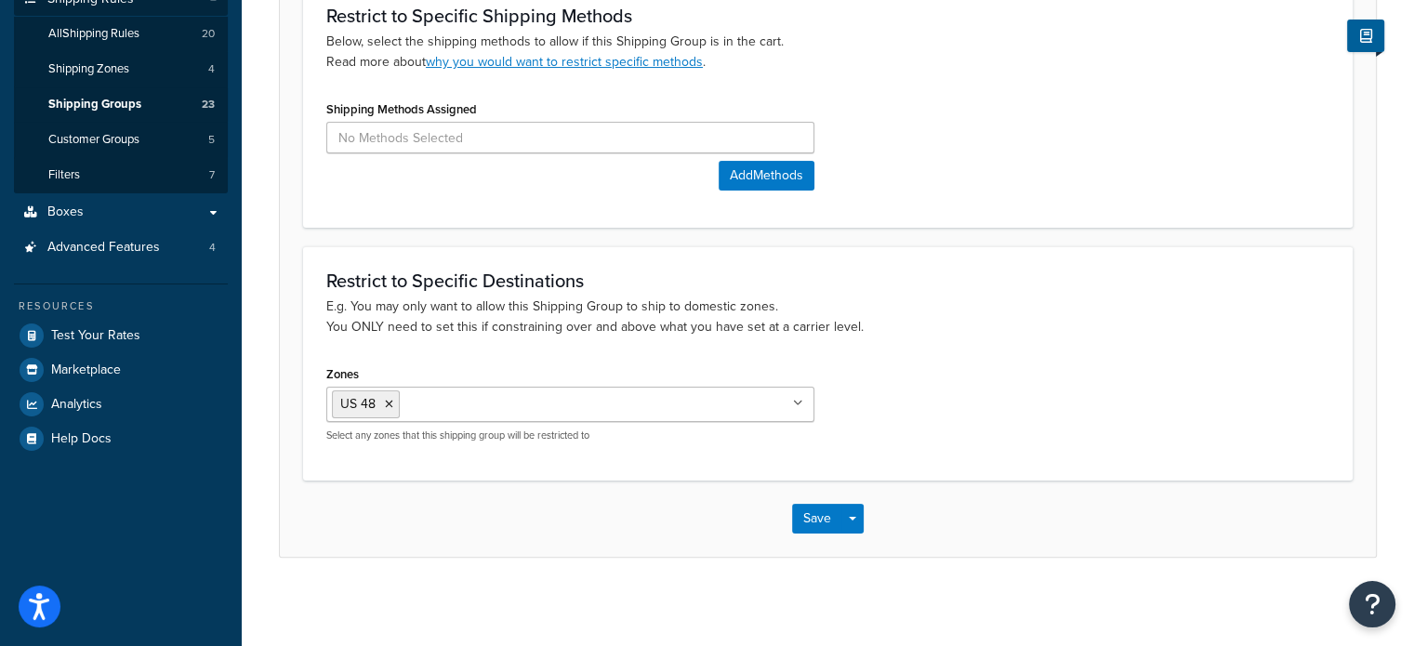
scroll to position [337, 0]
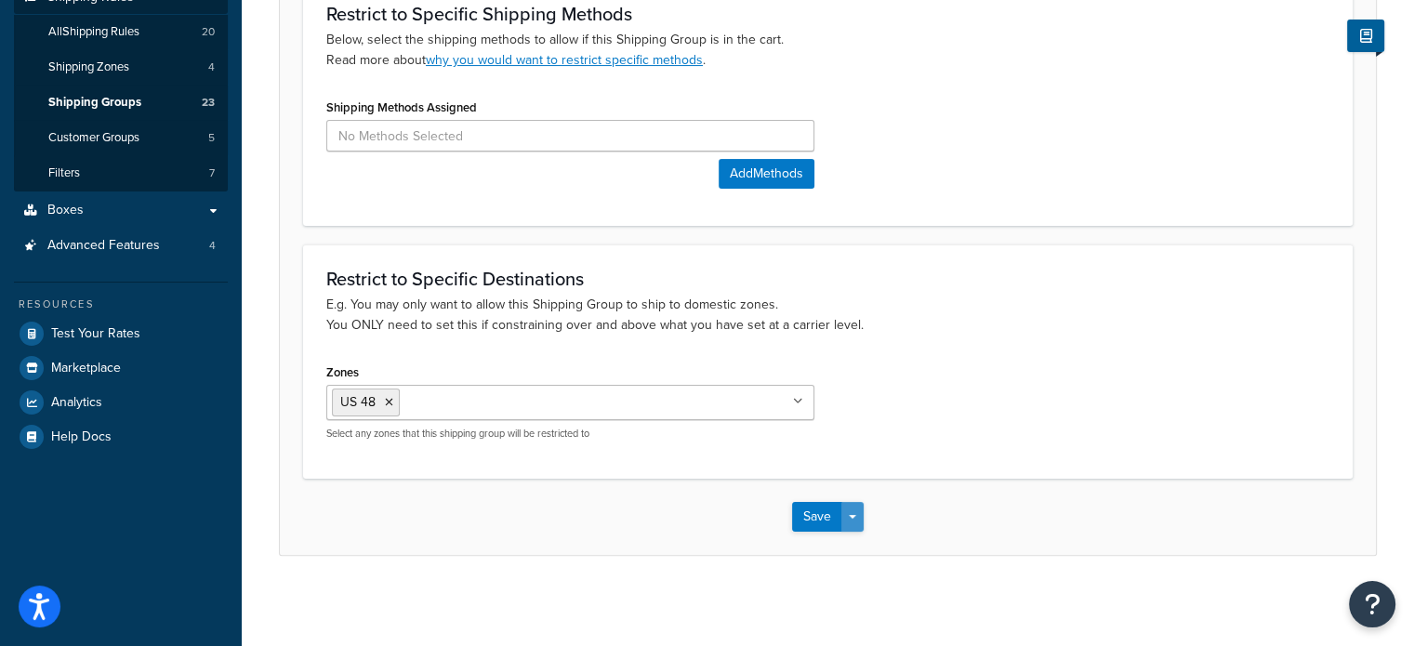
click at [859, 516] on button "Save Dropdown" at bounding box center [852, 517] width 22 height 30
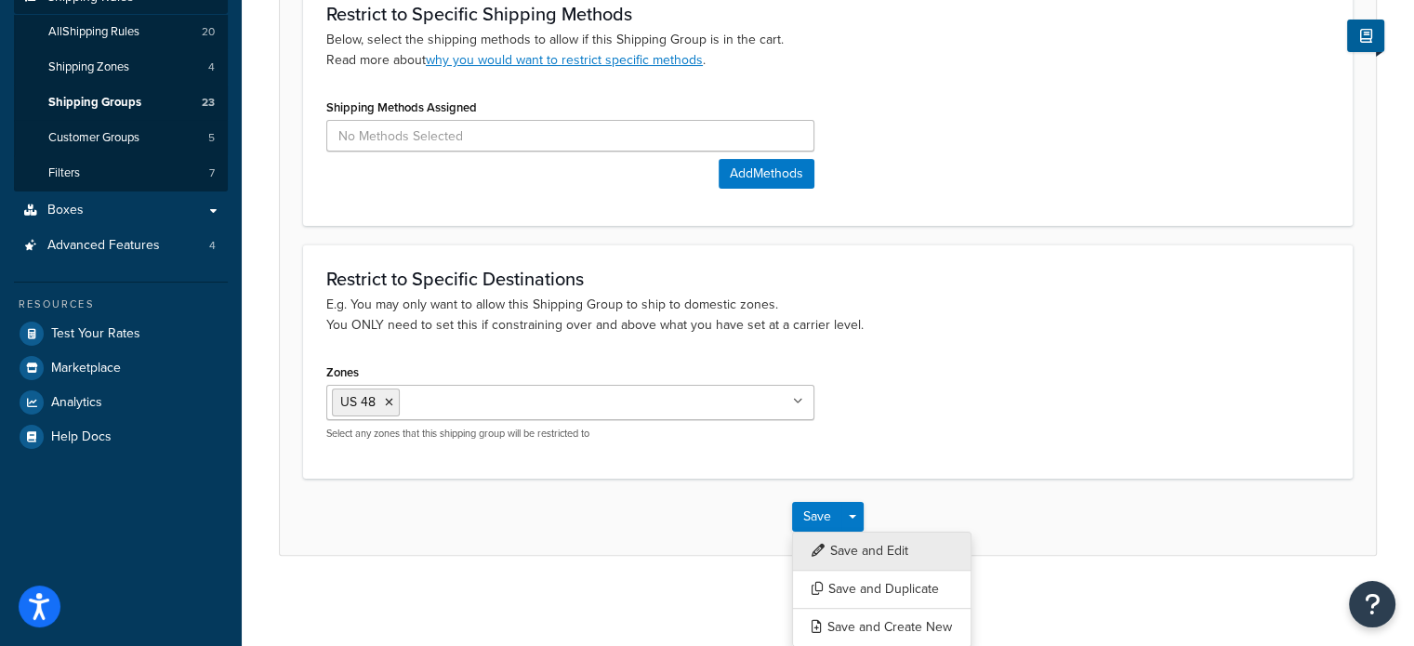
click at [859, 540] on button "Save and Edit" at bounding box center [881, 551] width 179 height 39
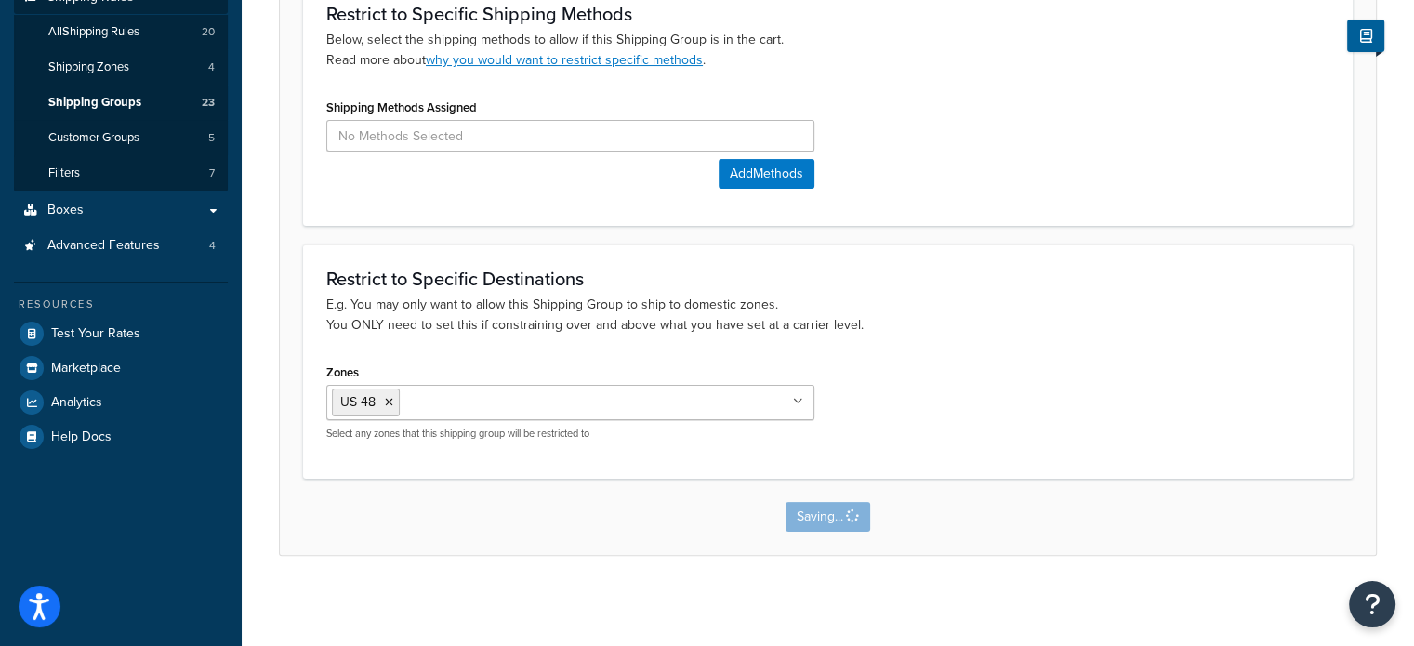
scroll to position [0, 0]
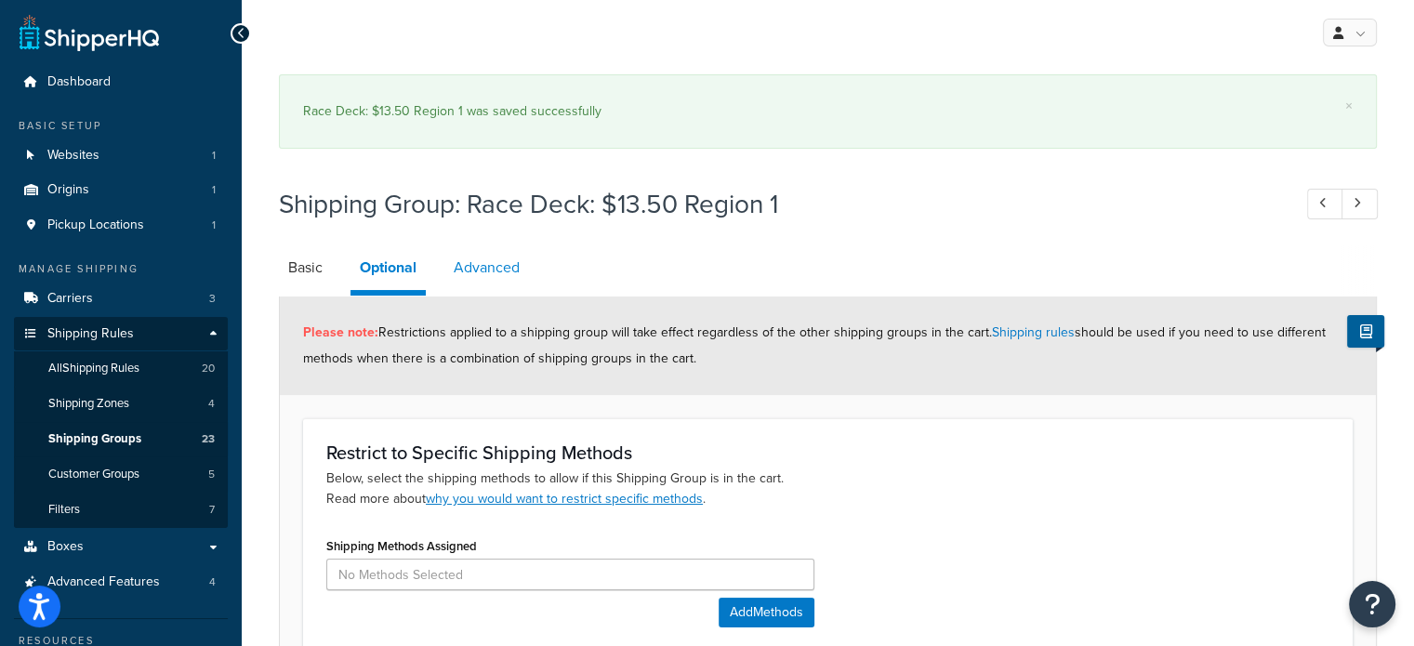
click at [491, 268] on link "Advanced" at bounding box center [486, 267] width 85 height 45
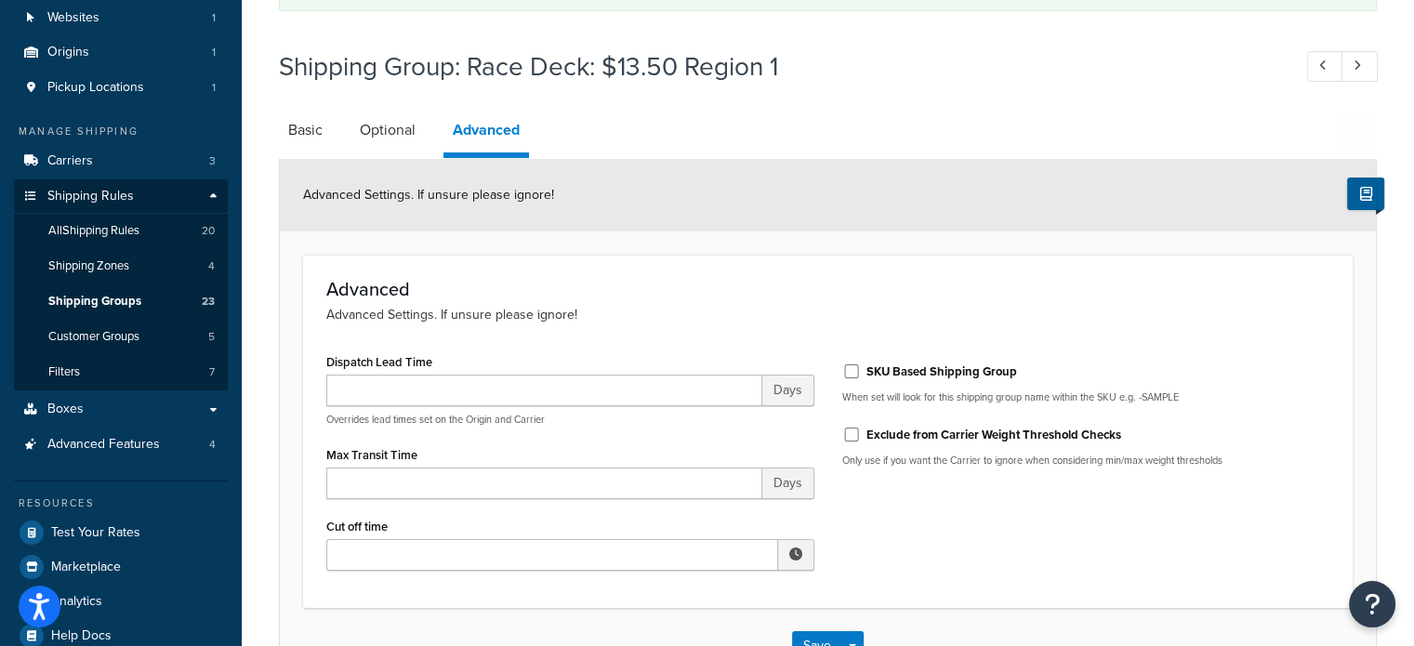
scroll to position [268, 0]
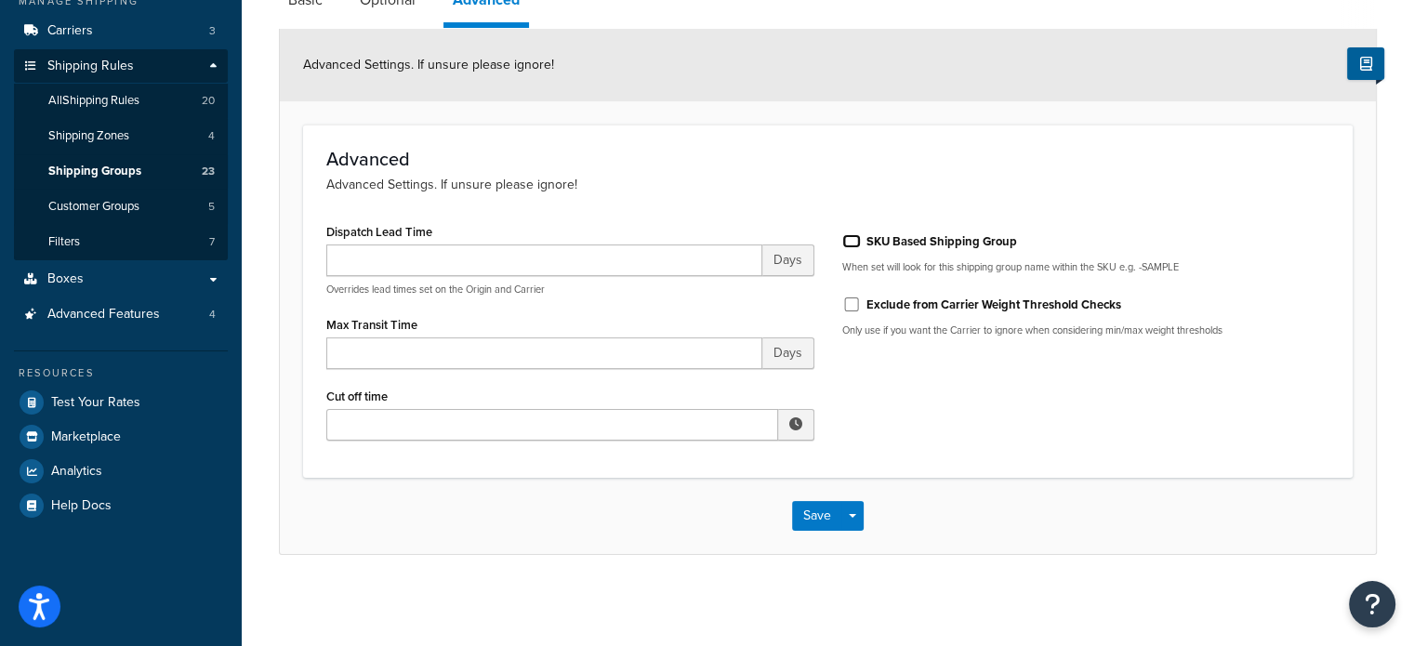
click at [851, 240] on input "SKU Based Shipping Group" at bounding box center [851, 241] width 19 height 14
checkbox input "true"
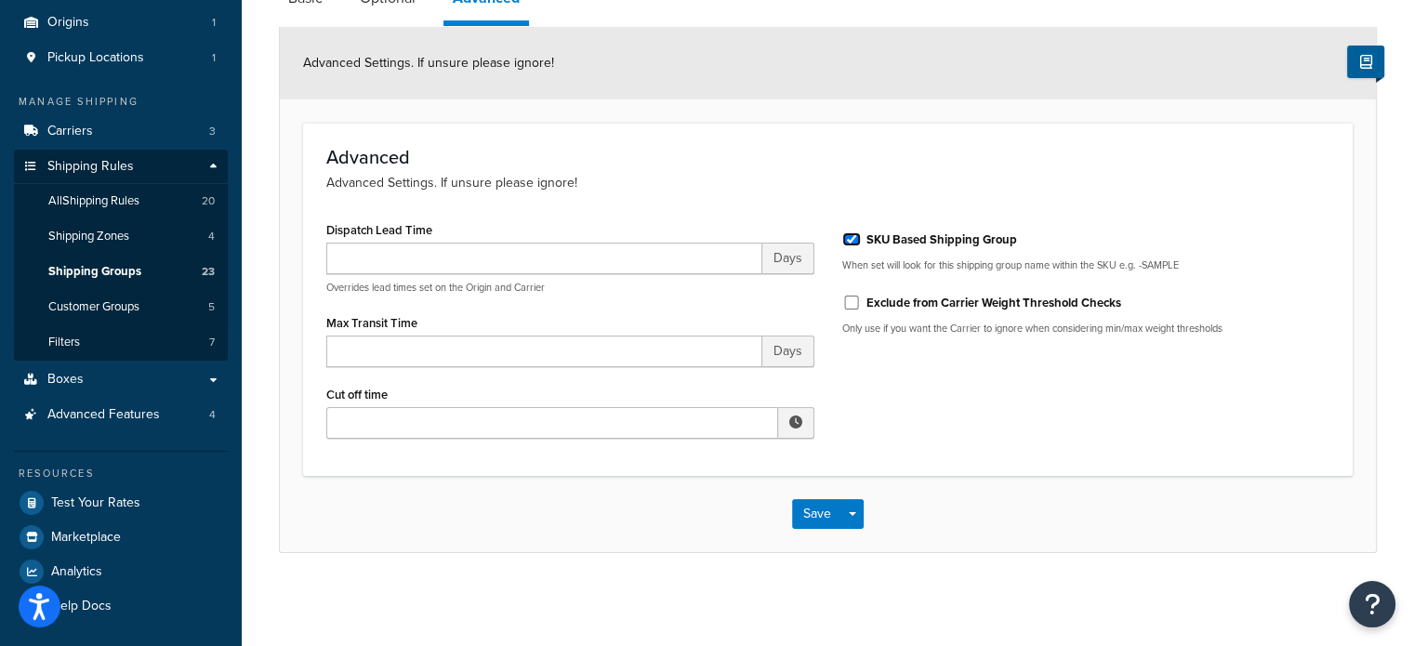
scroll to position [166, 0]
click at [915, 391] on div "Dispatch Lead Time Days Overrides lead times set on the Origin and Carrier Max …" at bounding box center [827, 335] width 1031 height 235
click at [826, 512] on button "Save" at bounding box center [817, 515] width 50 height 30
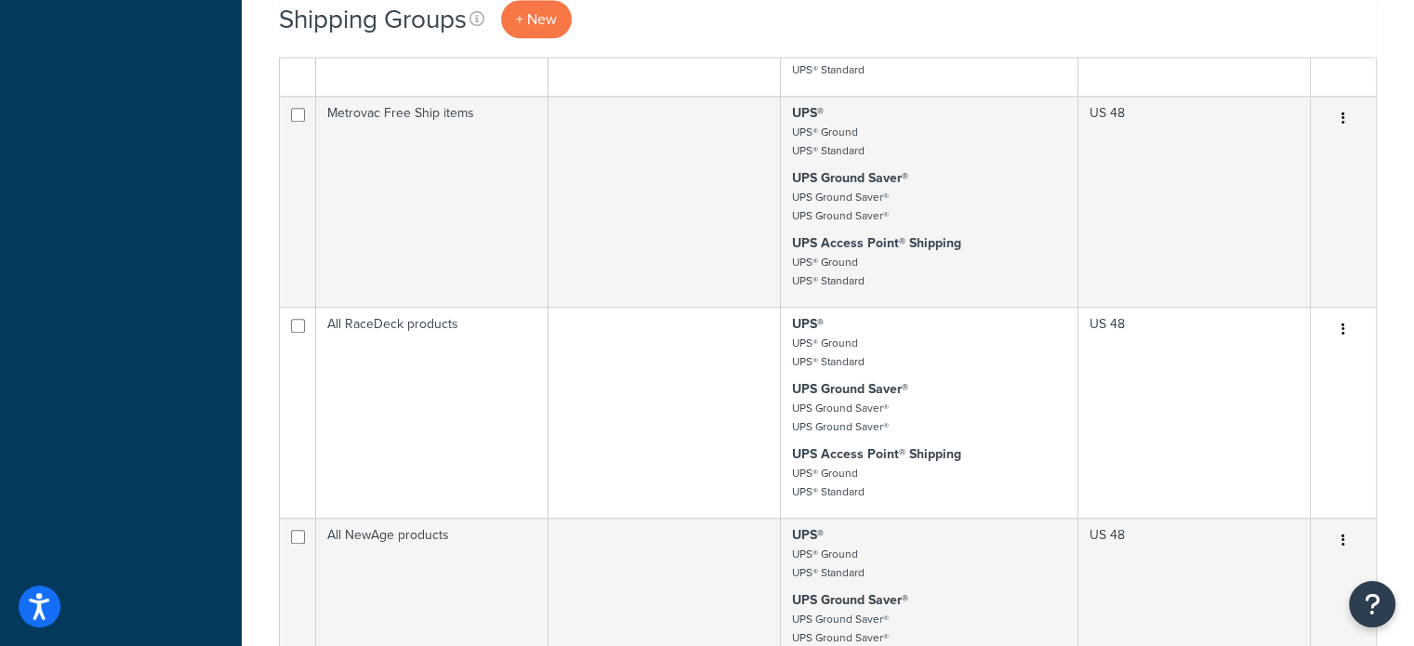
scroll to position [2231, 0]
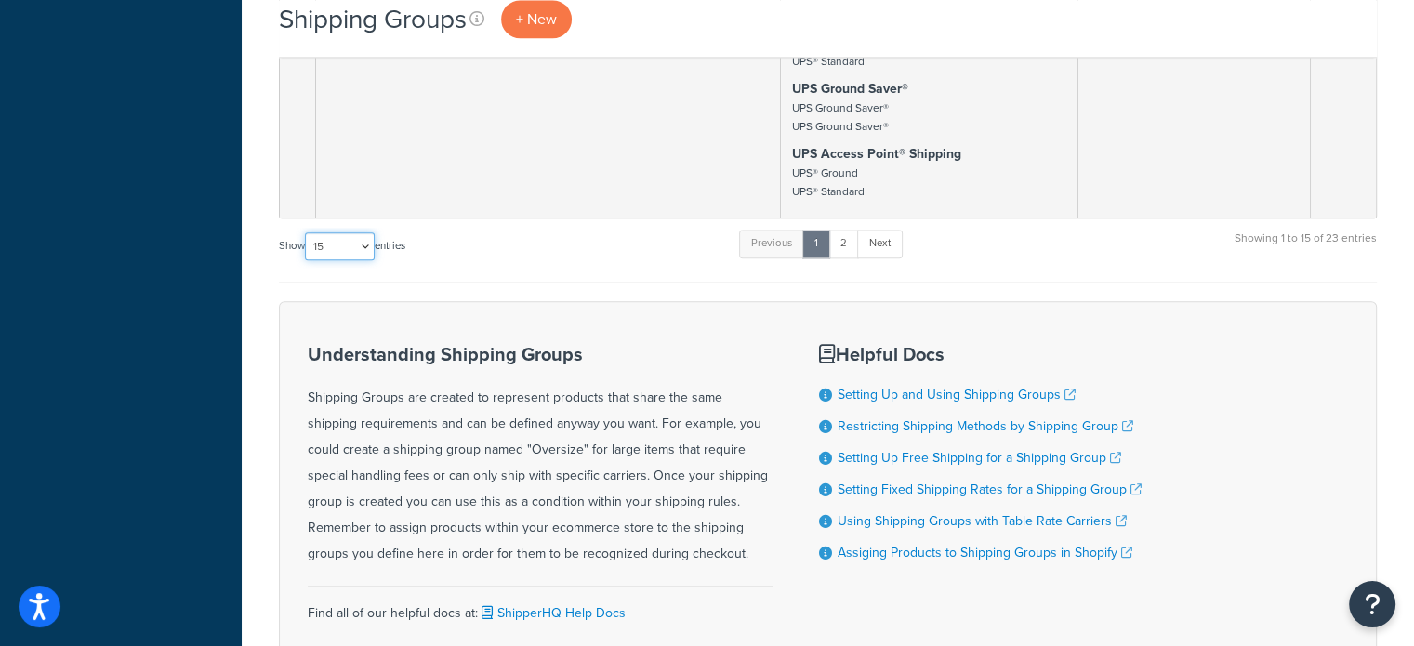
click at [335, 245] on select "10 15 25 50 100" at bounding box center [340, 246] width 70 height 28
select select "25"
click at [307, 260] on select "10 15 25 50 100" at bounding box center [340, 246] width 70 height 28
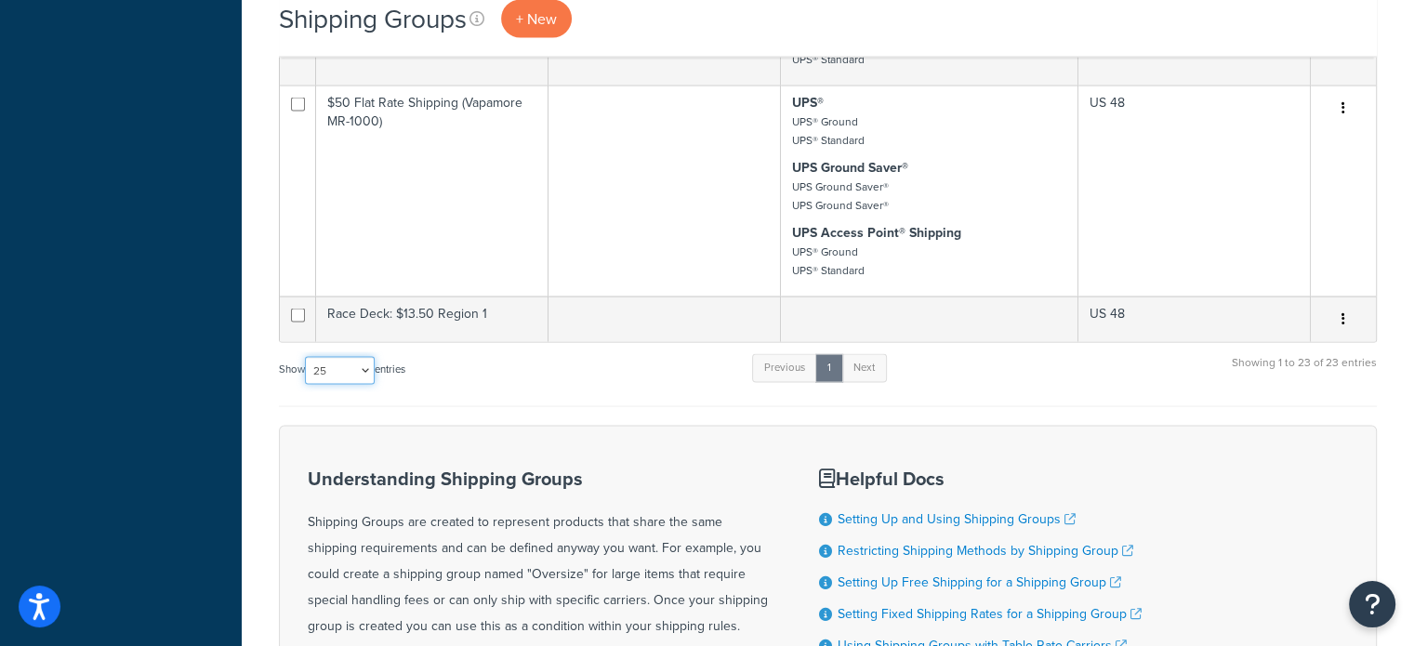
scroll to position [3617, 0]
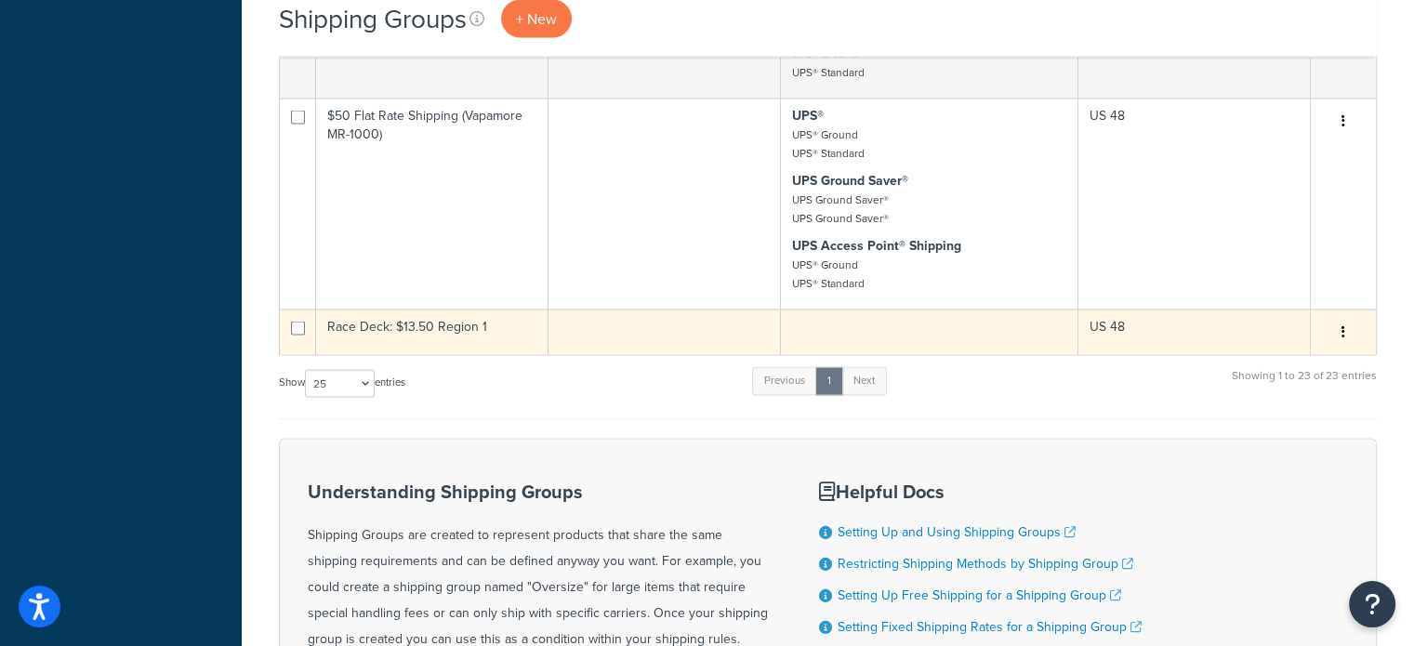
click at [1345, 332] on button "button" at bounding box center [1344, 333] width 26 height 30
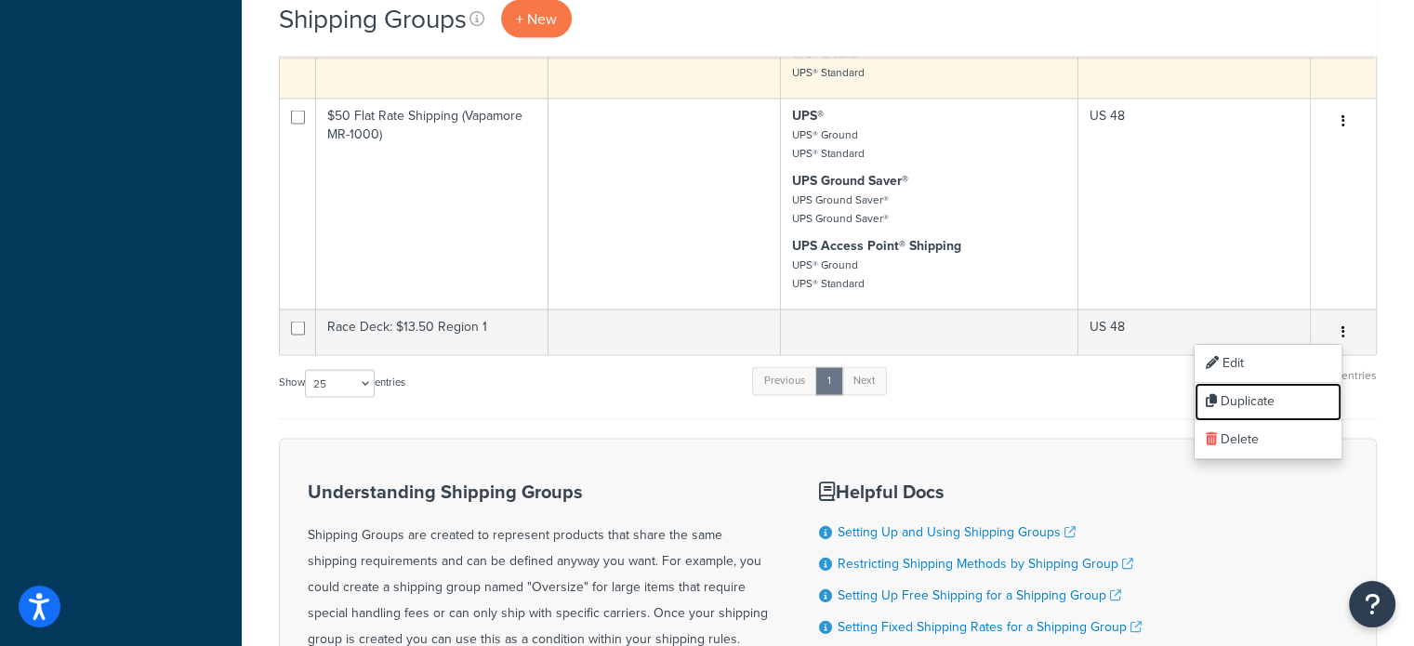
drag, startPoint x: 1251, startPoint y: 401, endPoint x: 803, endPoint y: 72, distance: 556.0
click at [1251, 401] on link "Duplicate" at bounding box center [1268, 402] width 147 height 38
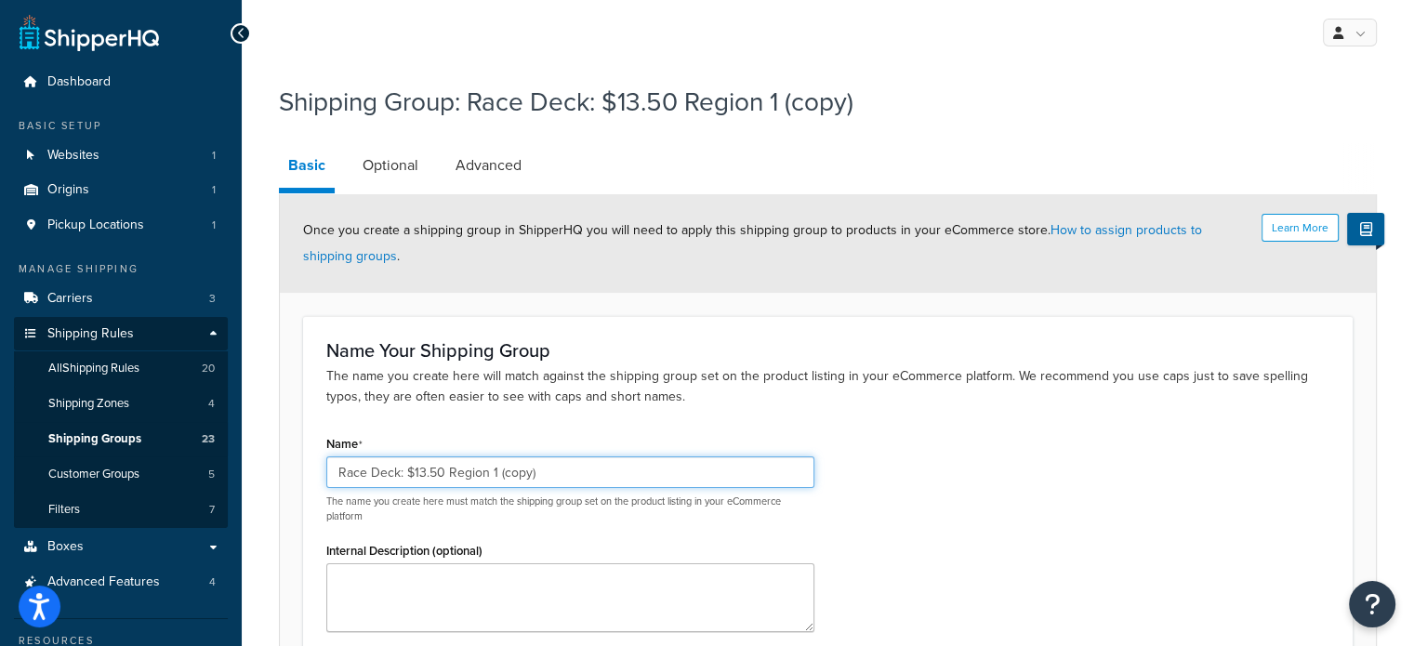
click at [440, 471] on input "Race Deck: $13.50 Region 1 (copy)" at bounding box center [570, 473] width 488 height 32
click at [615, 472] on input "Race Deck: $9.00 Region 1 (copy)" at bounding box center [570, 473] width 488 height 32
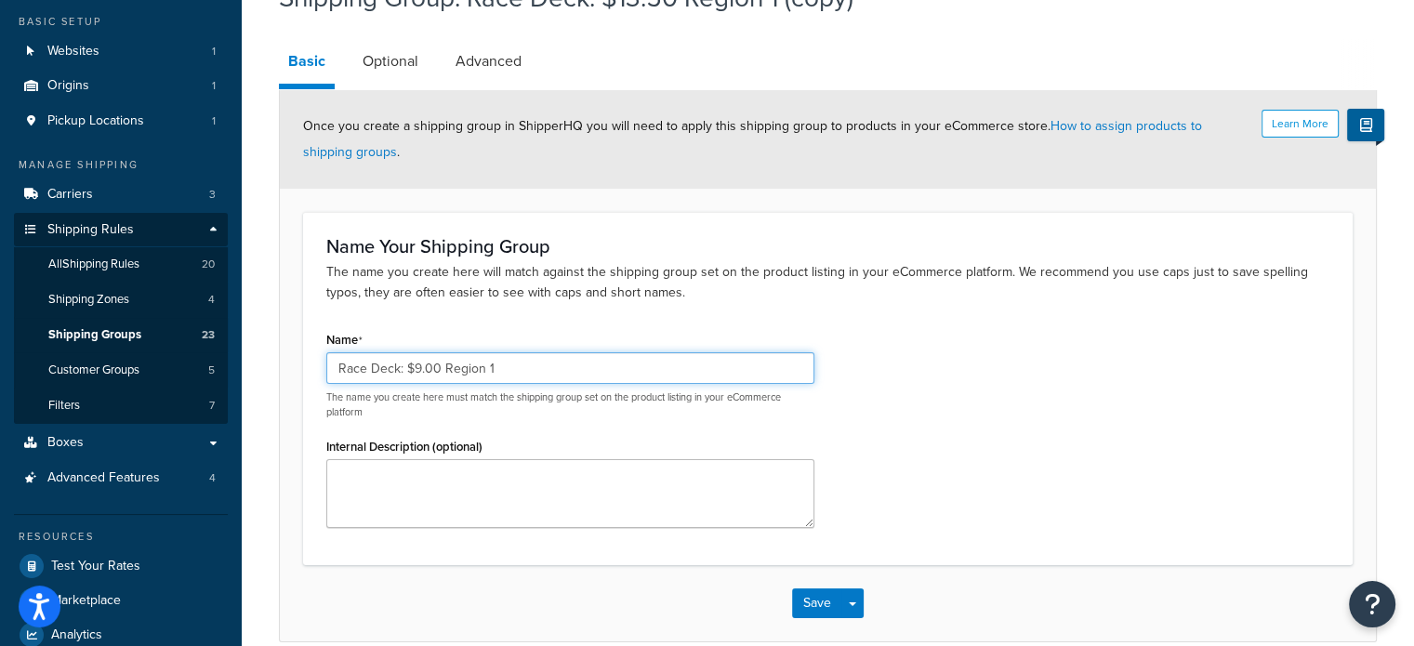
scroll to position [192, 0]
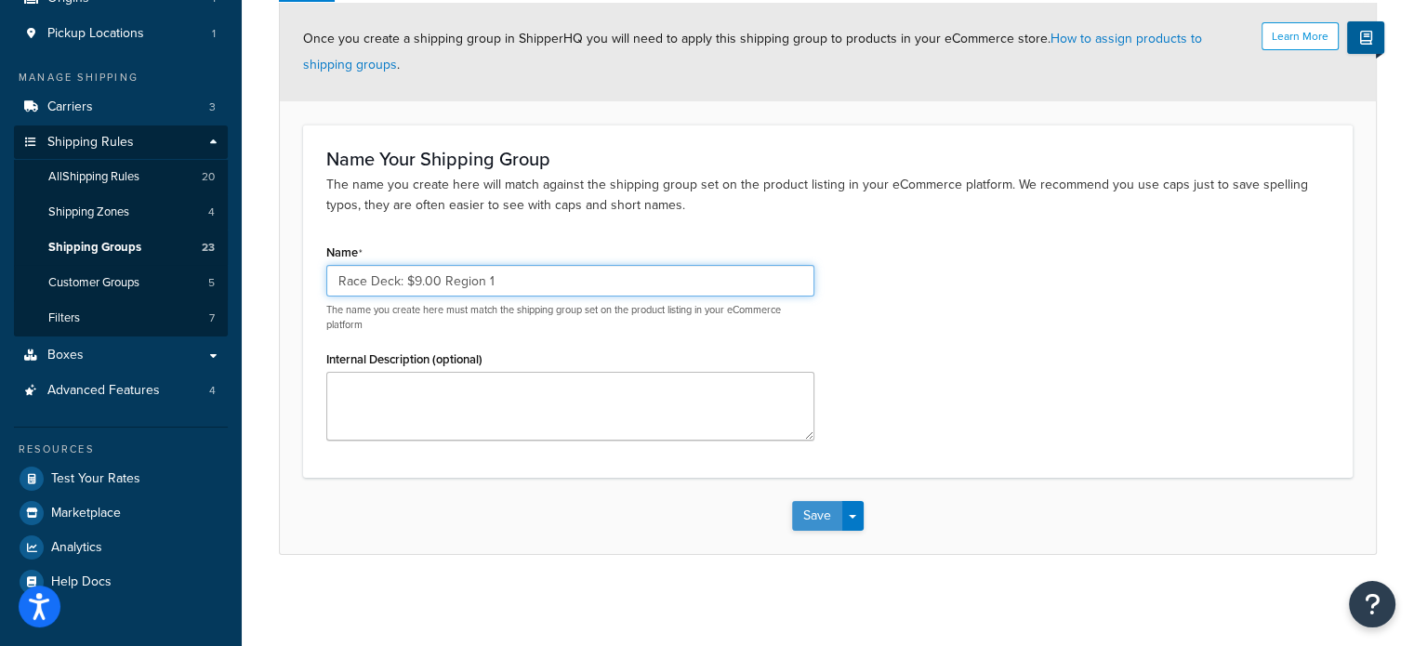
type input "Race Deck: $9.00 Region 1"
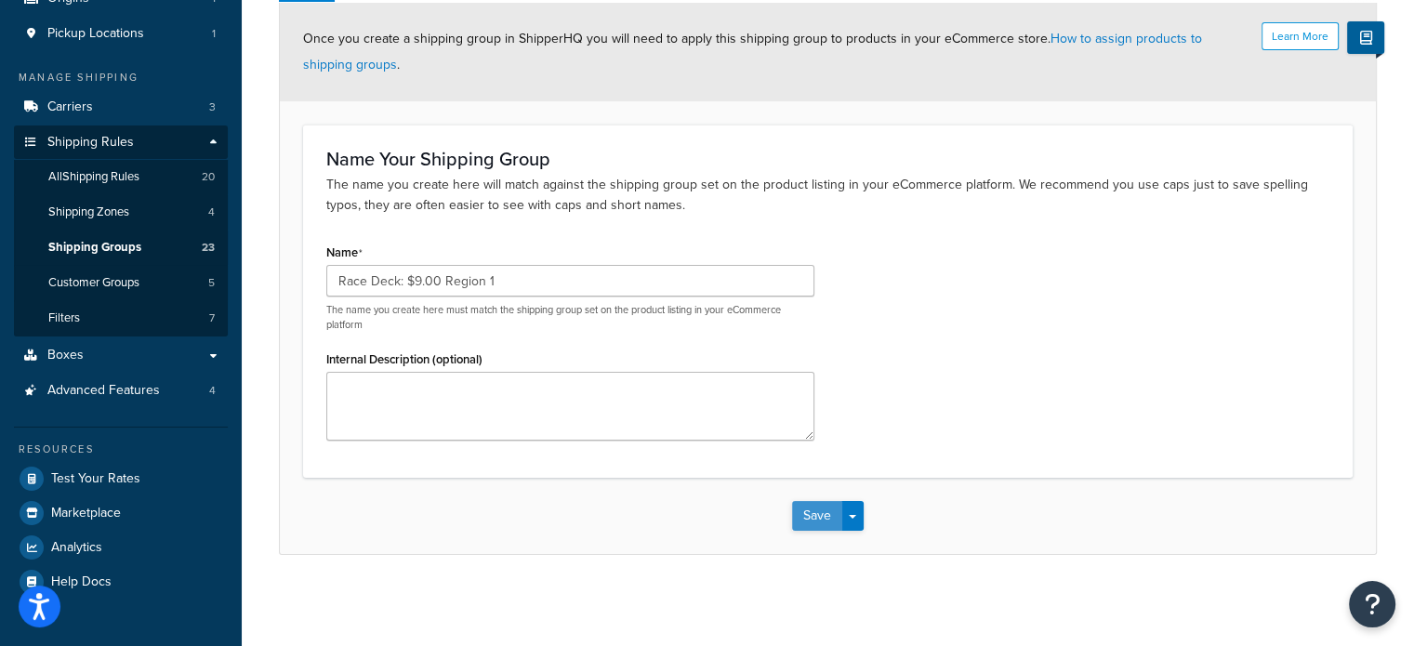
click at [815, 515] on button "Save" at bounding box center [817, 516] width 50 height 30
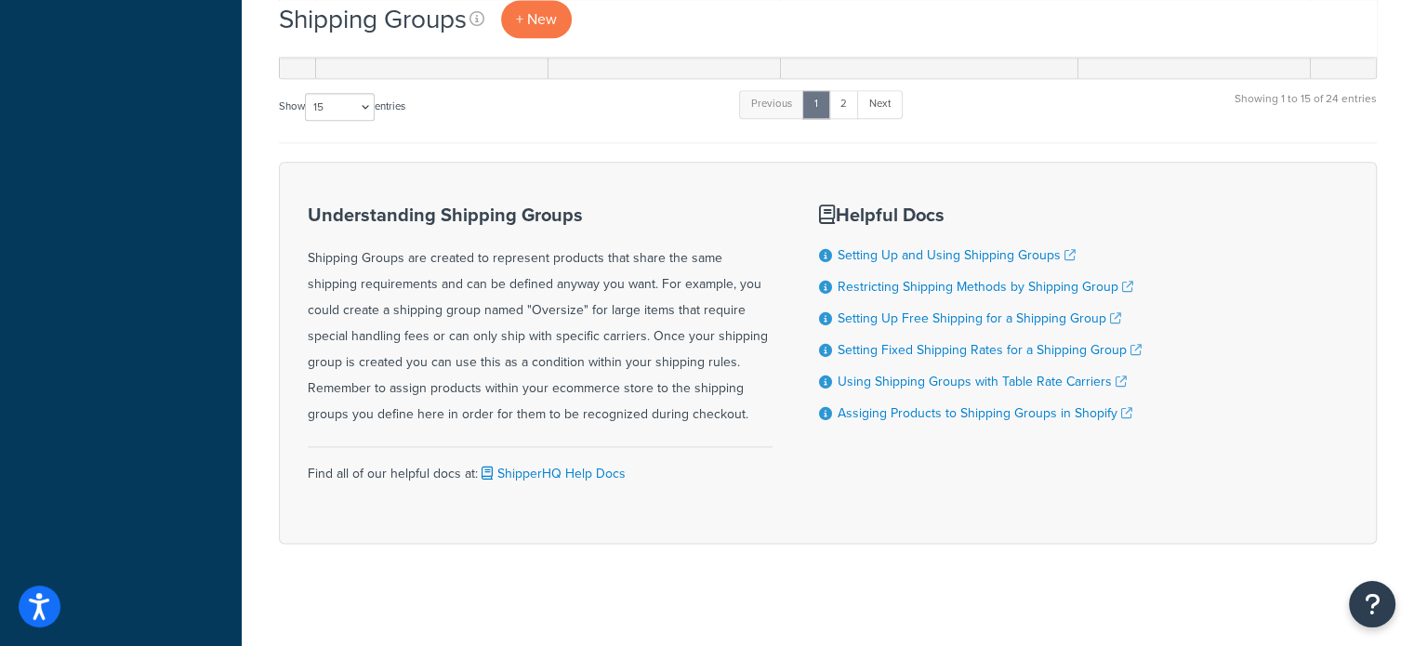
scroll to position [2374, 0]
drag, startPoint x: 342, startPoint y: 99, endPoint x: 340, endPoint y: 111, distance: 11.3
click at [342, 99] on select "10 15 25 50 100" at bounding box center [340, 104] width 70 height 28
select select "25"
click at [307, 118] on select "10 15 25 50 100" at bounding box center [340, 104] width 70 height 28
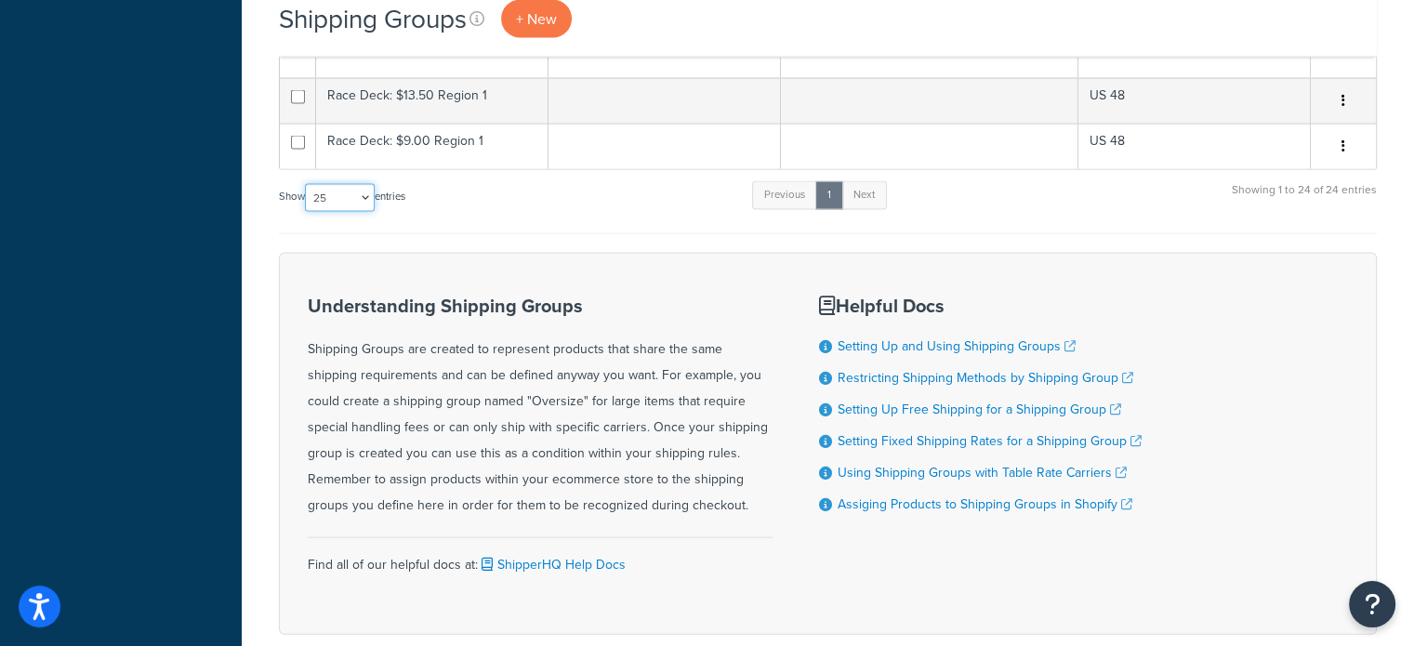
scroll to position [3476, 0]
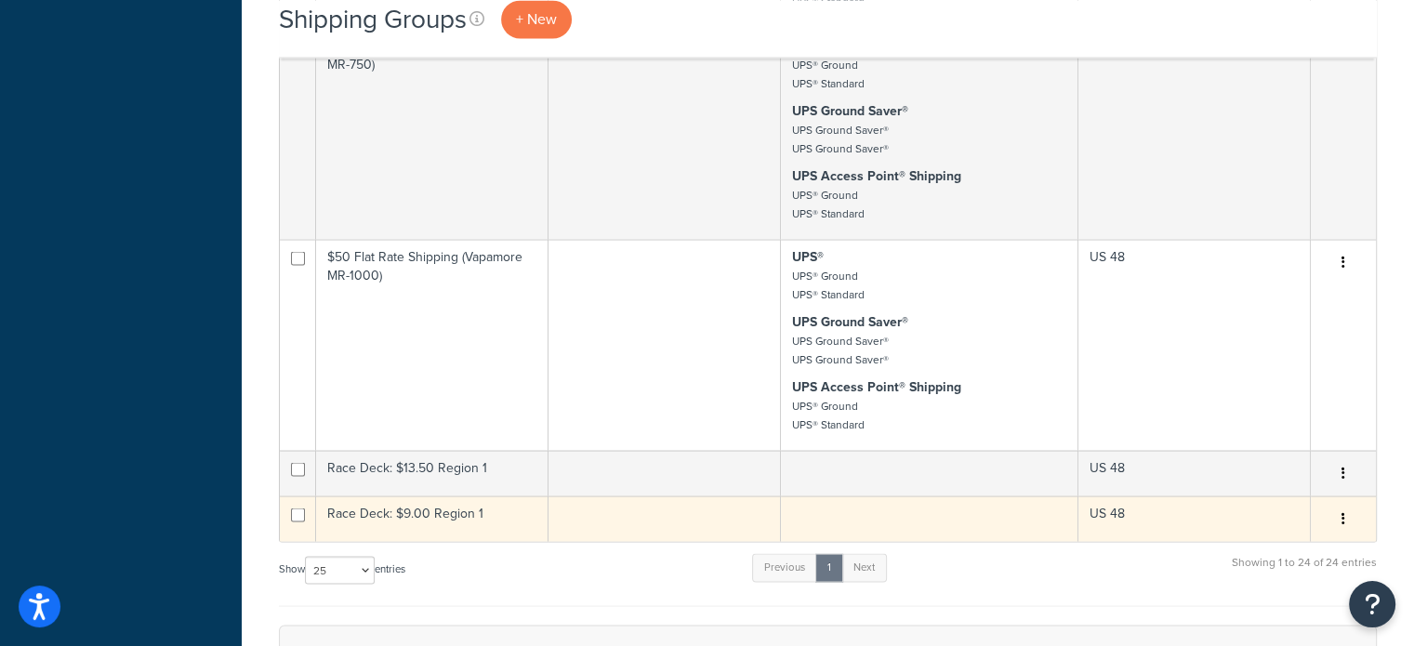
click at [1343, 511] on icon "button" at bounding box center [1344, 517] width 4 height 13
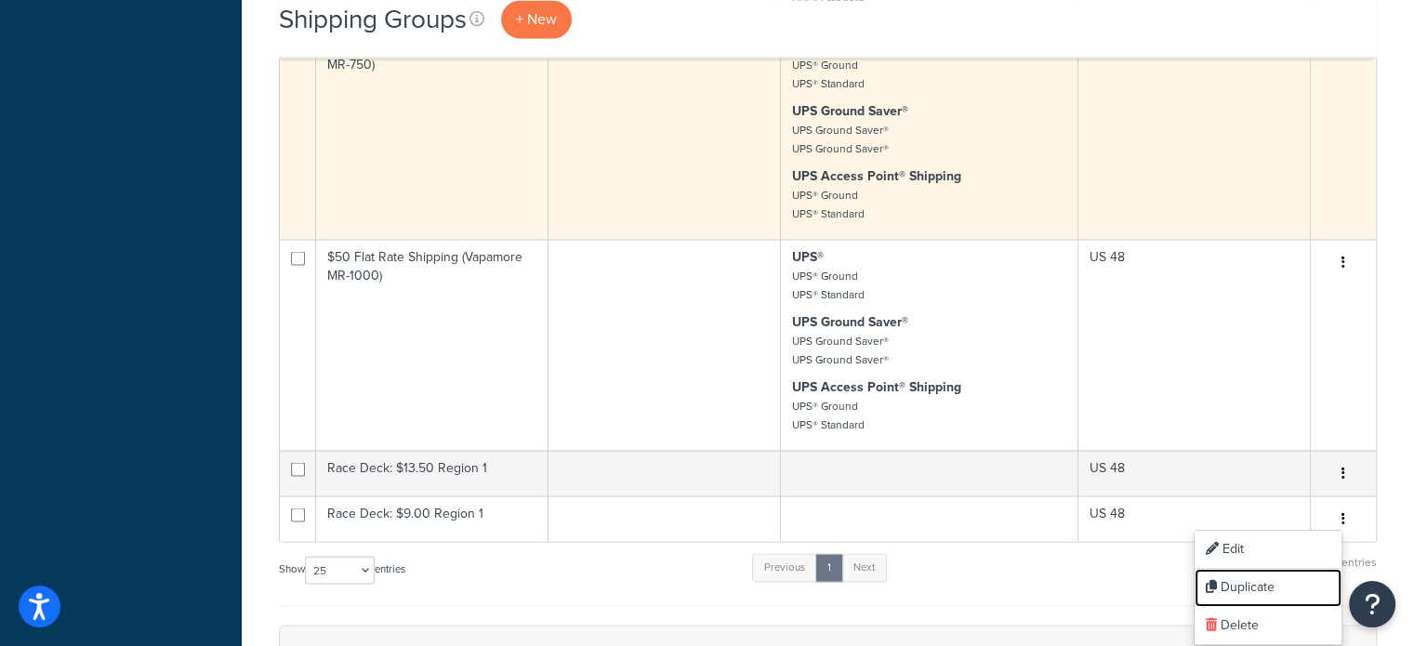
drag, startPoint x: 1255, startPoint y: 591, endPoint x: 792, endPoint y: 72, distance: 696.1
click at [1255, 591] on link "Duplicate" at bounding box center [1268, 588] width 147 height 38
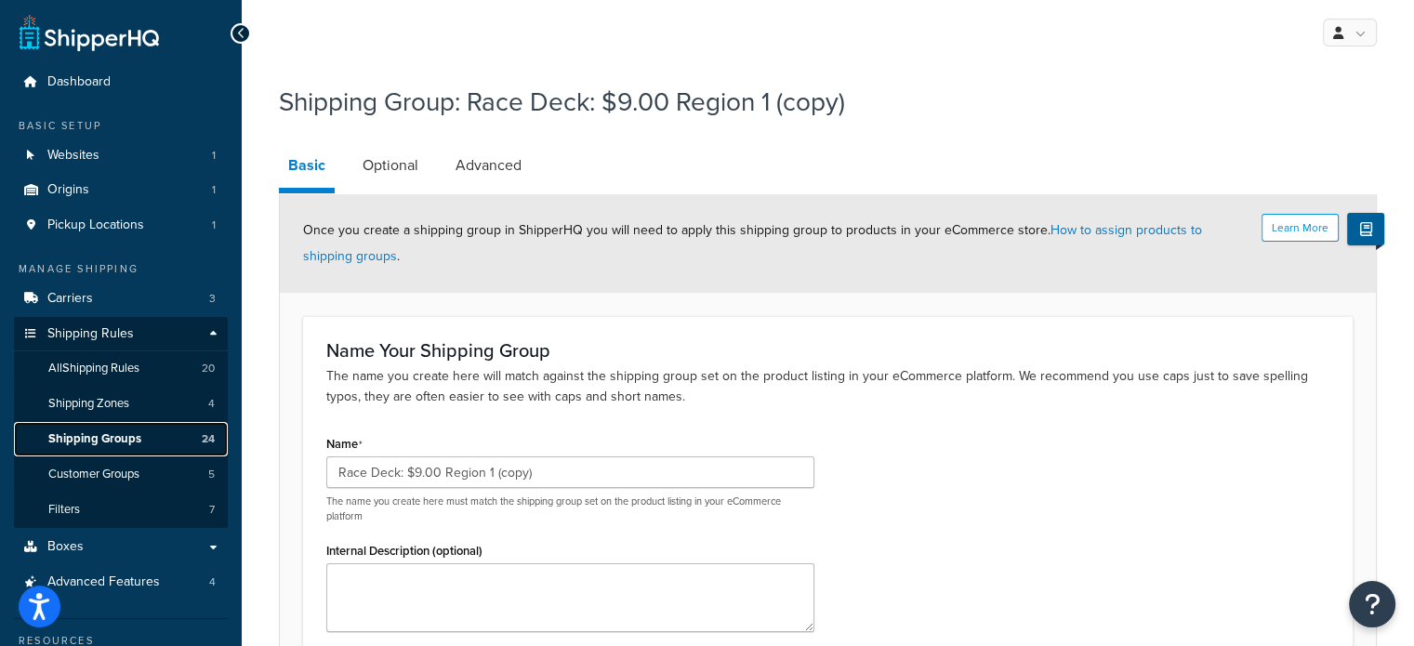
click at [120, 442] on span "Shipping Groups" at bounding box center [94, 439] width 93 height 16
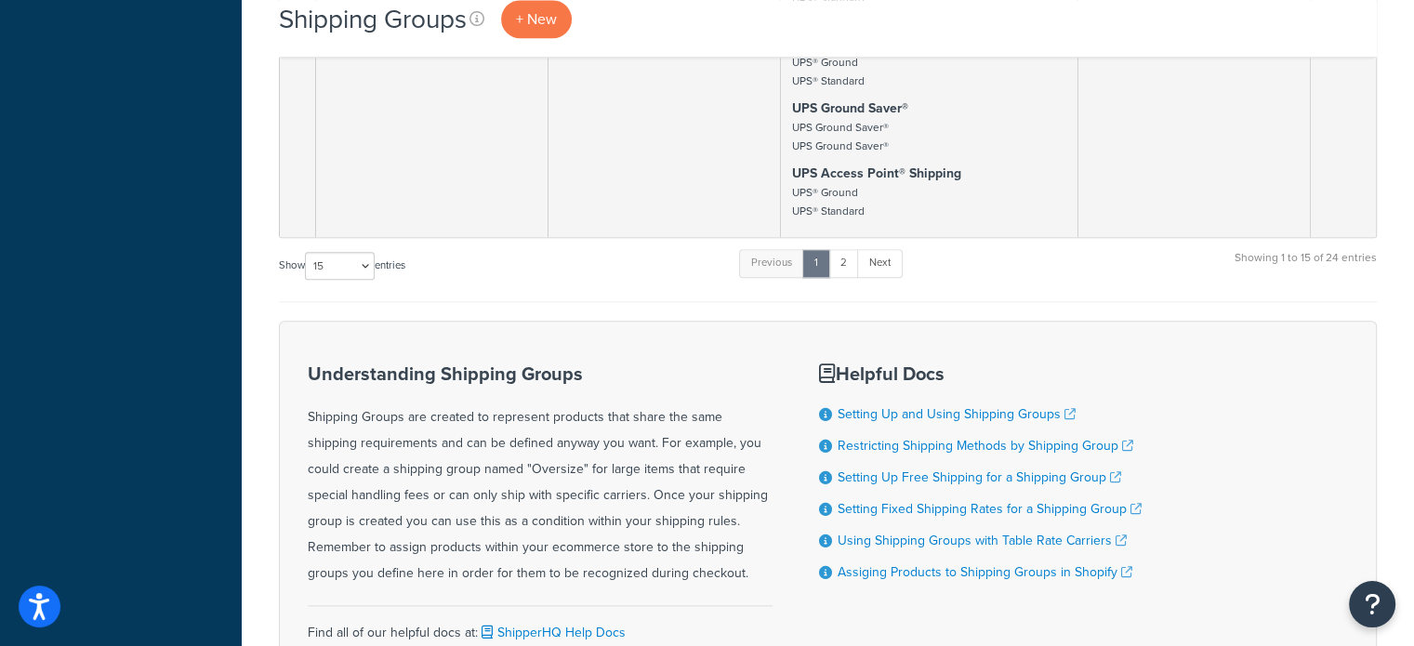
scroll to position [2001, 0]
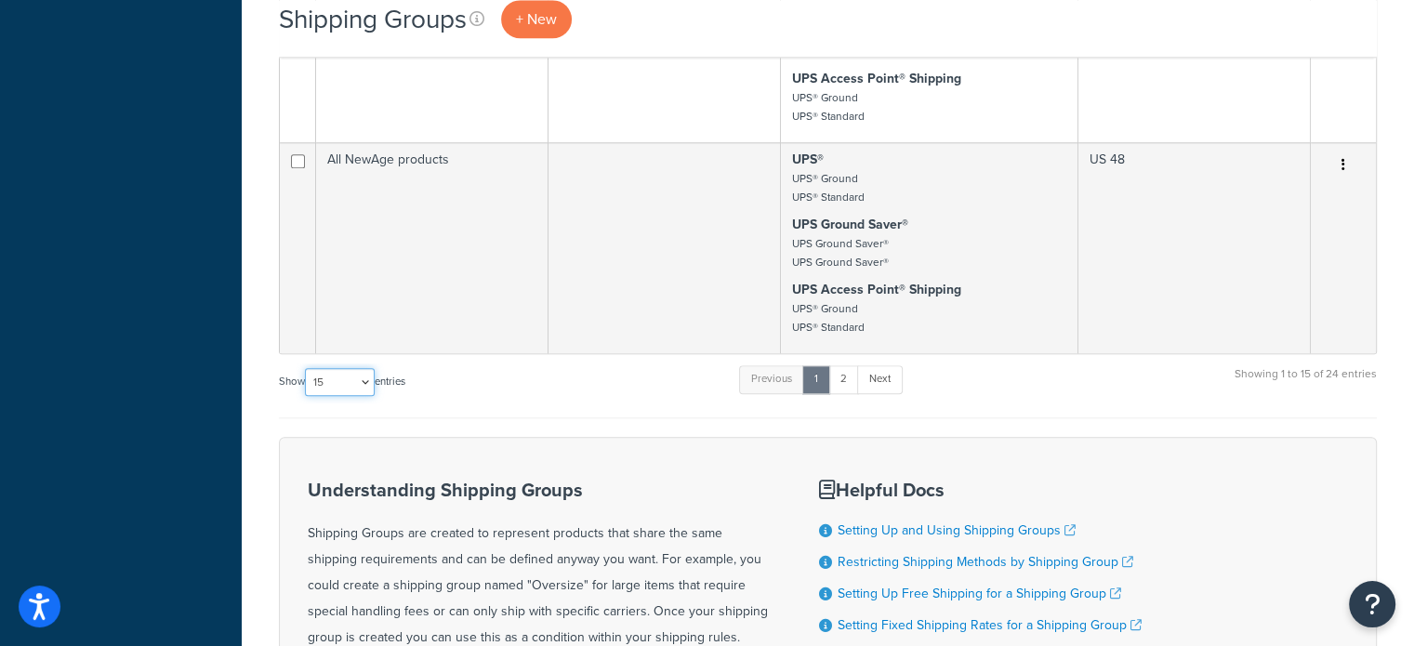
click at [349, 378] on select "10 15 25 50 100" at bounding box center [340, 382] width 70 height 28
select select "25"
click at [307, 396] on select "10 15 25 50 100" at bounding box center [340, 382] width 70 height 28
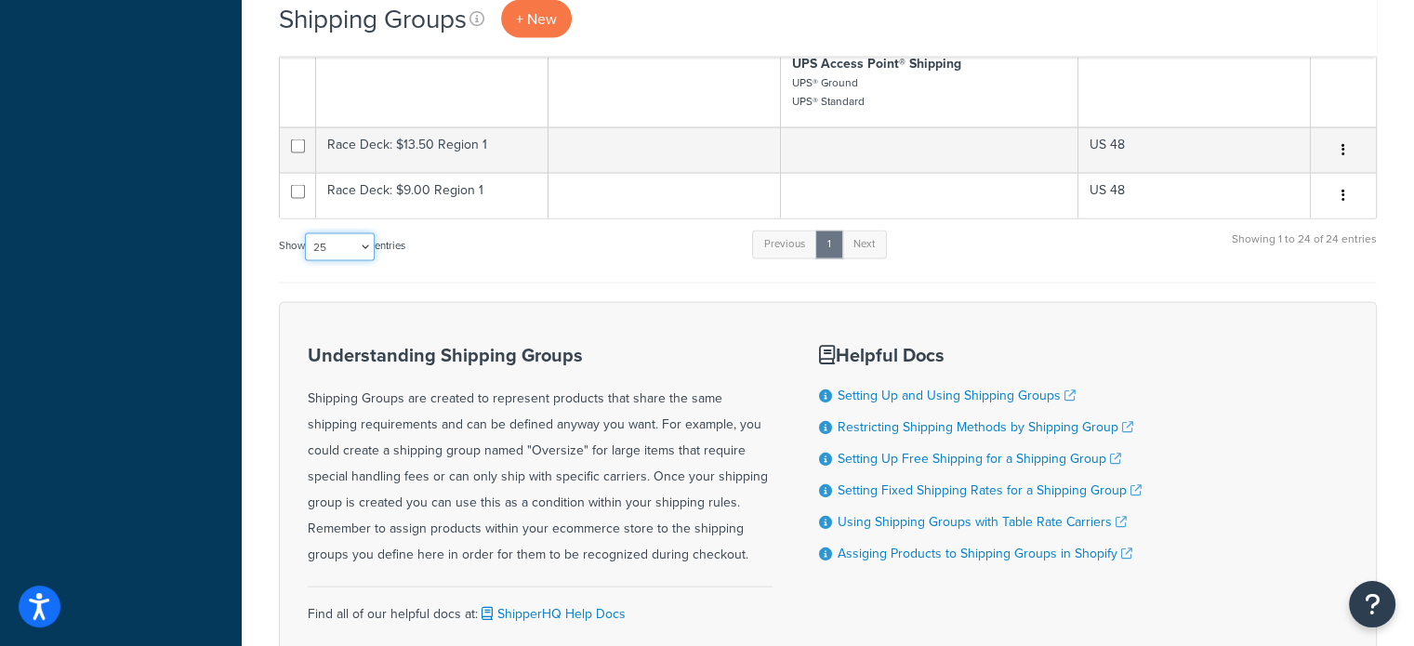
scroll to position [3568, 0]
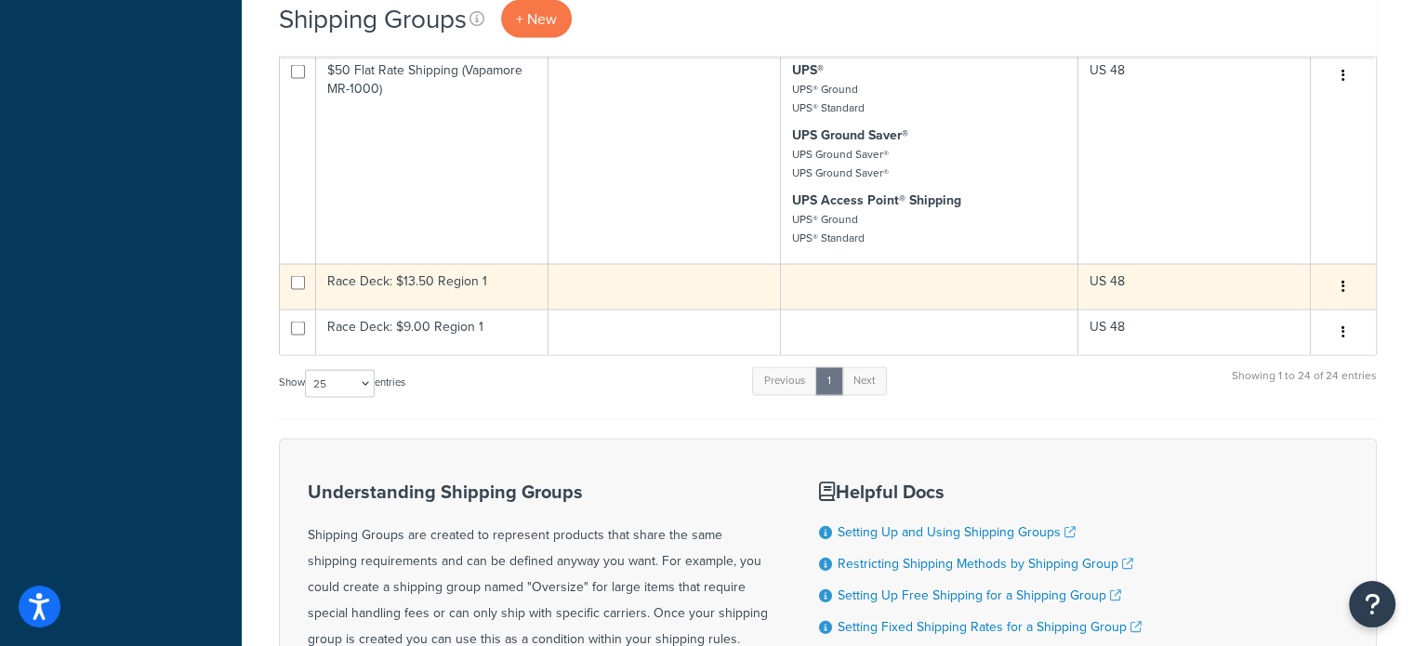
click at [521, 274] on td "Race Deck: $13.50 Region 1" at bounding box center [432, 287] width 232 height 46
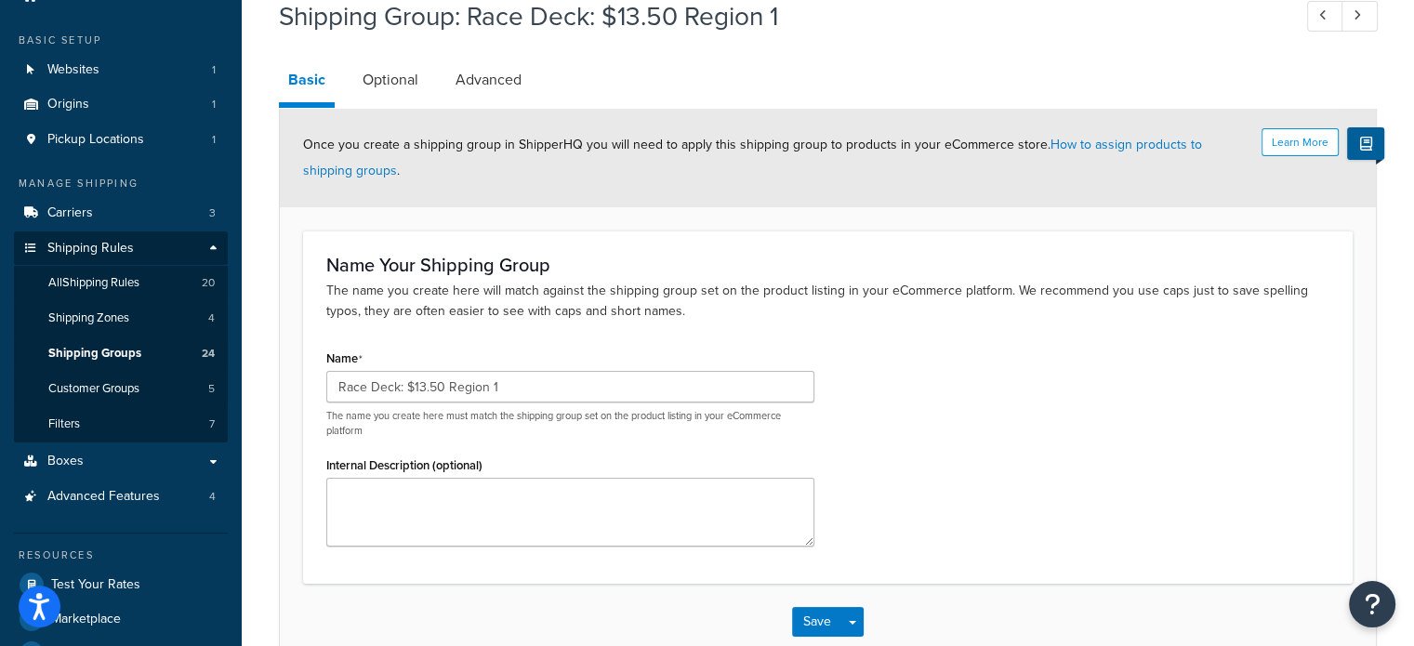
scroll to position [6, 0]
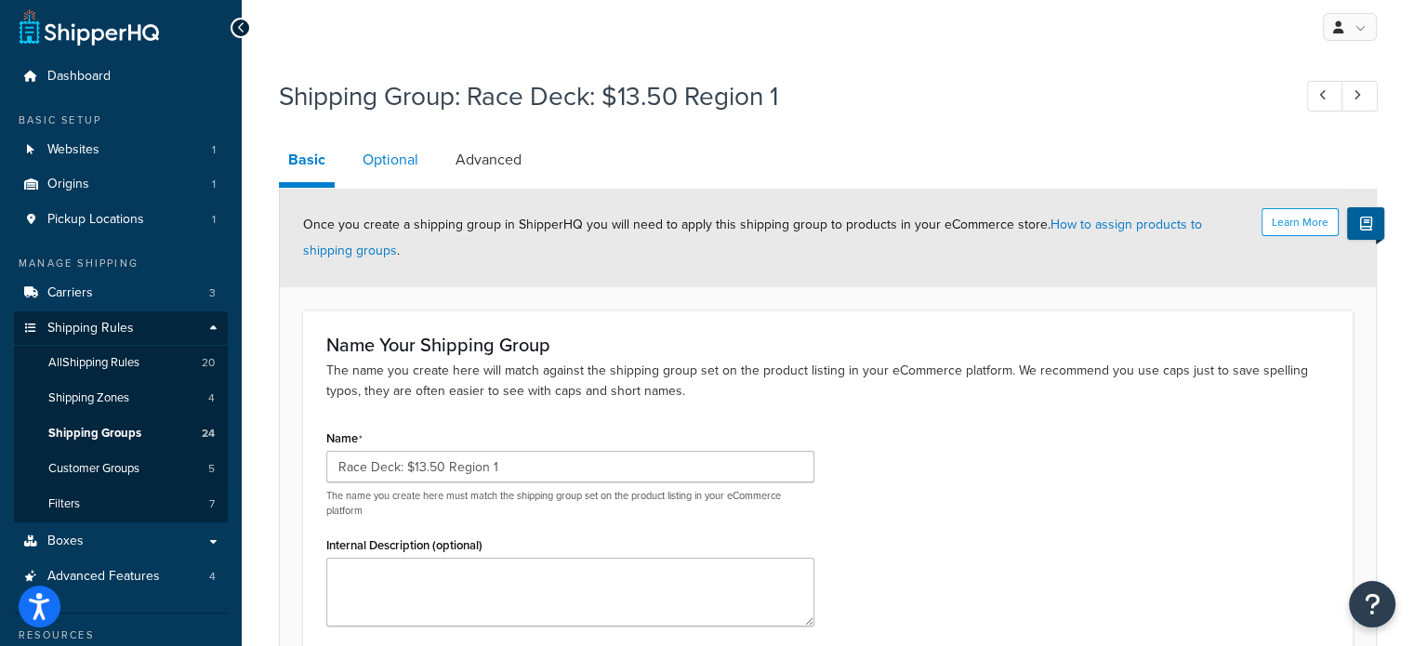
click at [369, 162] on link "Optional" at bounding box center [390, 160] width 74 height 45
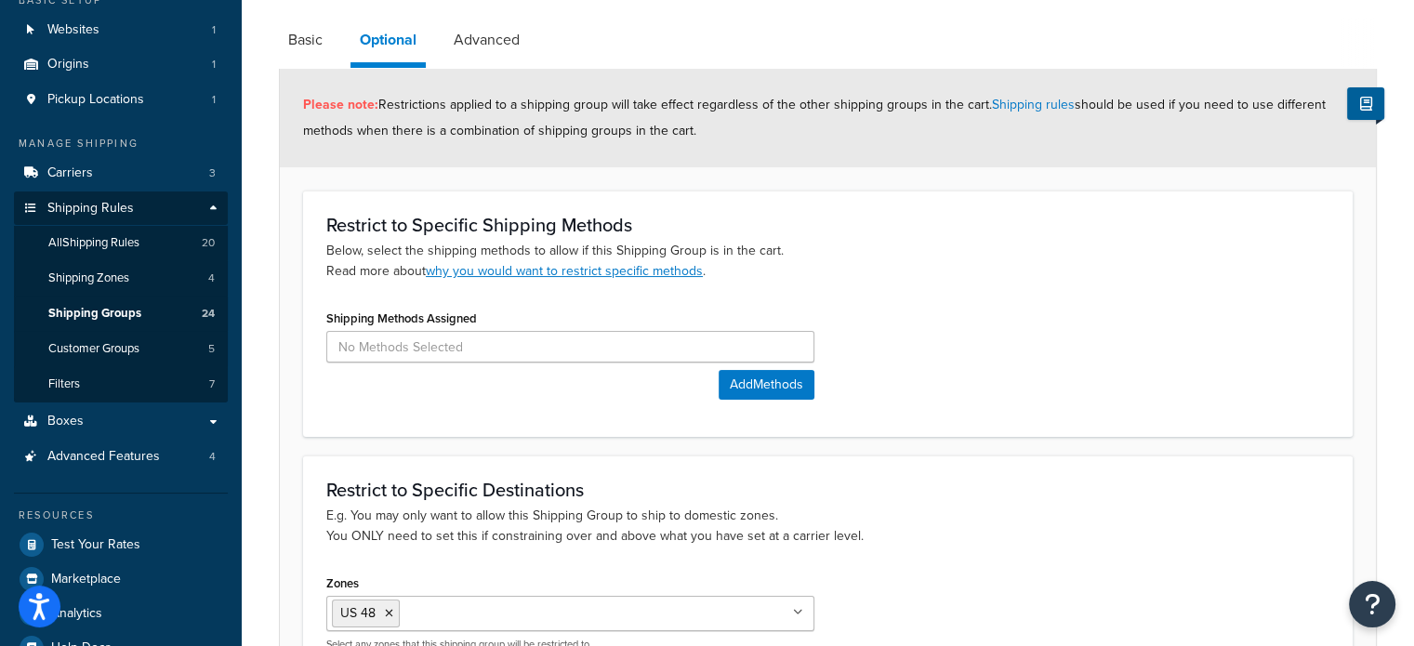
scroll to position [337, 0]
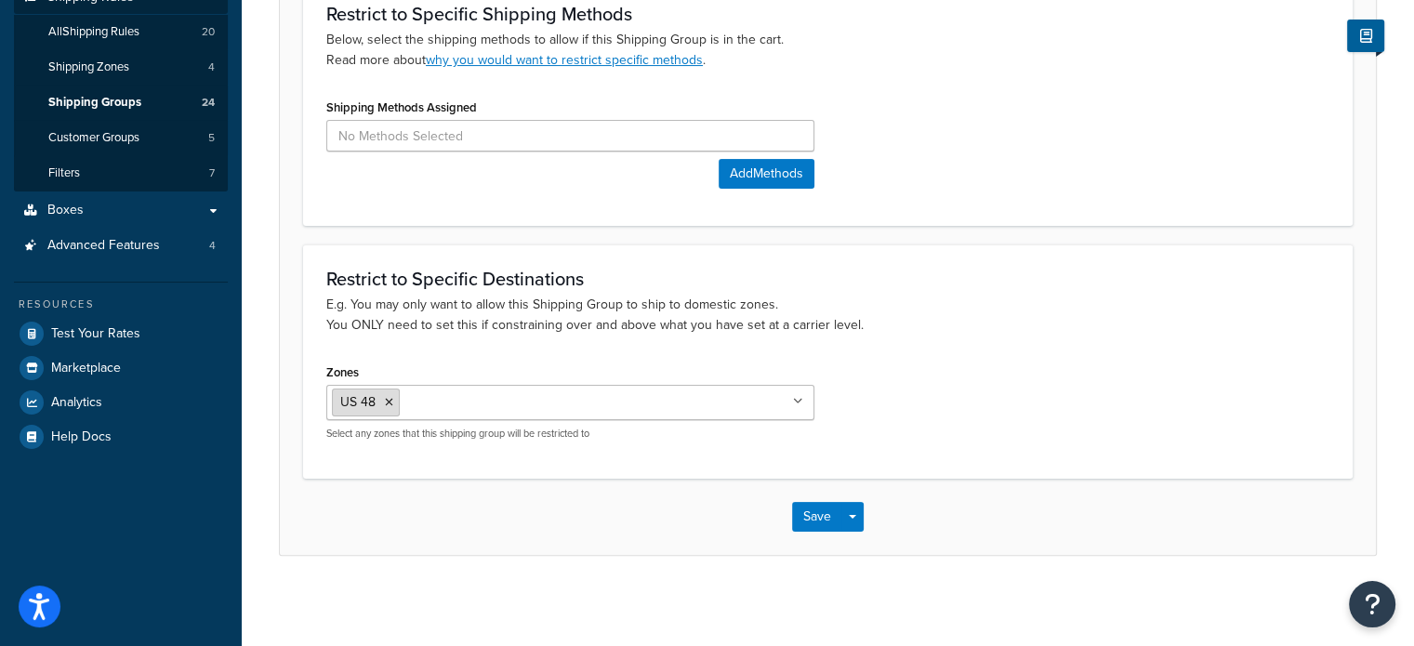
click at [390, 400] on icon at bounding box center [389, 402] width 8 height 11
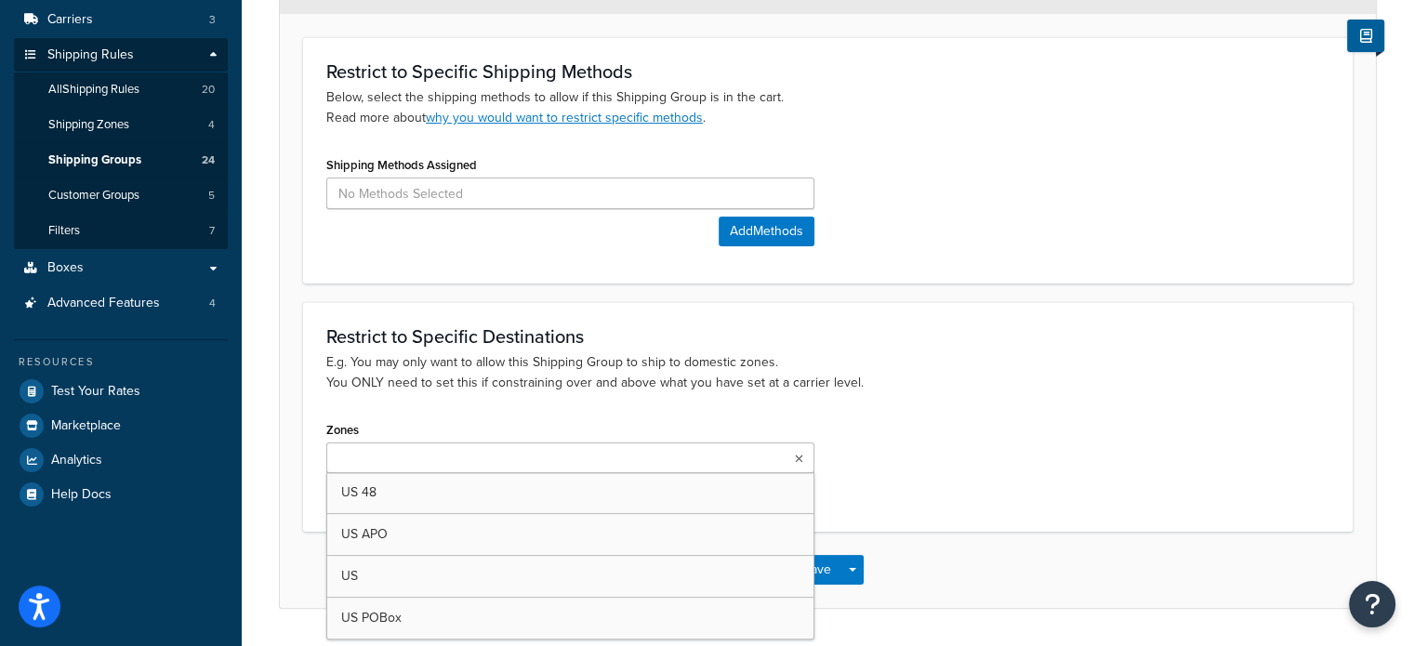
scroll to position [332, 0]
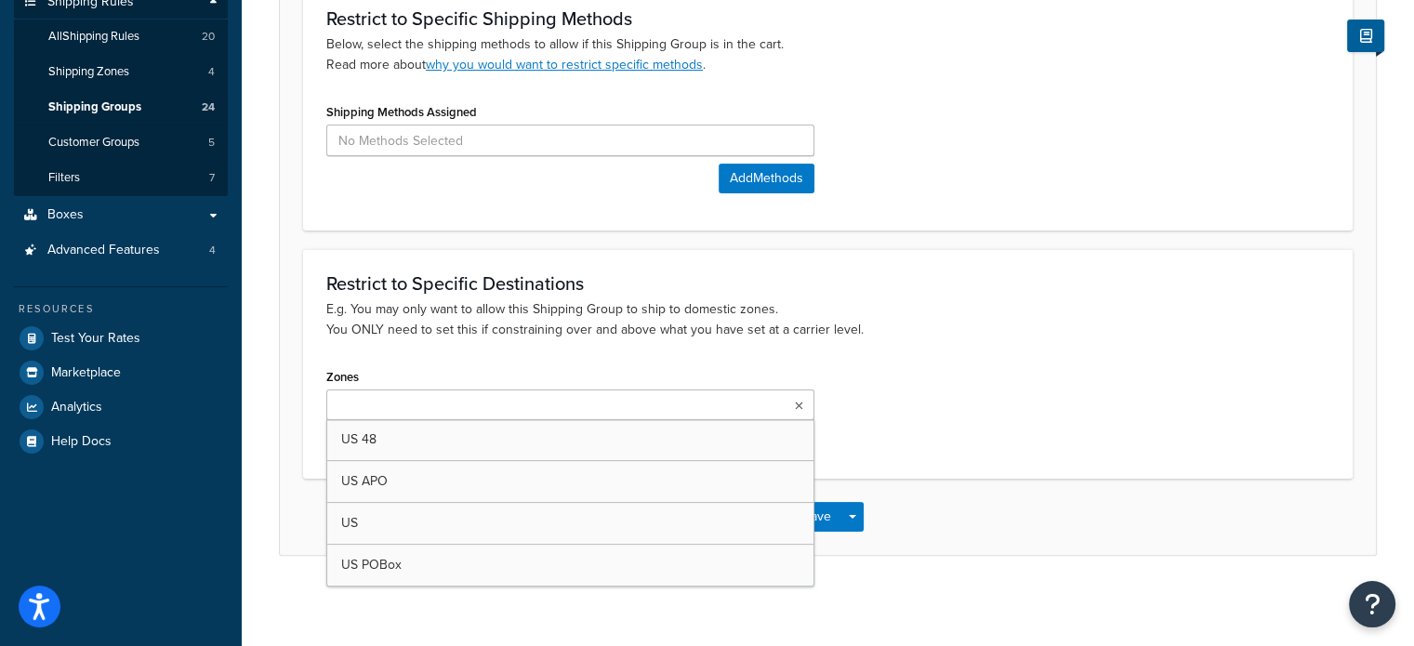
click at [439, 406] on input "Zones" at bounding box center [414, 406] width 165 height 20
type input "m"
click at [962, 373] on div "Zones US US 48 US APO US POBox Select any zones that this shipping group will b…" at bounding box center [827, 412] width 1031 height 96
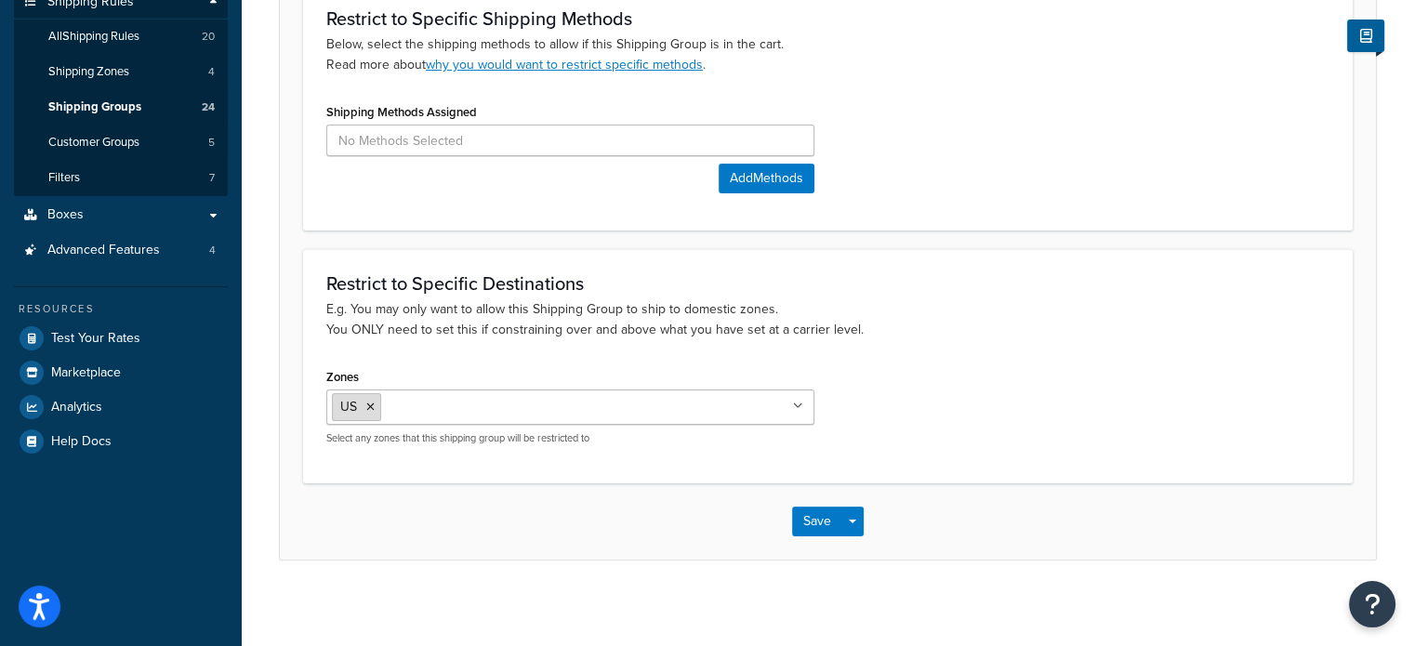
click at [370, 406] on icon at bounding box center [370, 407] width 8 height 11
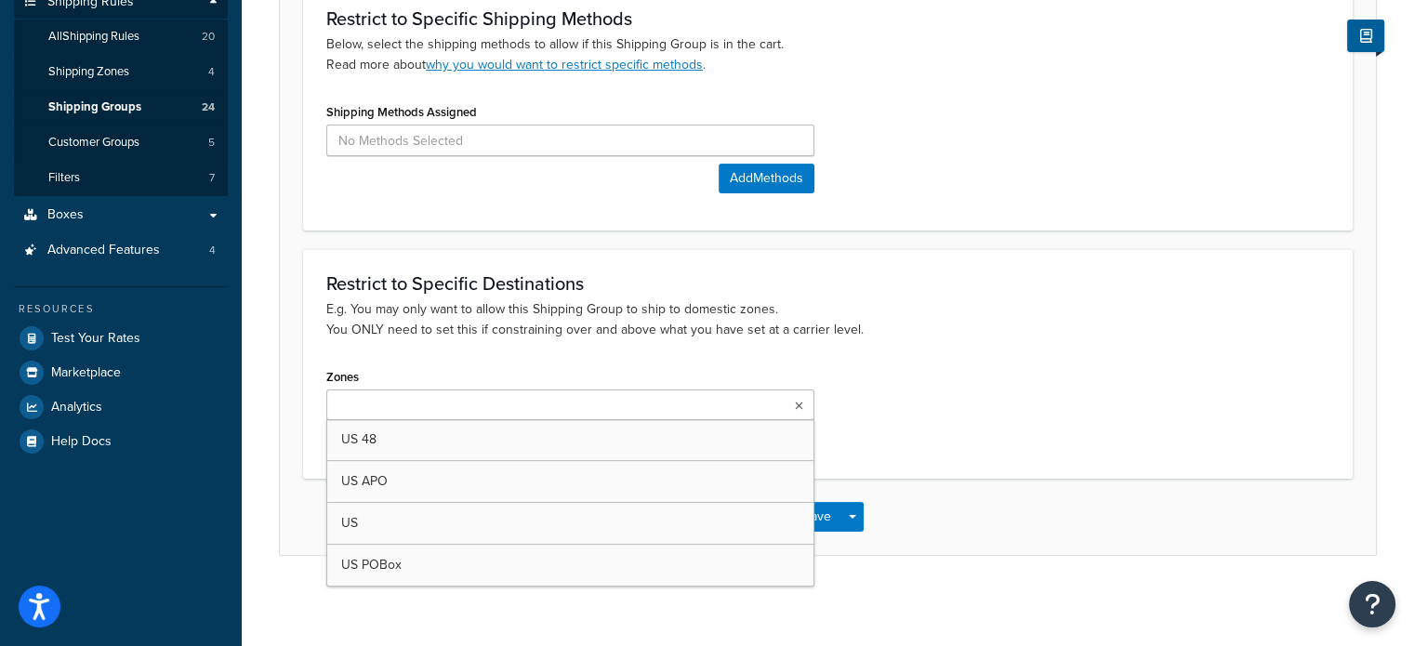
click at [974, 328] on p "E.g. You may only want to allow this Shipping Group to ship to domestic zones. …" at bounding box center [827, 319] width 1003 height 41
click at [387, 397] on input "Zones" at bounding box center [414, 406] width 165 height 20
click at [920, 301] on p "E.g. You may only want to allow this Shipping Group to ship to domestic zones. …" at bounding box center [827, 319] width 1003 height 41
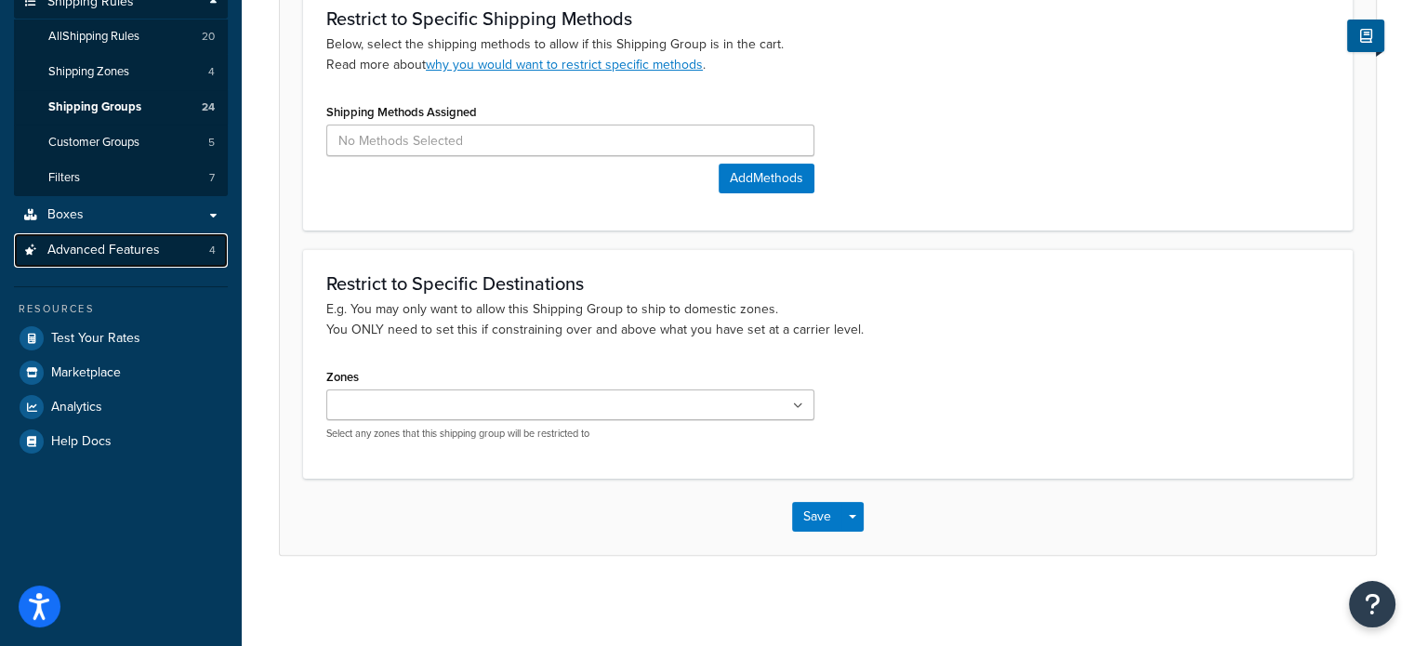
click at [176, 252] on link "Advanced Features 4" at bounding box center [121, 250] width 214 height 34
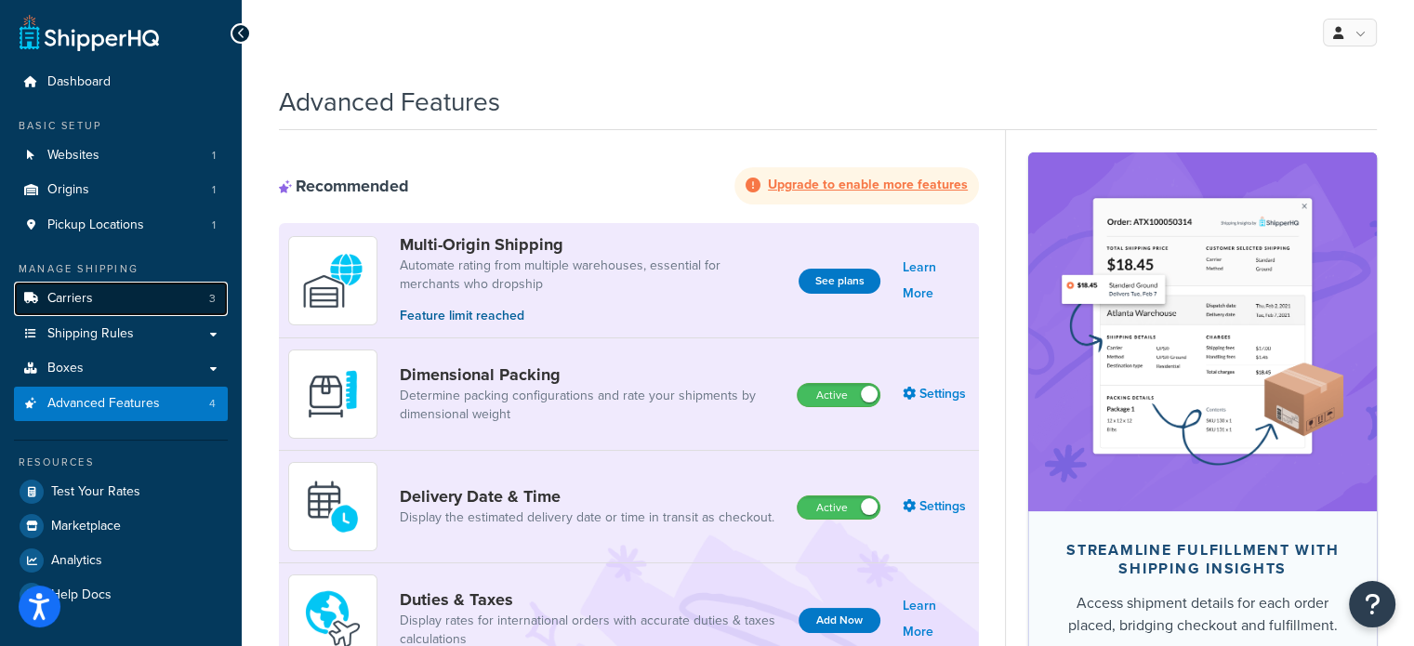
click at [125, 300] on link "Carriers 3" at bounding box center [121, 299] width 214 height 34
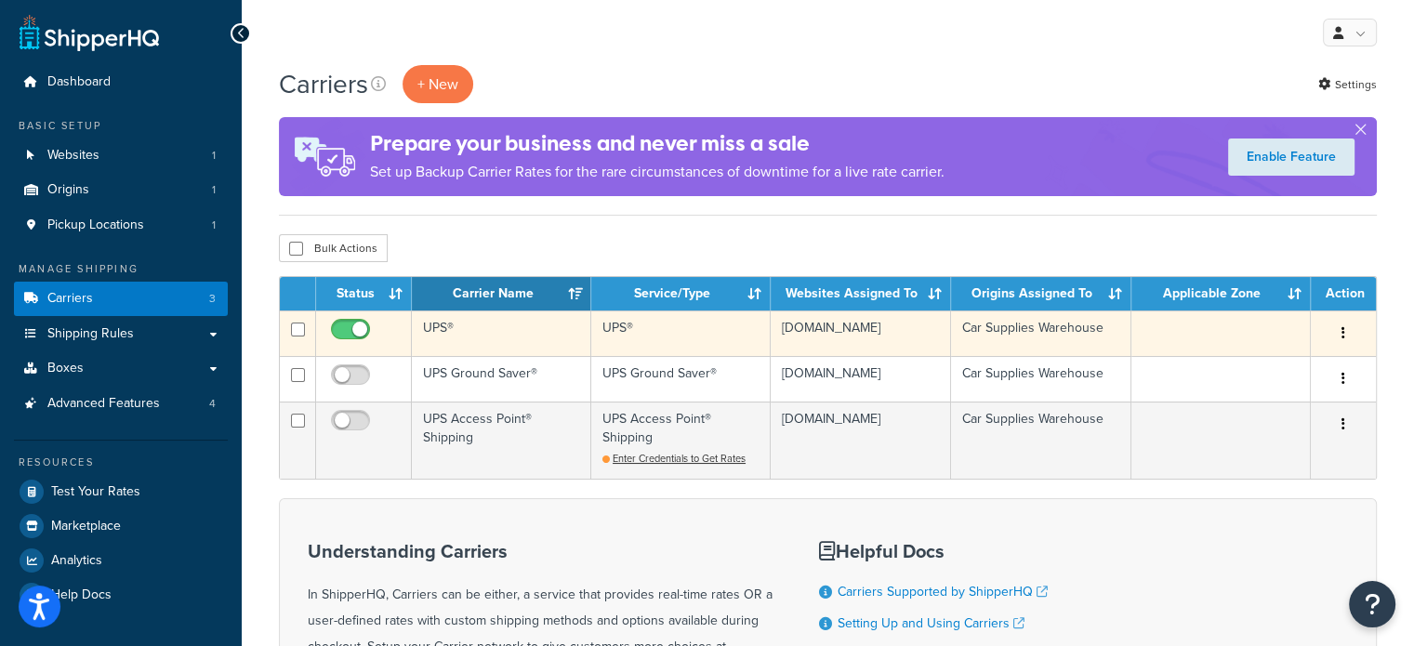
click at [1341, 328] on button "button" at bounding box center [1344, 334] width 26 height 30
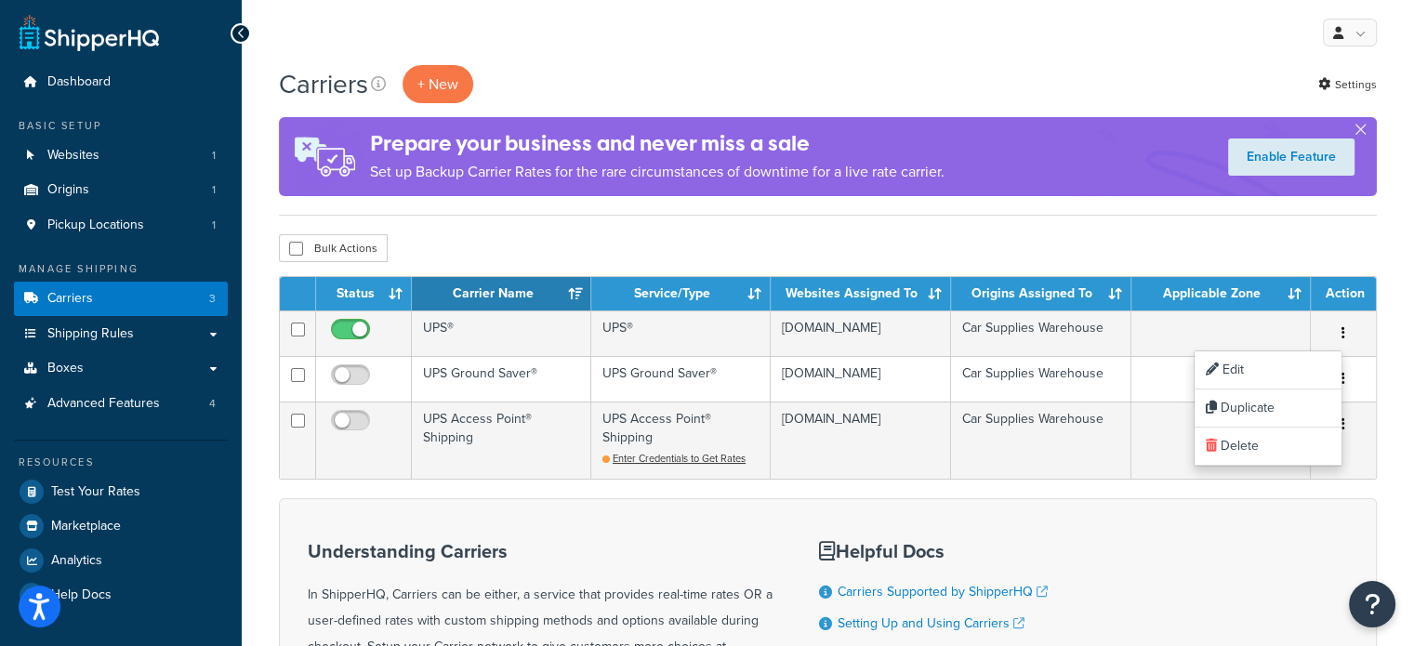
click at [1096, 239] on div "Bulk Actions Duplicate [GEOGRAPHIC_DATA]" at bounding box center [828, 248] width 1098 height 28
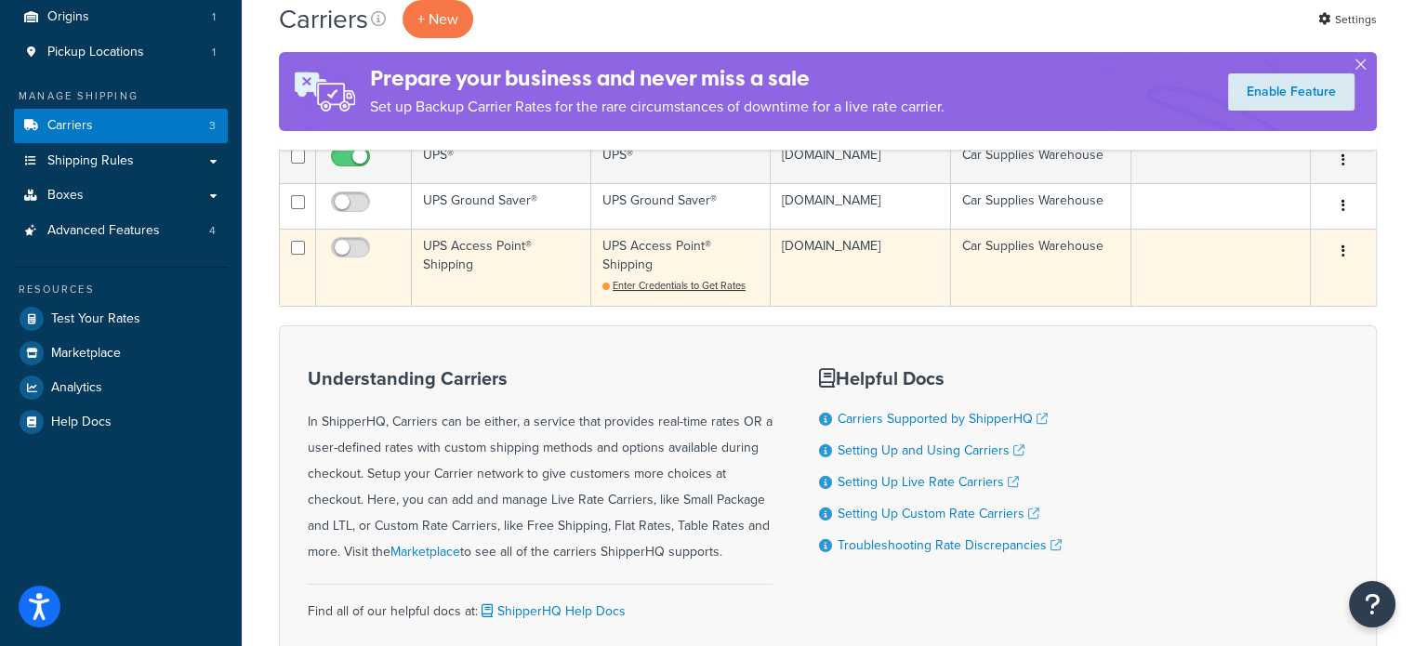
scroll to position [93, 0]
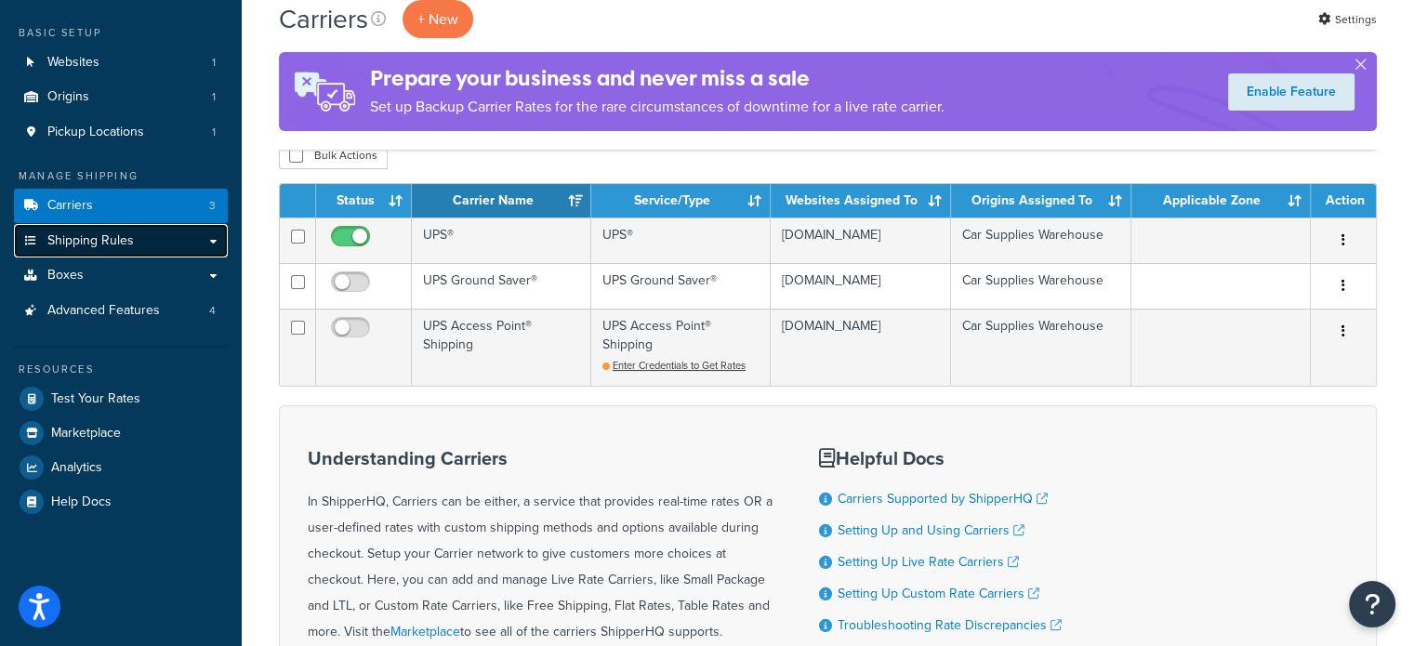
click at [216, 239] on link "Shipping Rules" at bounding box center [121, 241] width 214 height 34
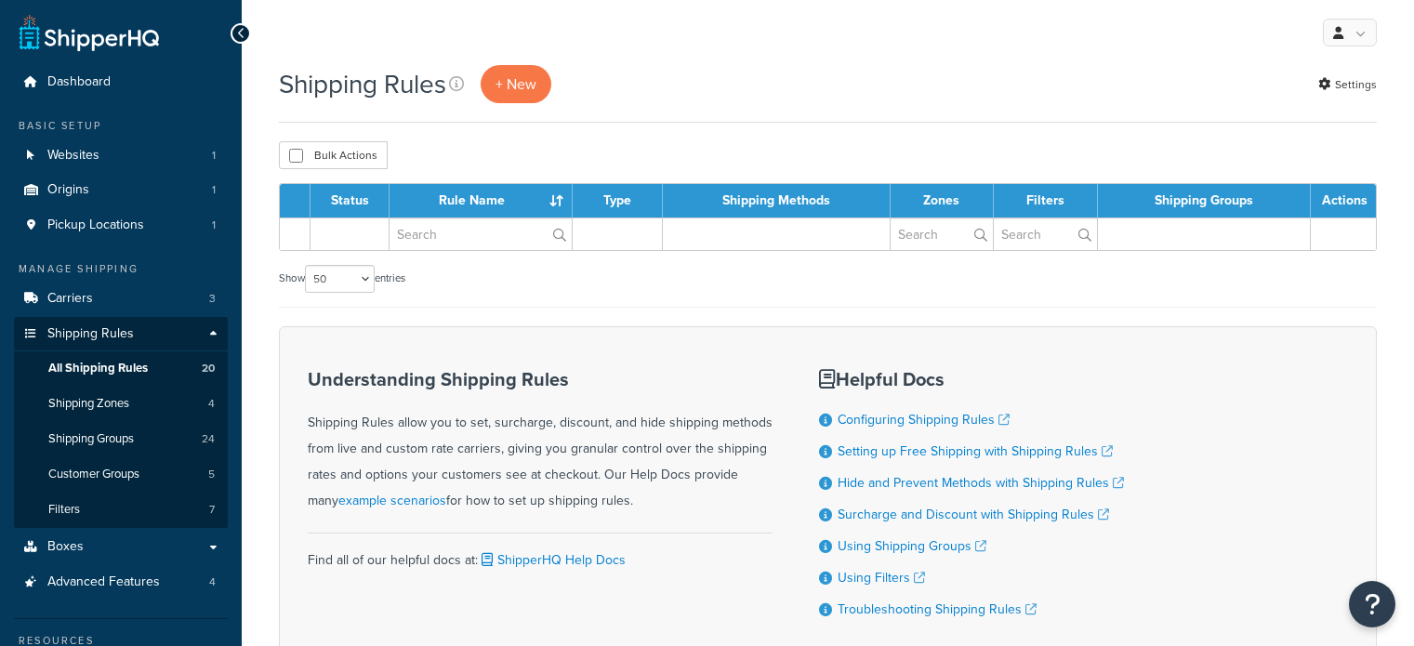
select select "50"
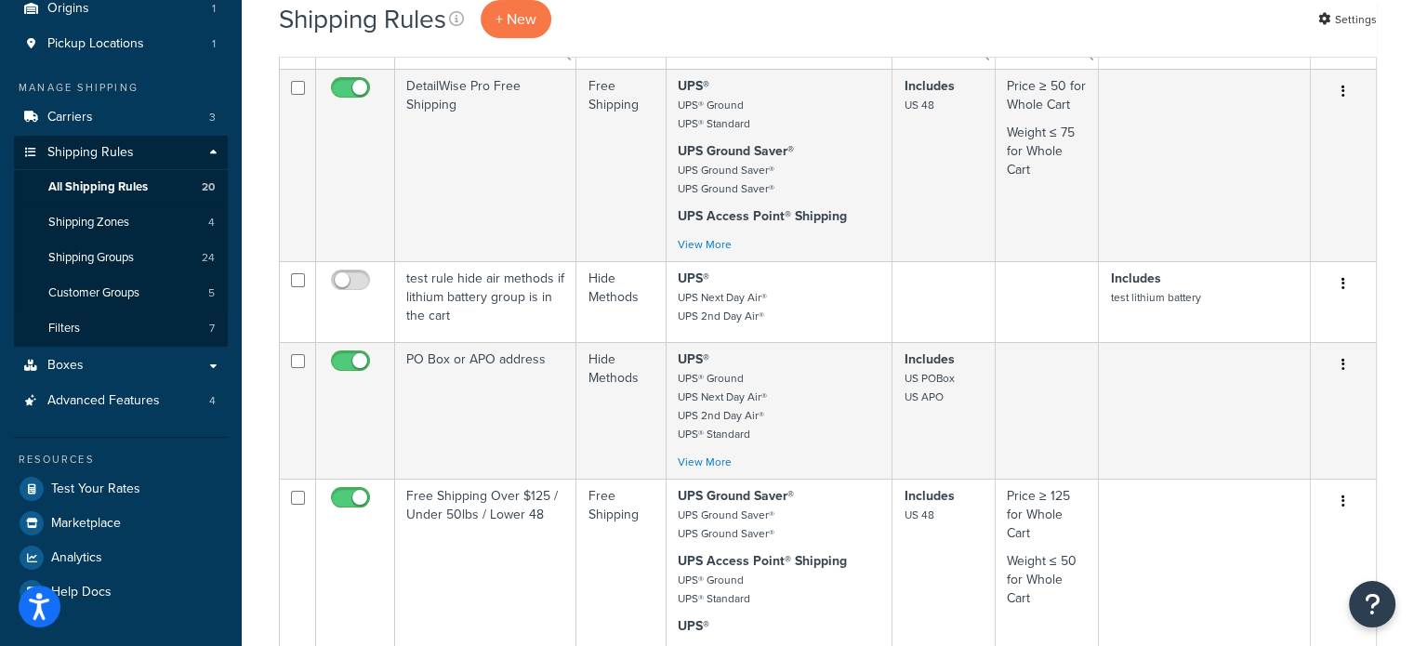
scroll to position [186, 0]
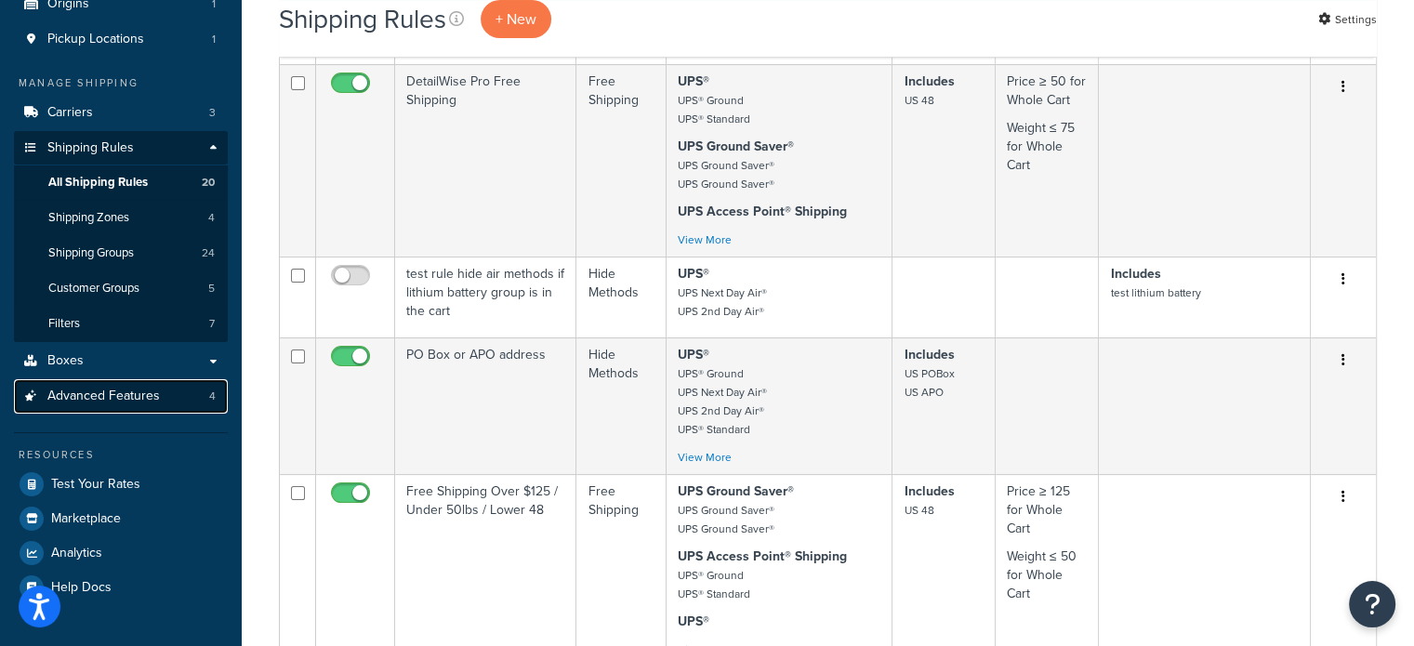
click at [187, 395] on link "Advanced Features 4" at bounding box center [121, 396] width 214 height 34
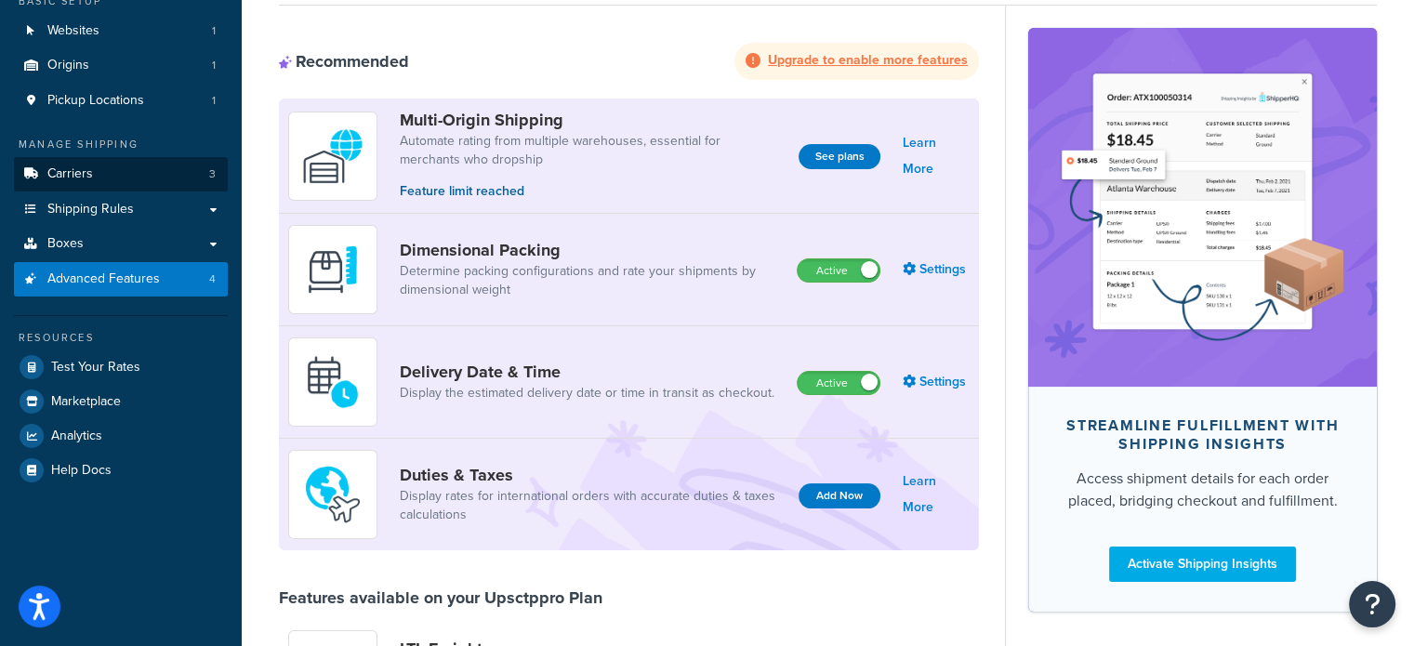
scroll to position [93, 0]
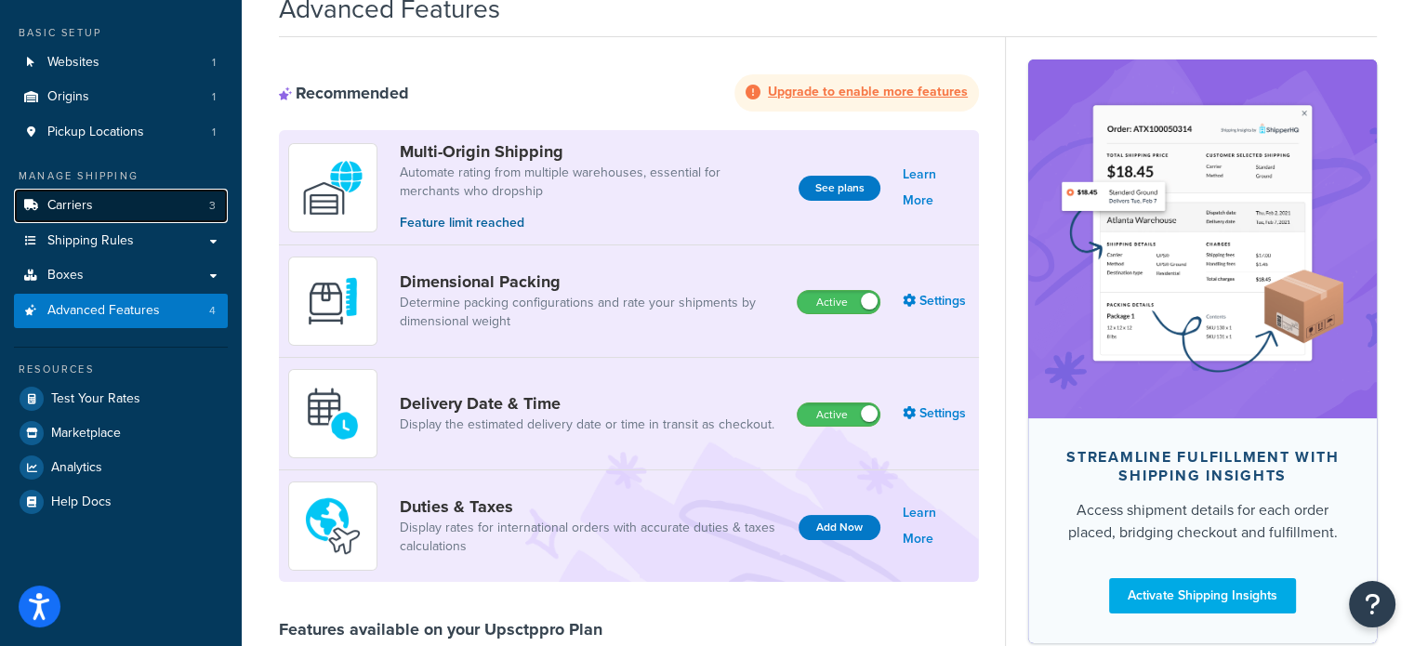
click at [124, 207] on link "Carriers 3" at bounding box center [121, 206] width 214 height 34
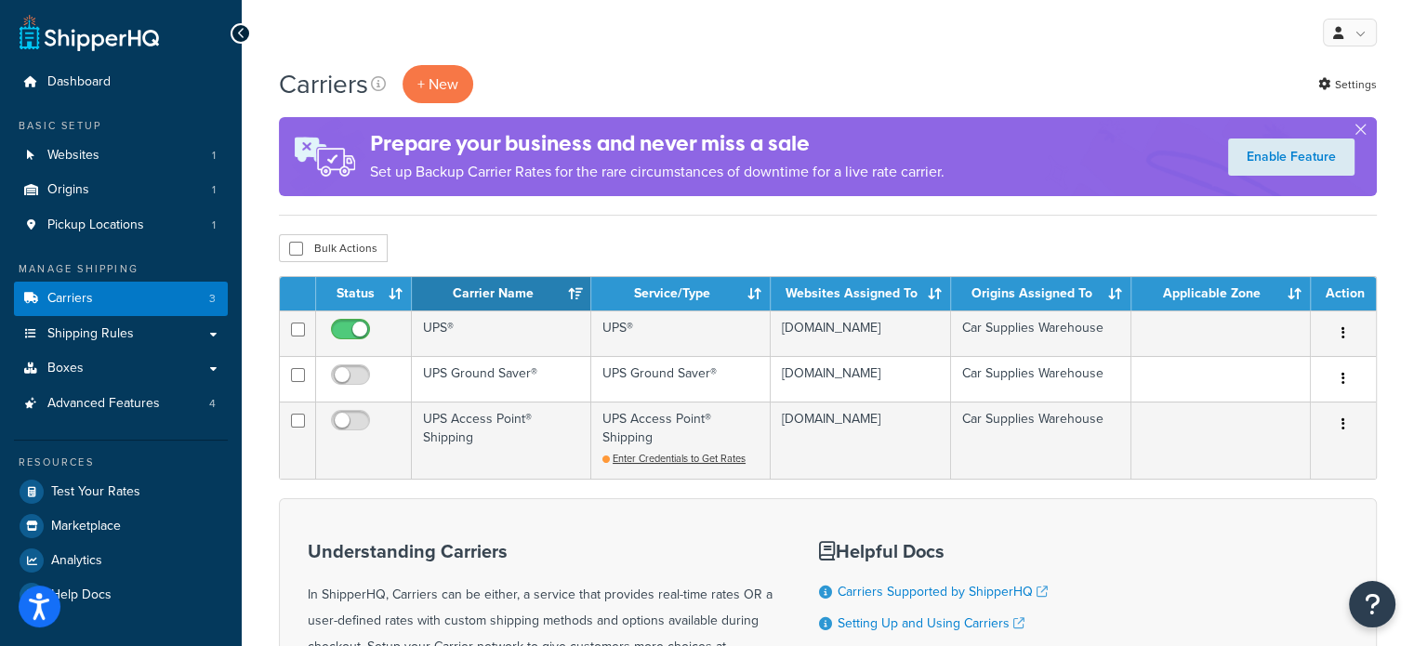
click at [622, 251] on div "Bulk Actions Duplicate Delete" at bounding box center [828, 248] width 1098 height 28
click at [128, 295] on link "Carriers 3" at bounding box center [121, 299] width 214 height 34
